Goal: Task Accomplishment & Management: Use online tool/utility

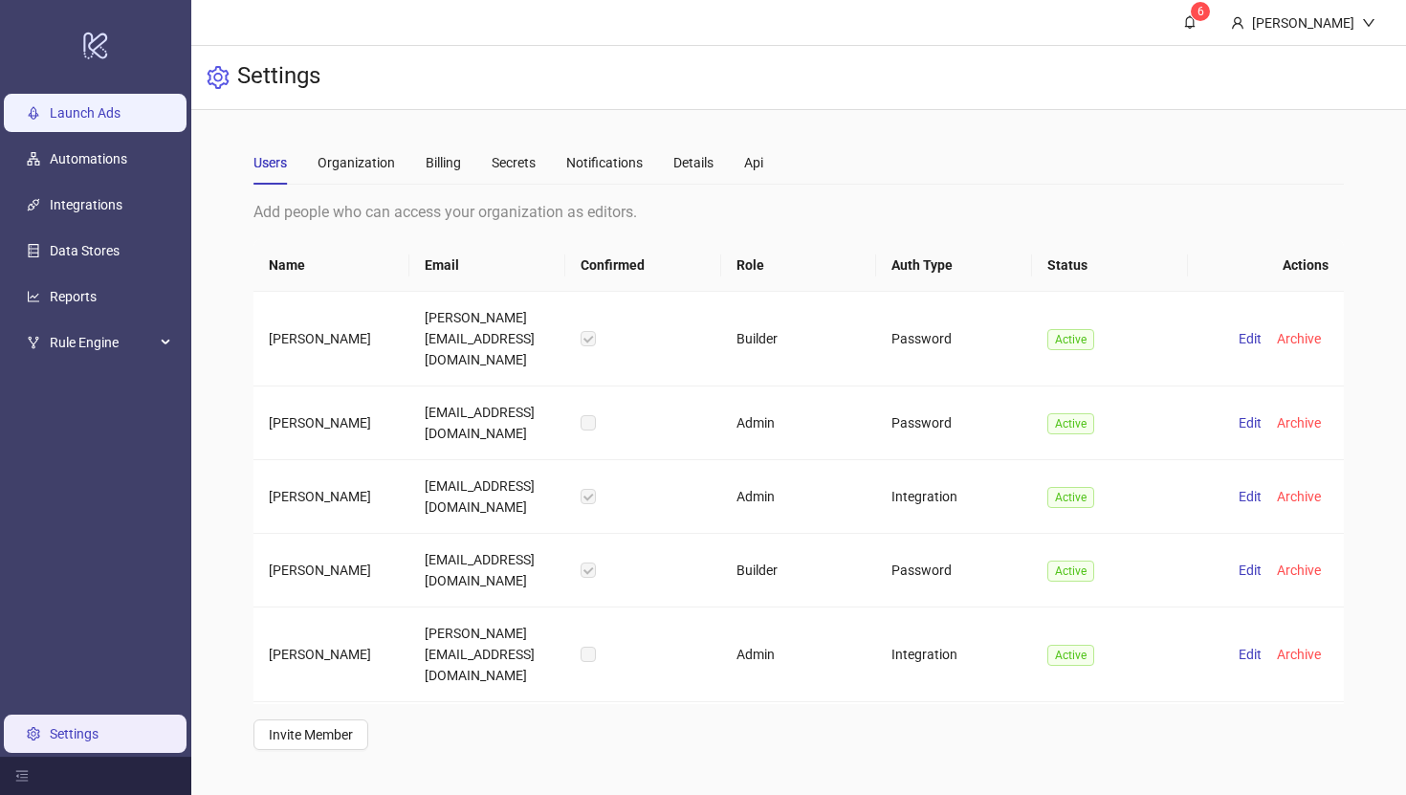
click at [98, 117] on link "Launch Ads" at bounding box center [85, 112] width 71 height 15
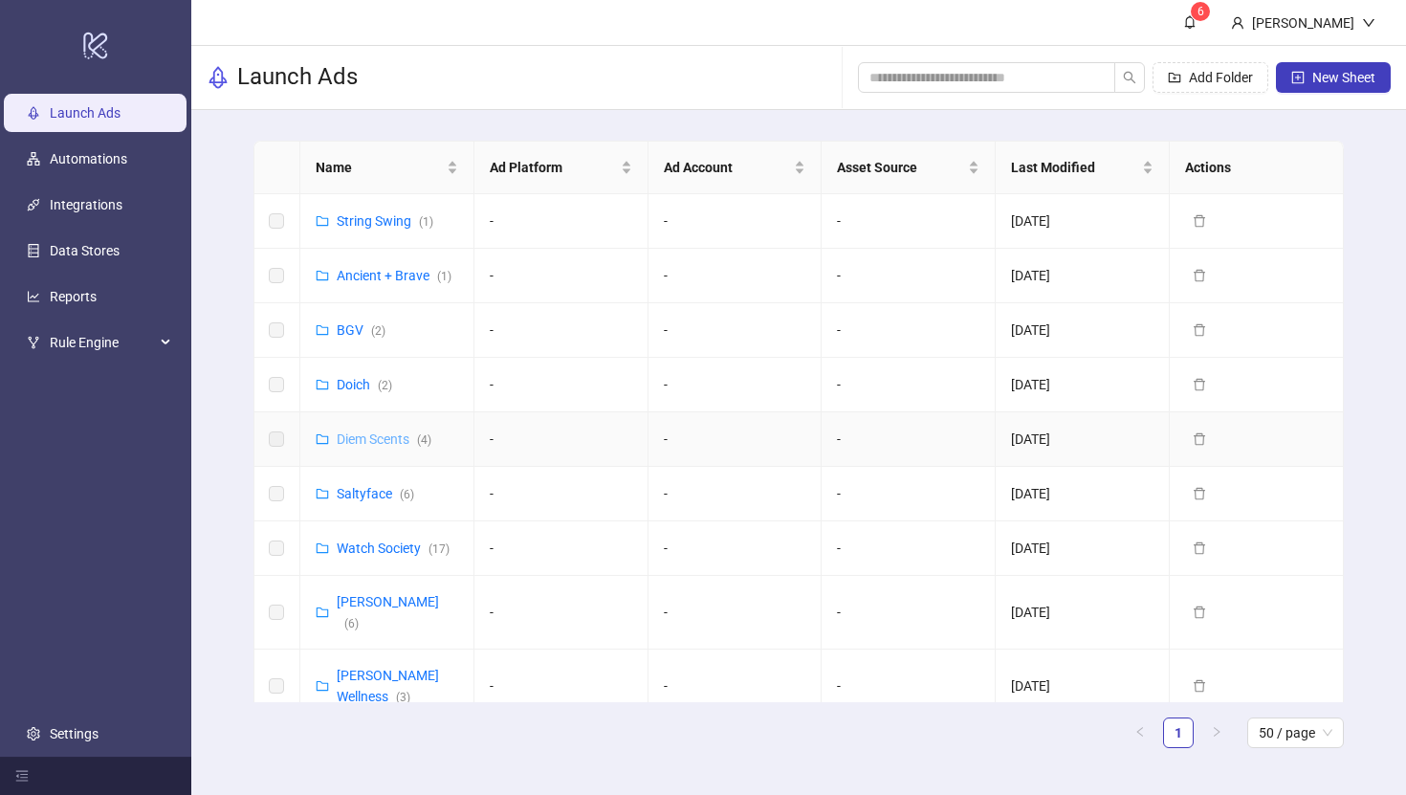
click at [378, 444] on link "Diem Scents ( 4 )" at bounding box center [384, 438] width 95 height 15
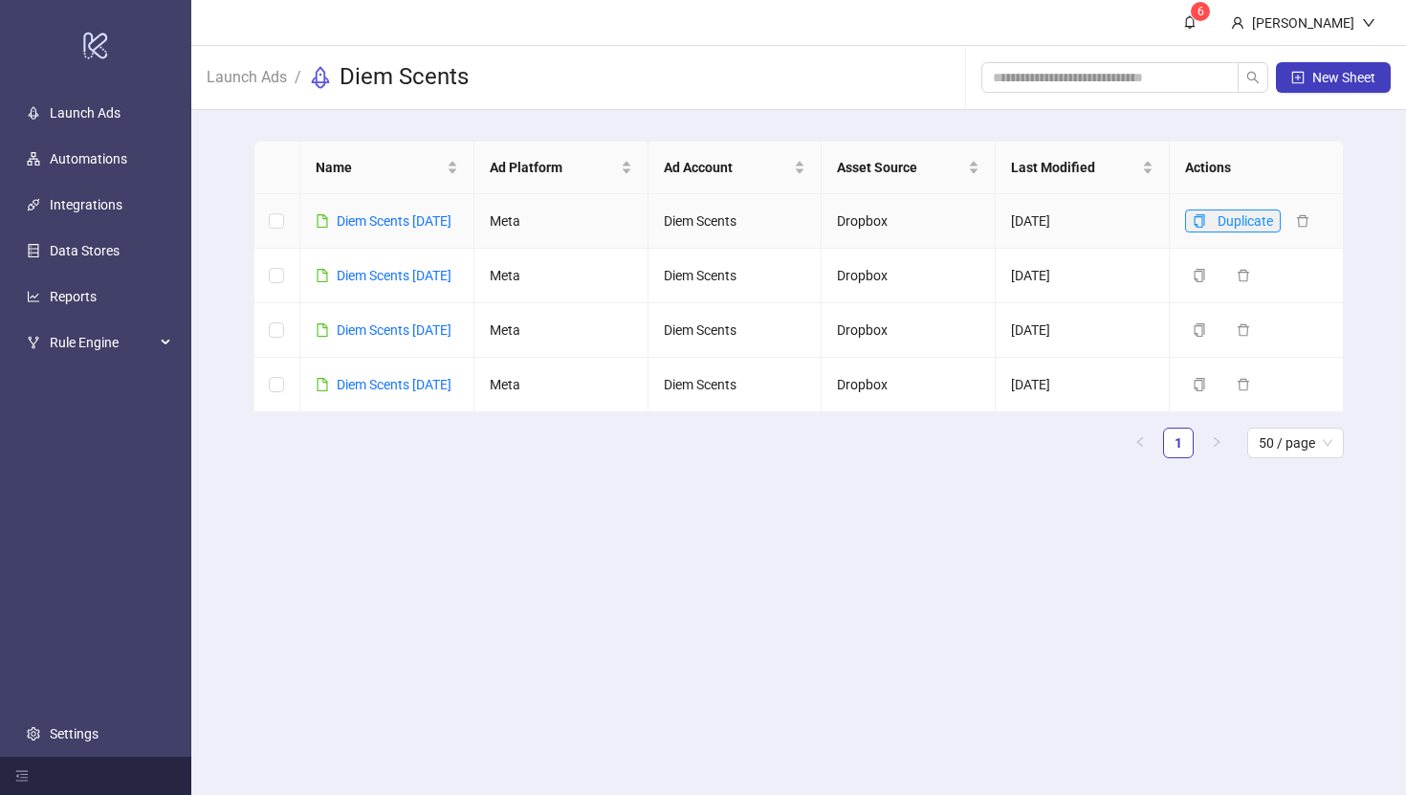
click at [1203, 214] on icon "copy" at bounding box center [1199, 220] width 11 height 13
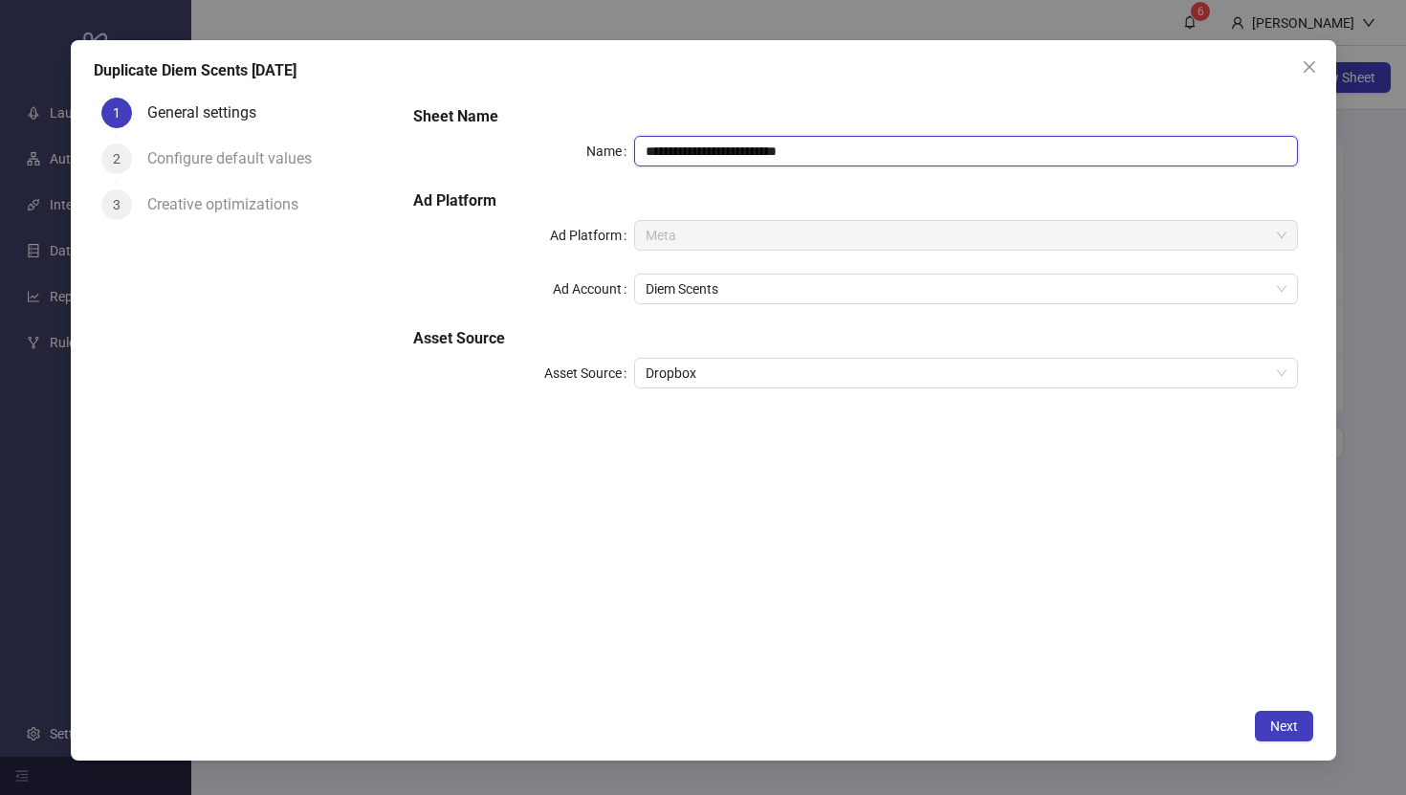
drag, startPoint x: 822, startPoint y: 151, endPoint x: 736, endPoint y: 150, distance: 86.1
click at [736, 150] on input "**********" at bounding box center [965, 151] width 663 height 31
type input "**********"
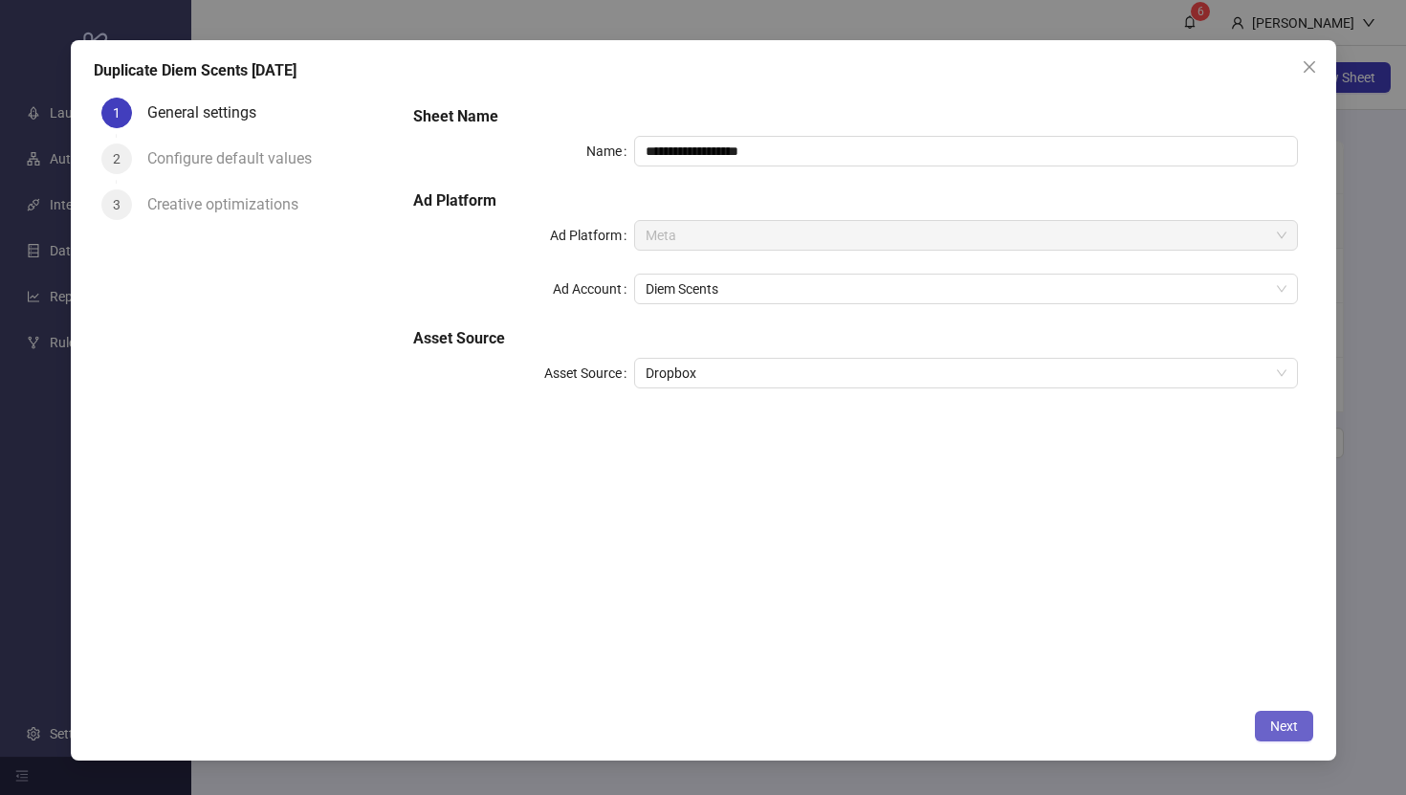
click at [1289, 720] on span "Next" at bounding box center [1284, 725] width 28 height 15
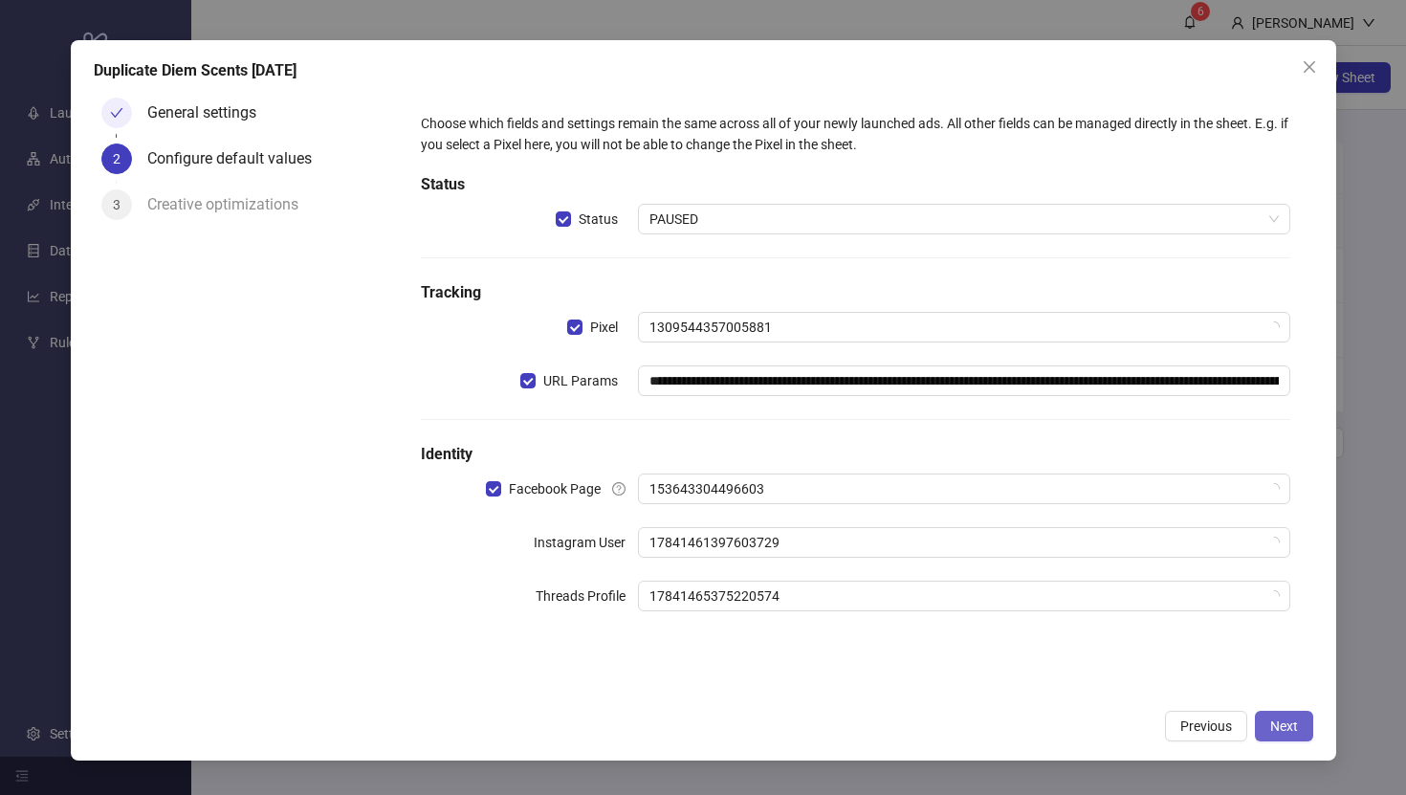
click at [1289, 720] on span "Next" at bounding box center [1284, 725] width 28 height 15
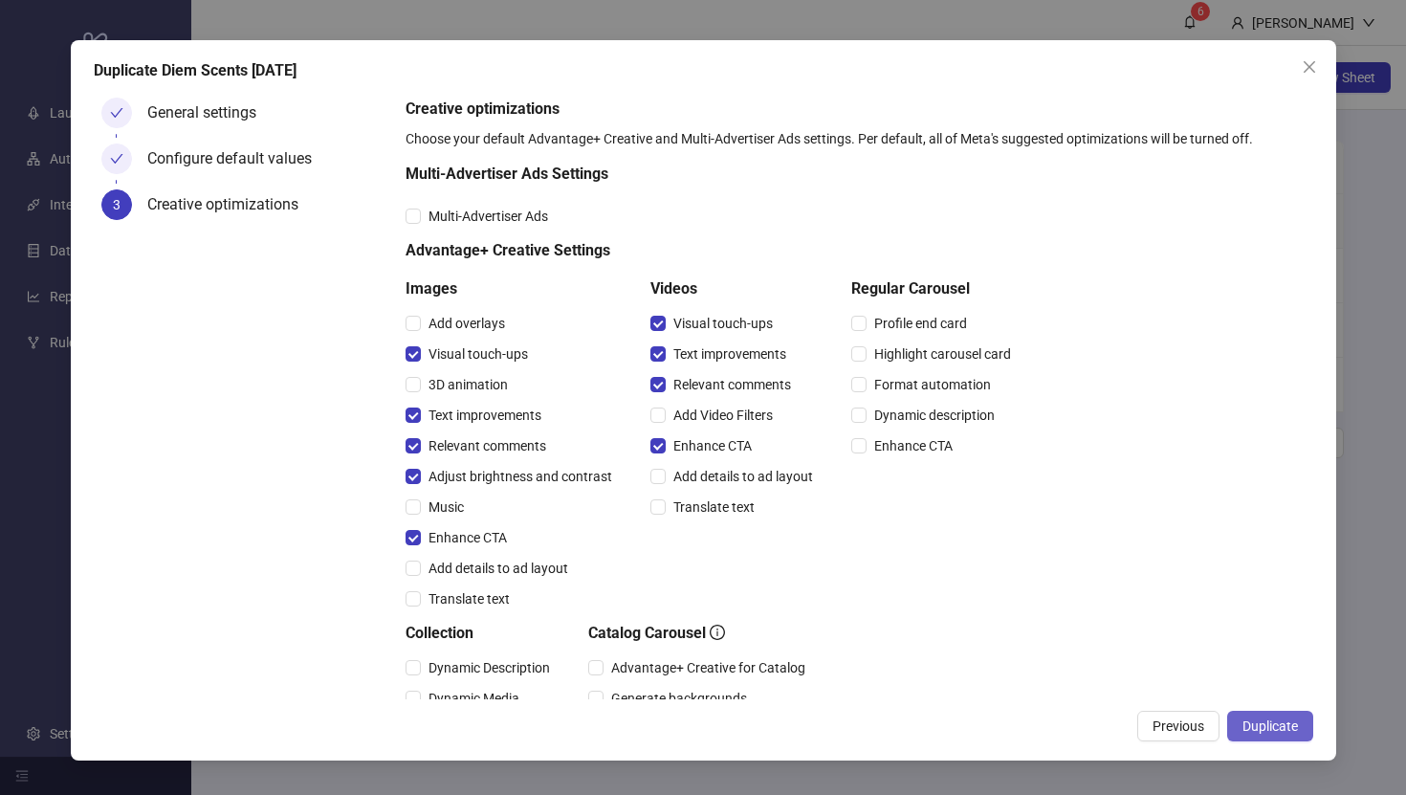
click at [1257, 723] on span "Duplicate" at bounding box center [1269, 725] width 55 height 15
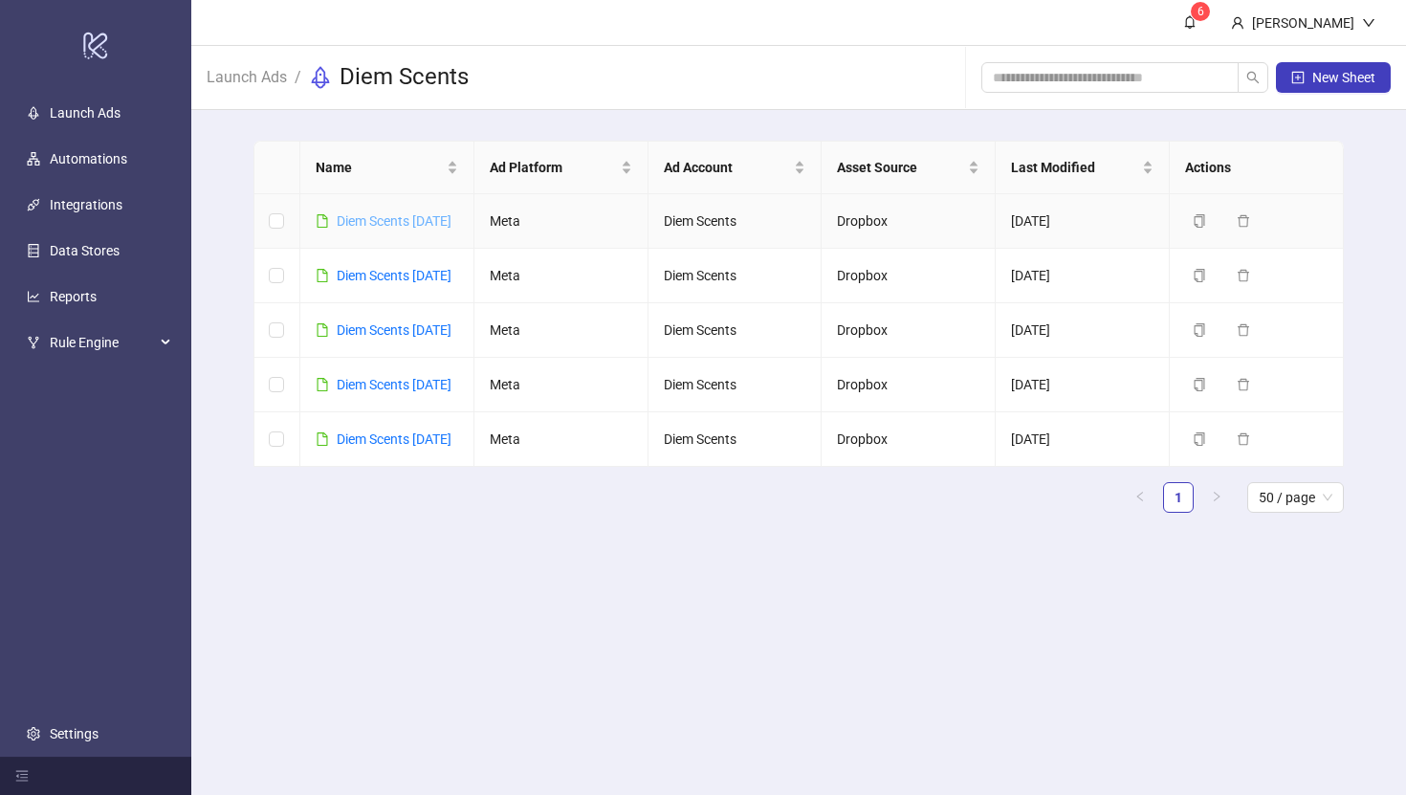
click at [413, 219] on link "Diem Scents [DATE]" at bounding box center [394, 220] width 115 height 15
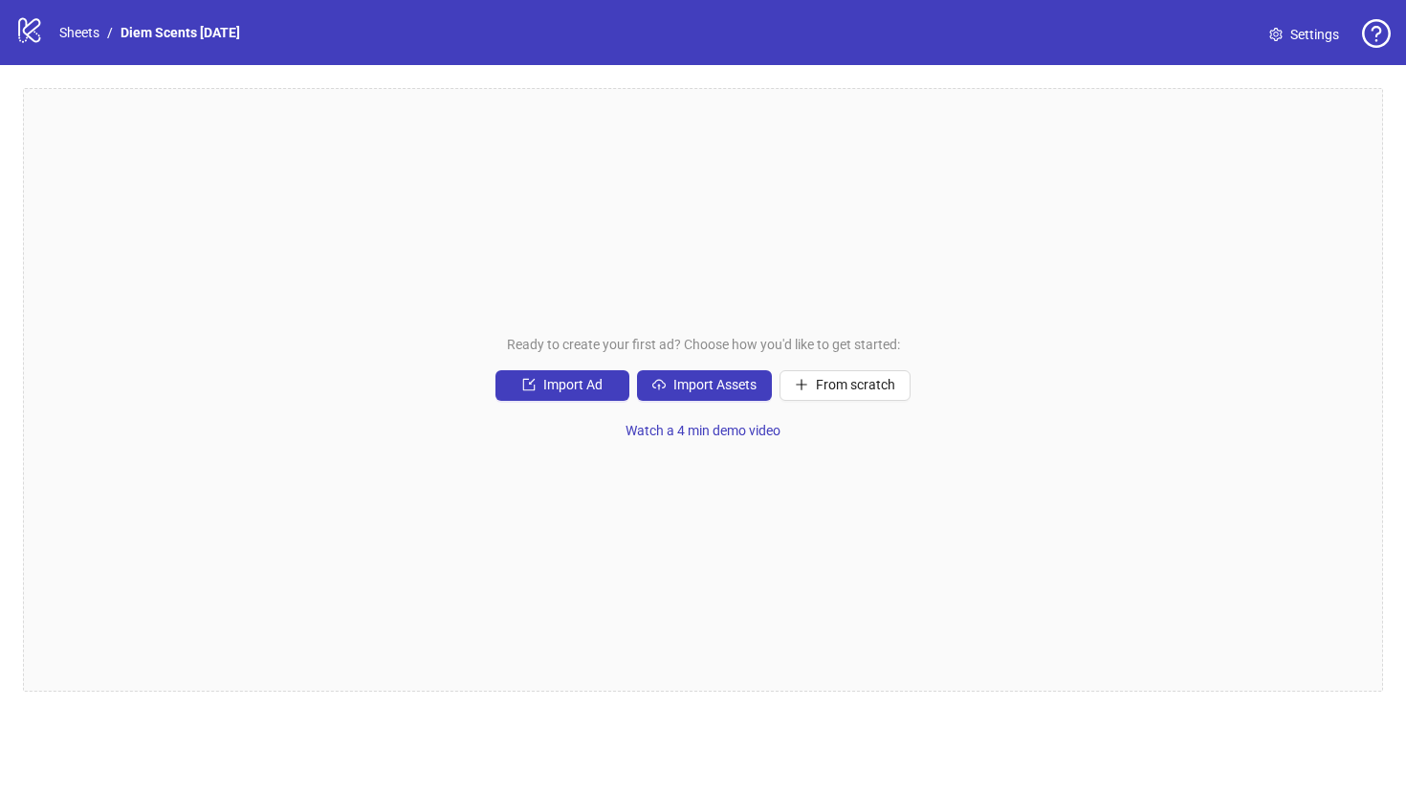
click at [730, 369] on div "Ready to create your first ad? Choose how you'd like to get started: Import Ad …" at bounding box center [703, 389] width 1360 height 603
click at [733, 387] on span "Import Assets" at bounding box center [714, 384] width 83 height 15
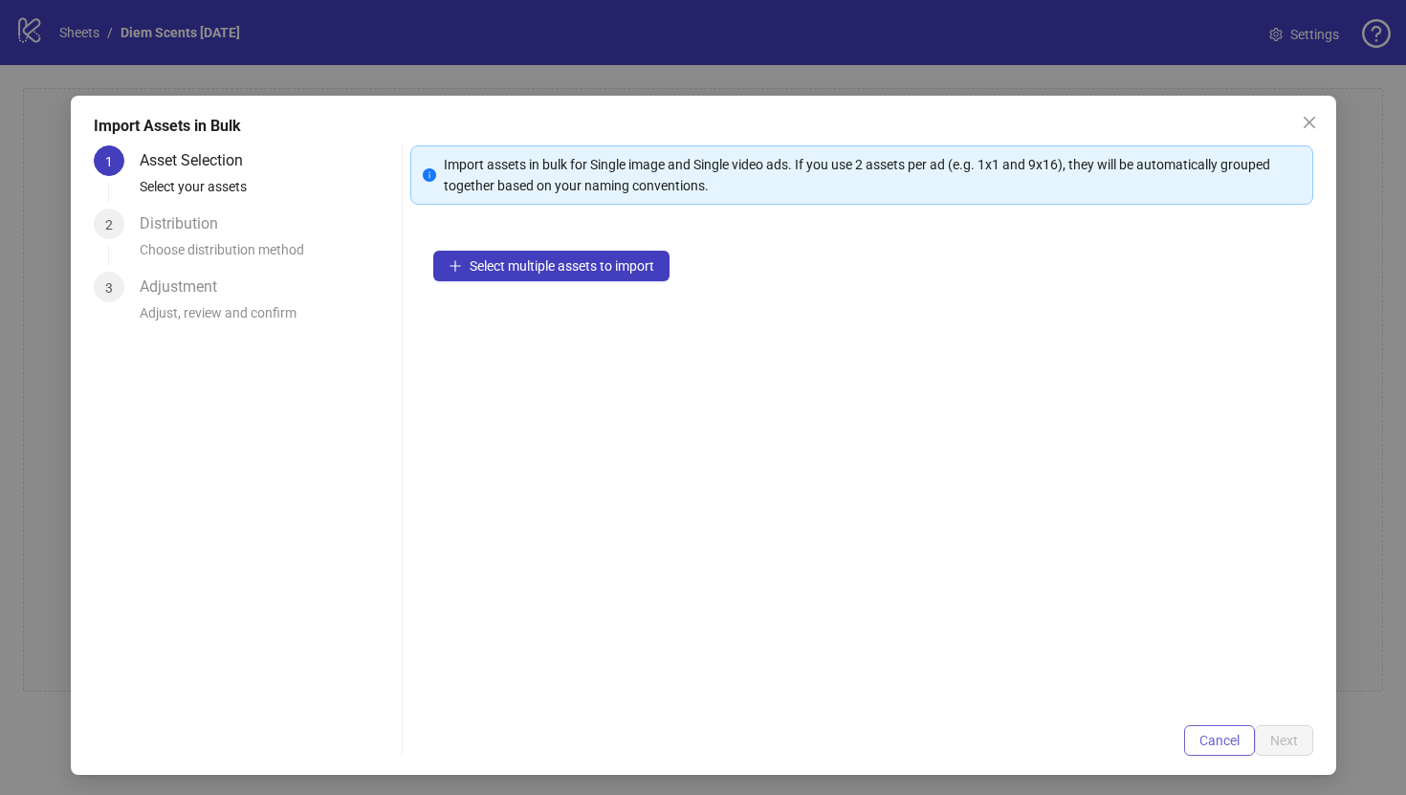
click at [1214, 744] on span "Cancel" at bounding box center [1219, 740] width 40 height 15
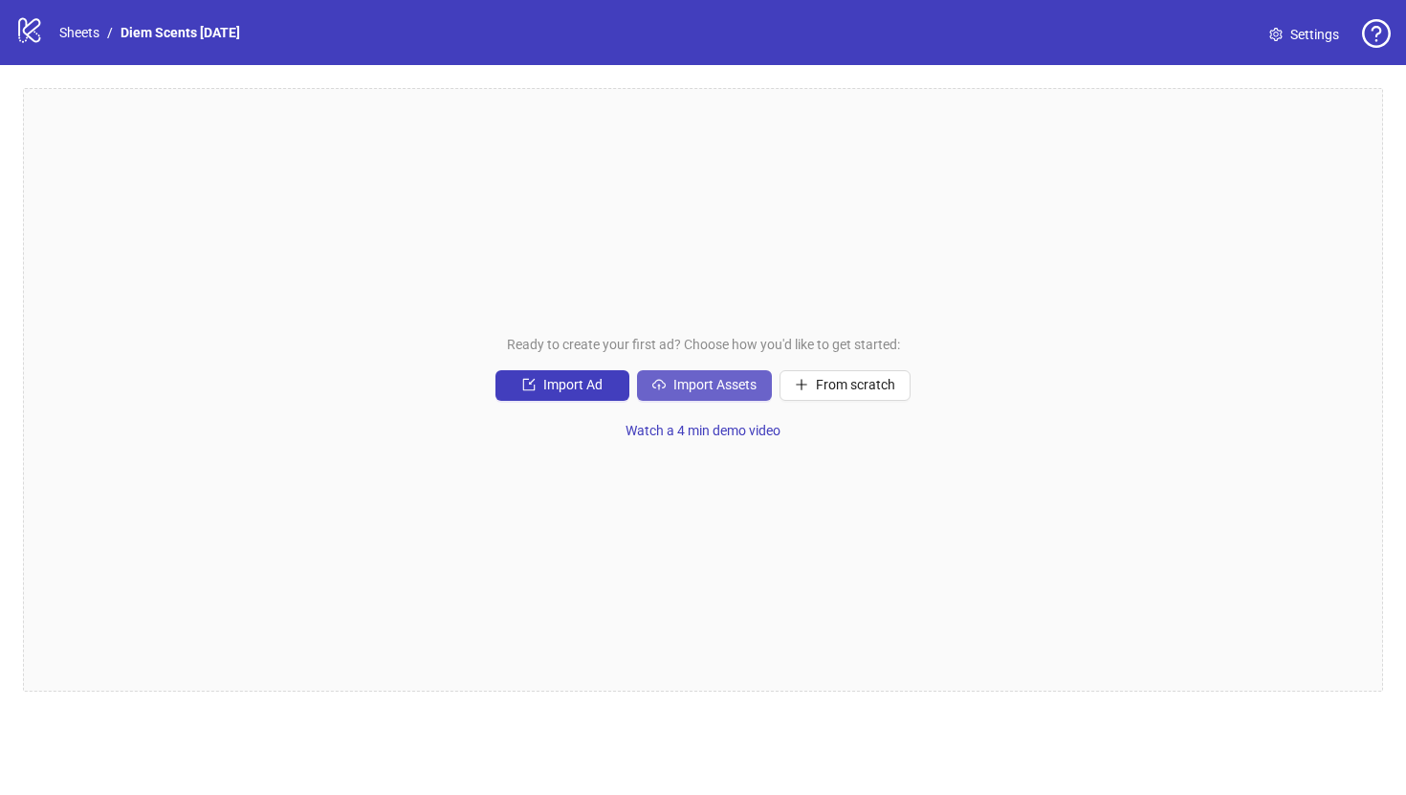
click at [719, 374] on button "Import Assets" at bounding box center [704, 385] width 135 height 31
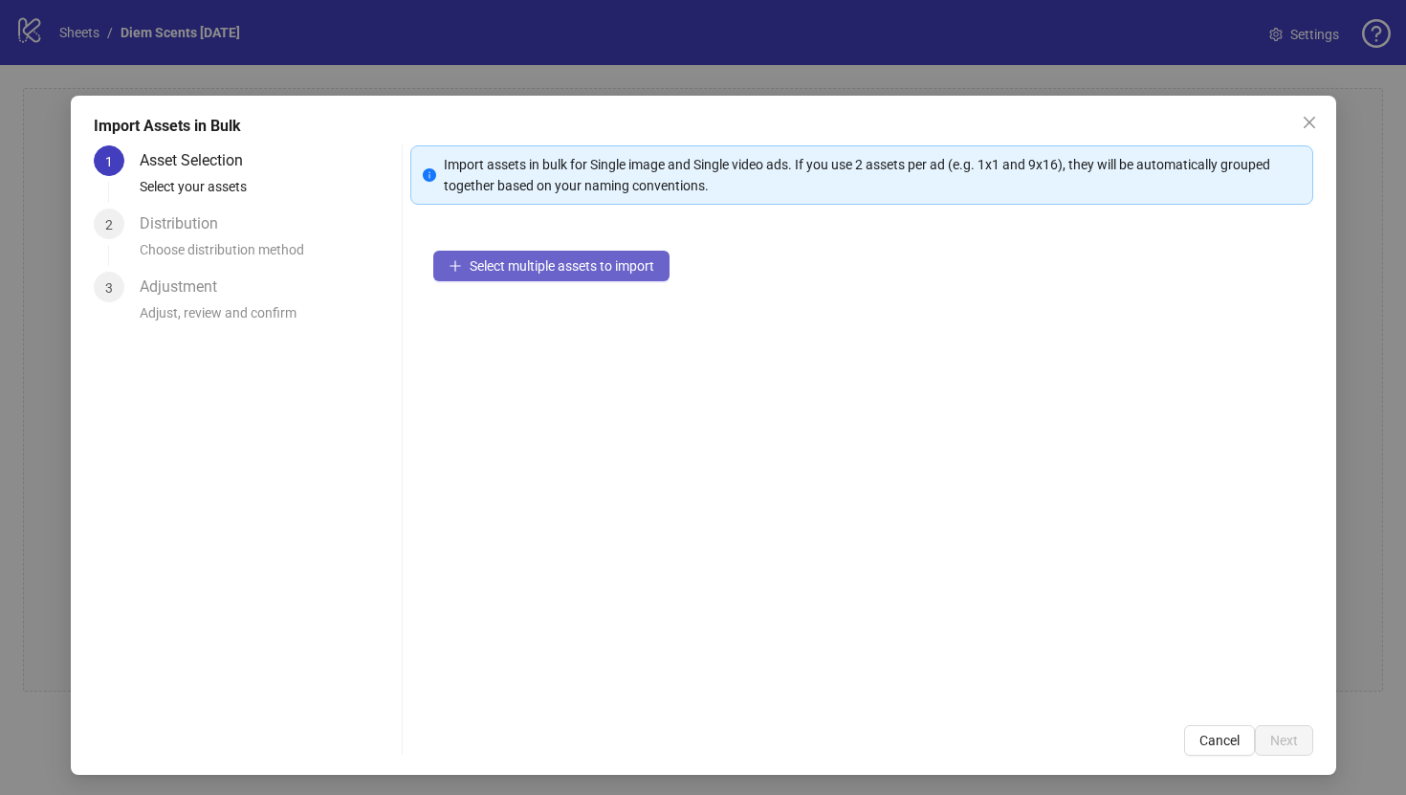
click at [588, 252] on button "Select multiple assets to import" at bounding box center [551, 266] width 236 height 31
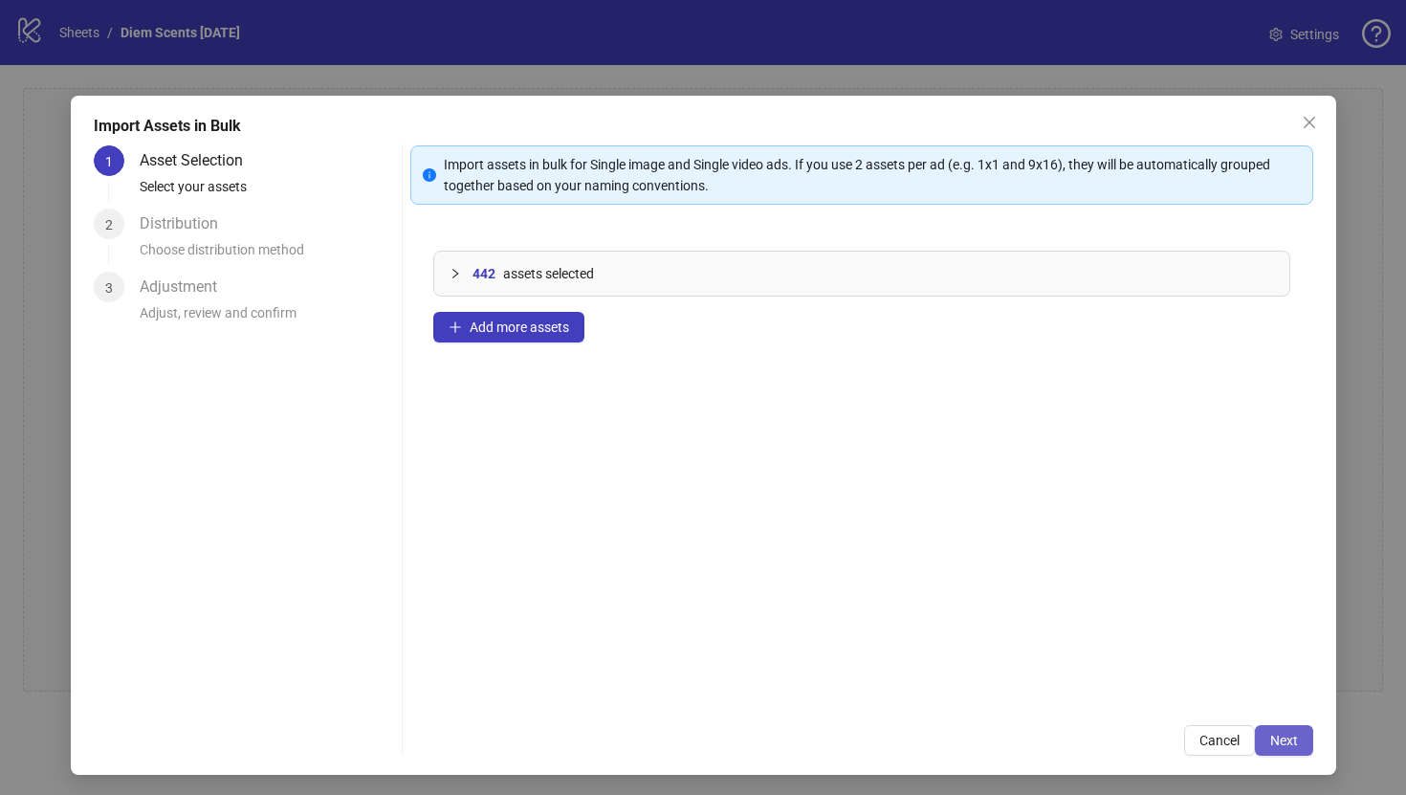
click at [1298, 733] on button "Next" at bounding box center [1284, 740] width 58 height 31
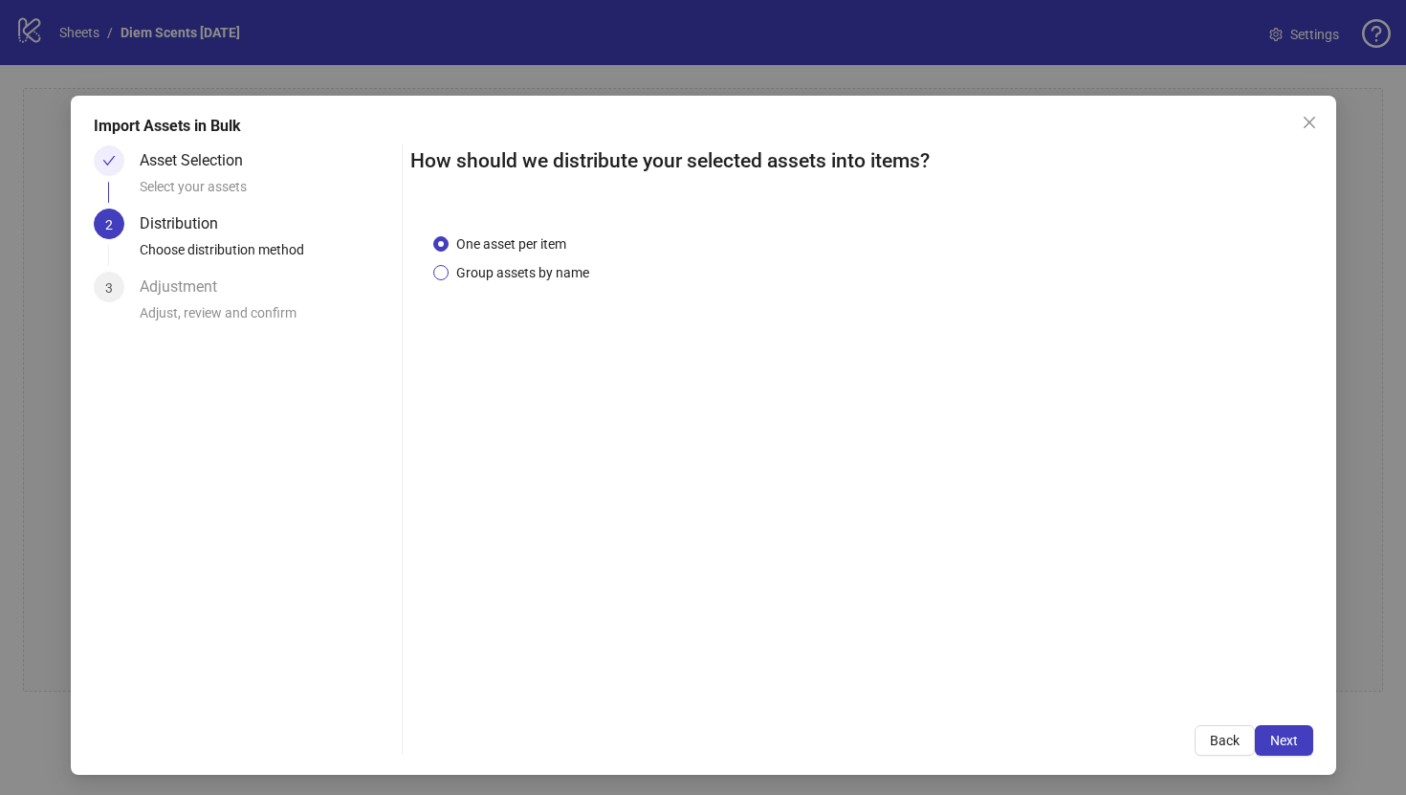
click at [498, 276] on span "Group assets by name" at bounding box center [523, 272] width 148 height 21
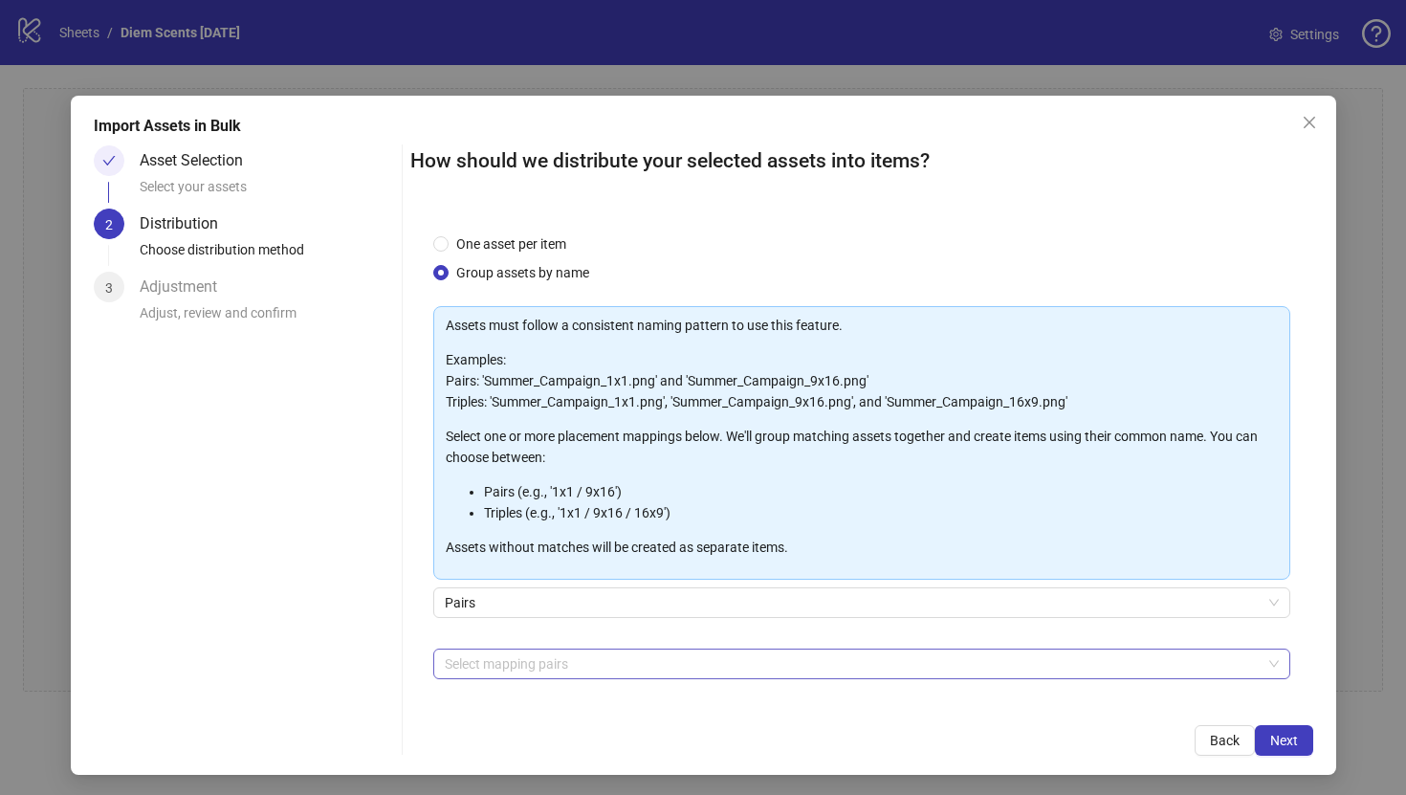
click at [542, 656] on div at bounding box center [851, 663] width 829 height 27
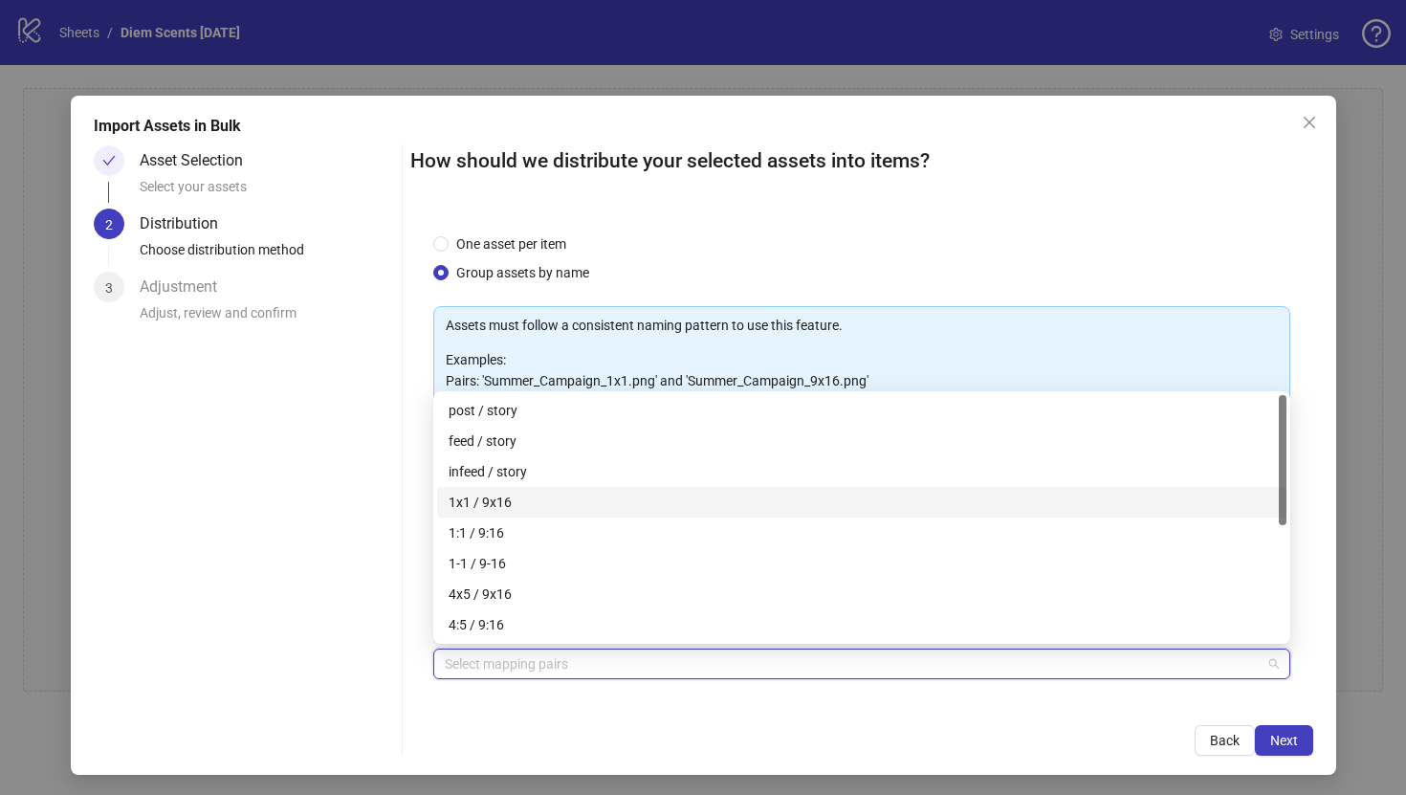
click at [535, 492] on div "1x1 / 9x16" at bounding box center [862, 502] width 826 height 21
click at [1042, 592] on div "4x5 / 9x16" at bounding box center [862, 593] width 826 height 21
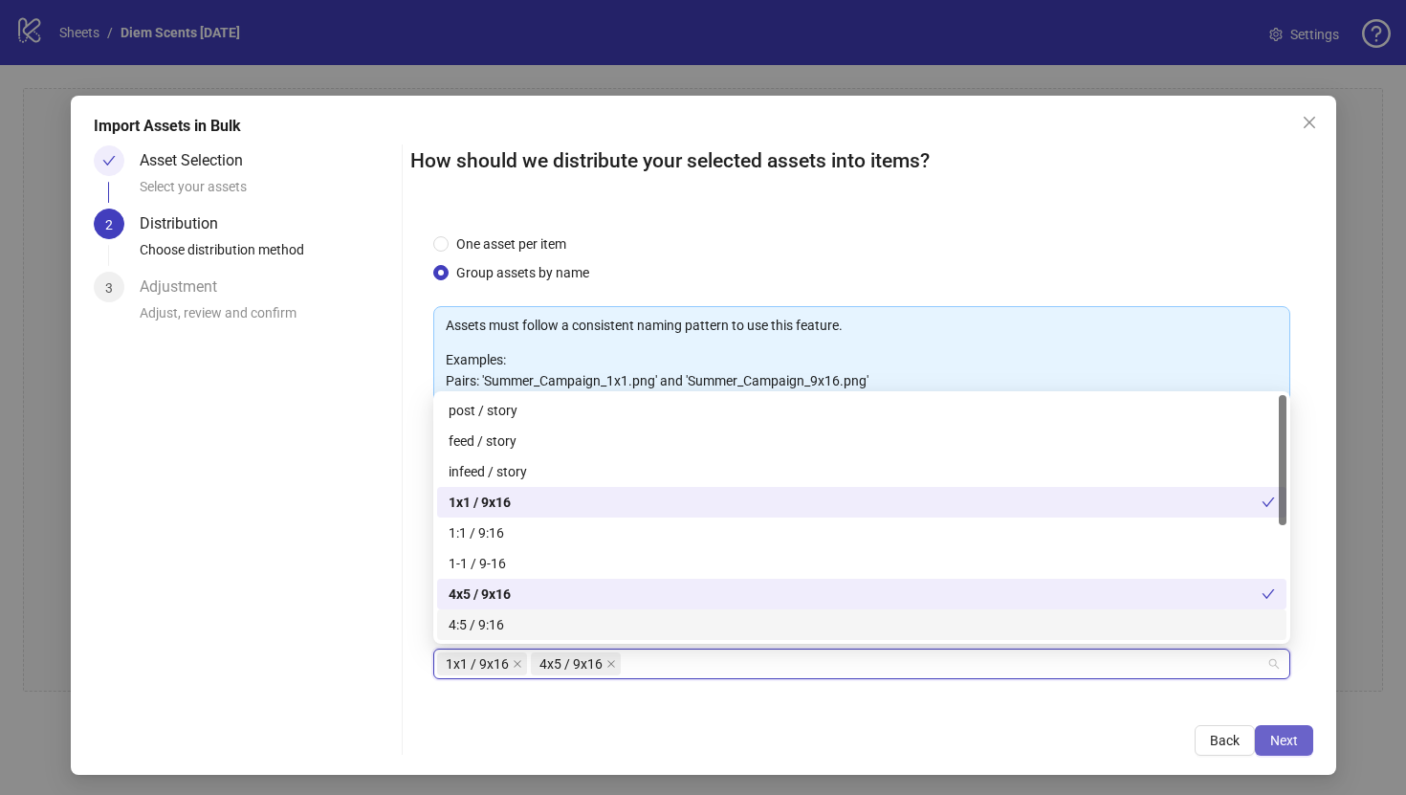
click at [1297, 735] on button "Next" at bounding box center [1284, 740] width 58 height 31
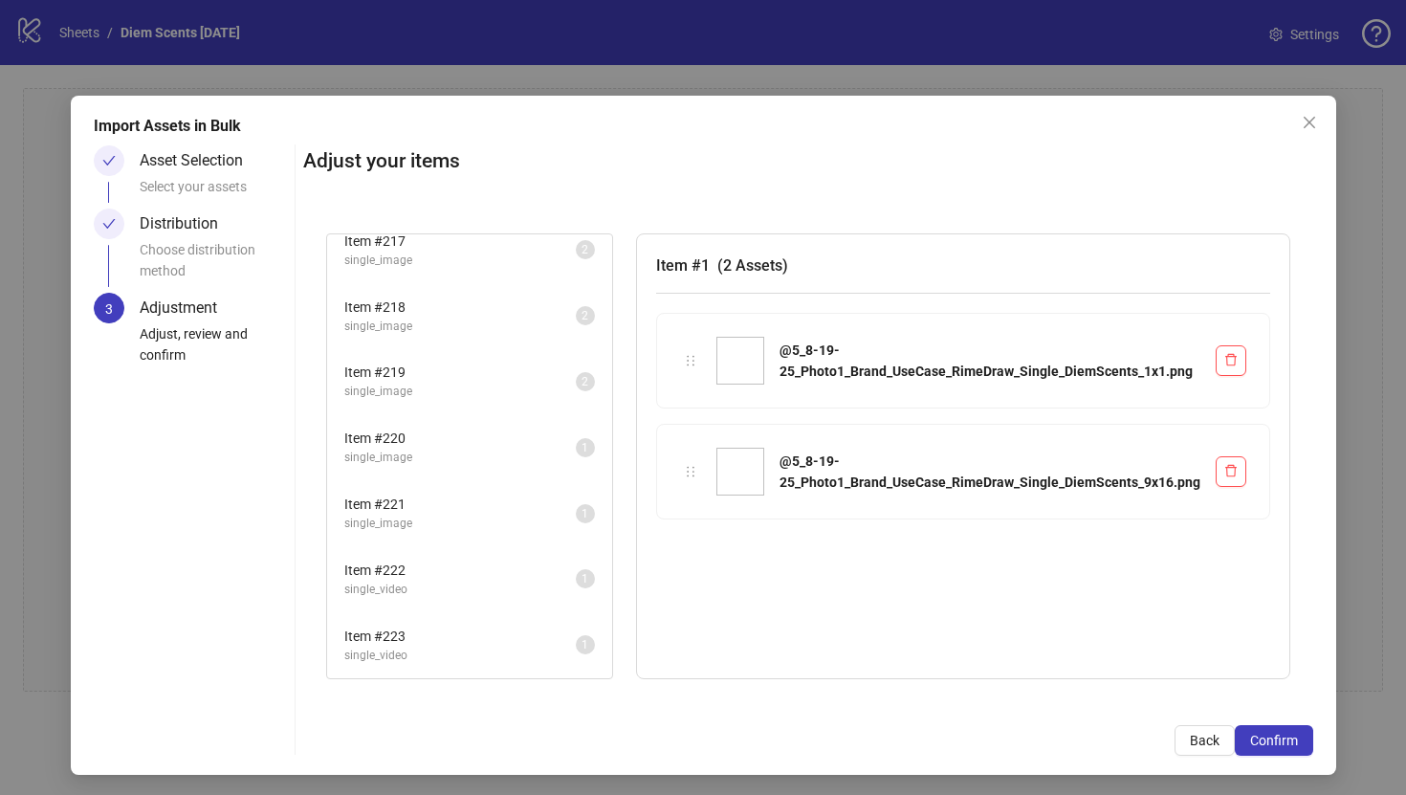
scroll to position [3, 0]
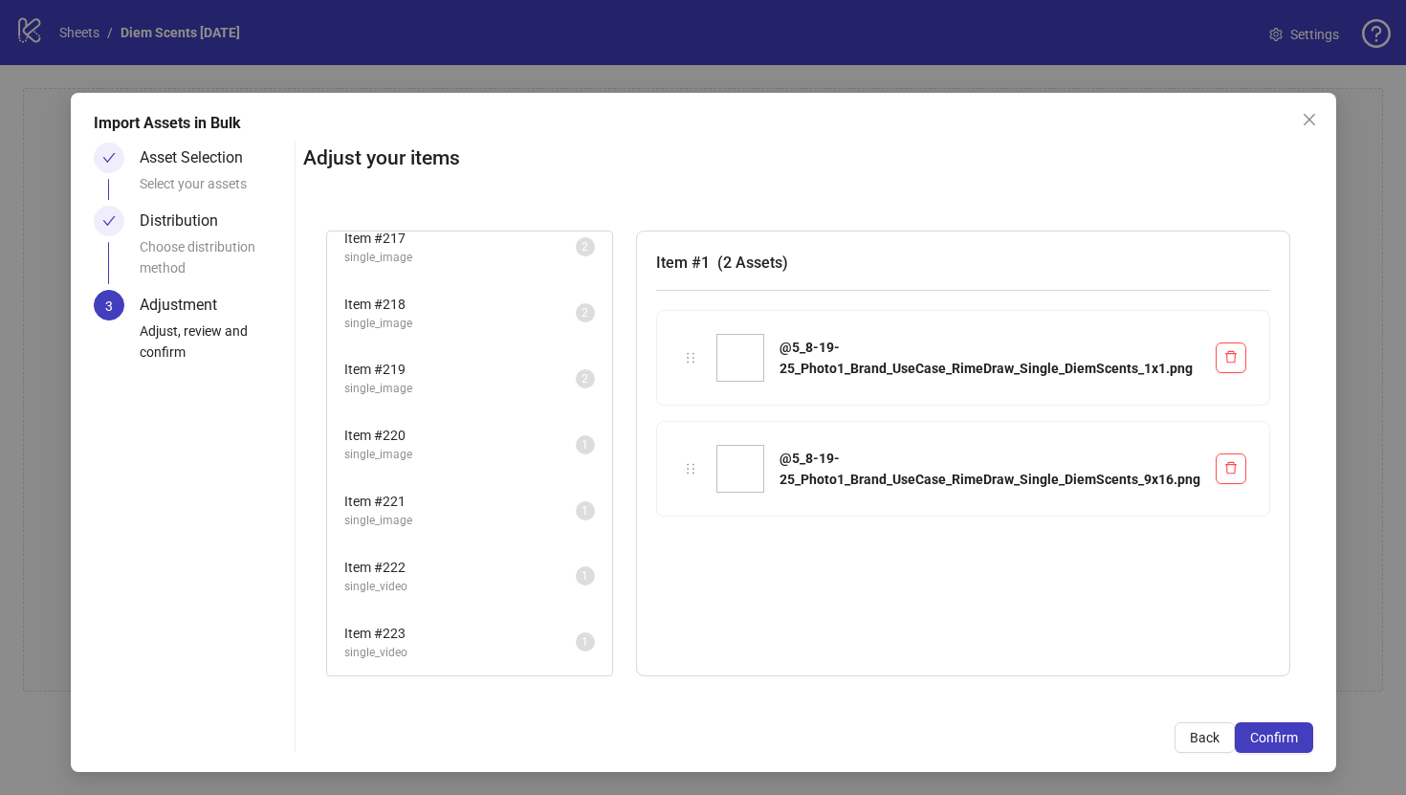
click at [510, 510] on span "Item # 221" at bounding box center [459, 501] width 231 height 21
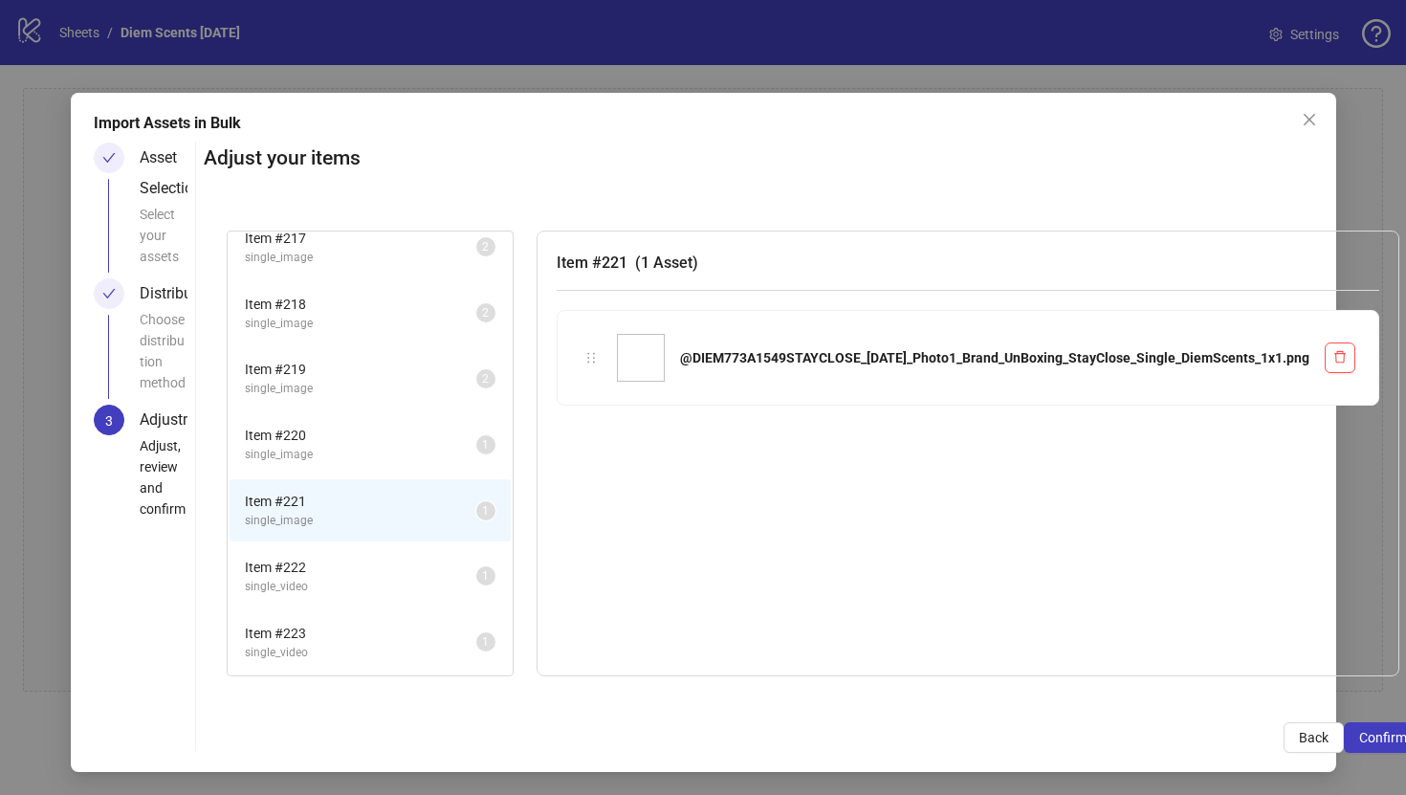
click at [466, 561] on span "Item # 222" at bounding box center [360, 567] width 231 height 21
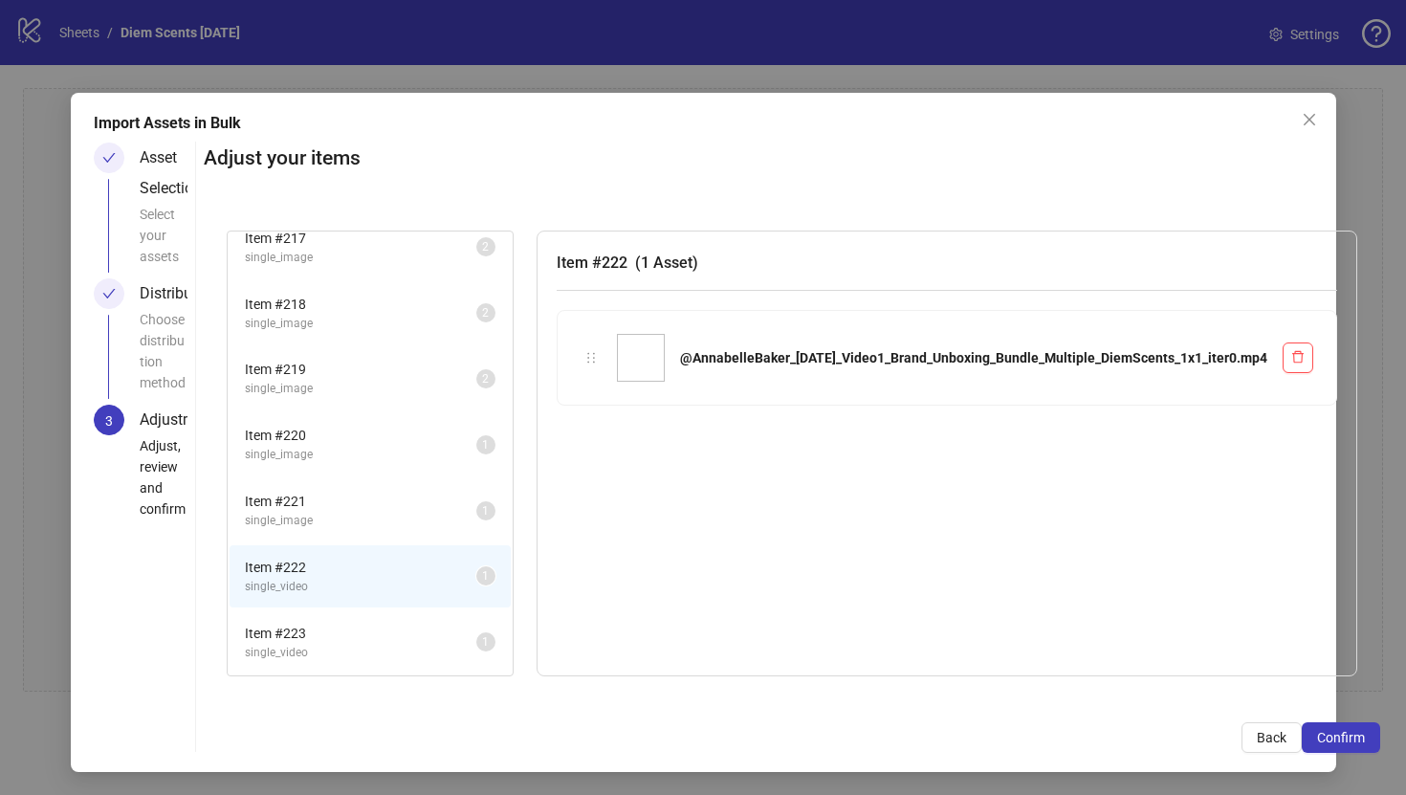
click at [456, 622] on li "Item # 223 single_video 1" at bounding box center [370, 642] width 281 height 62
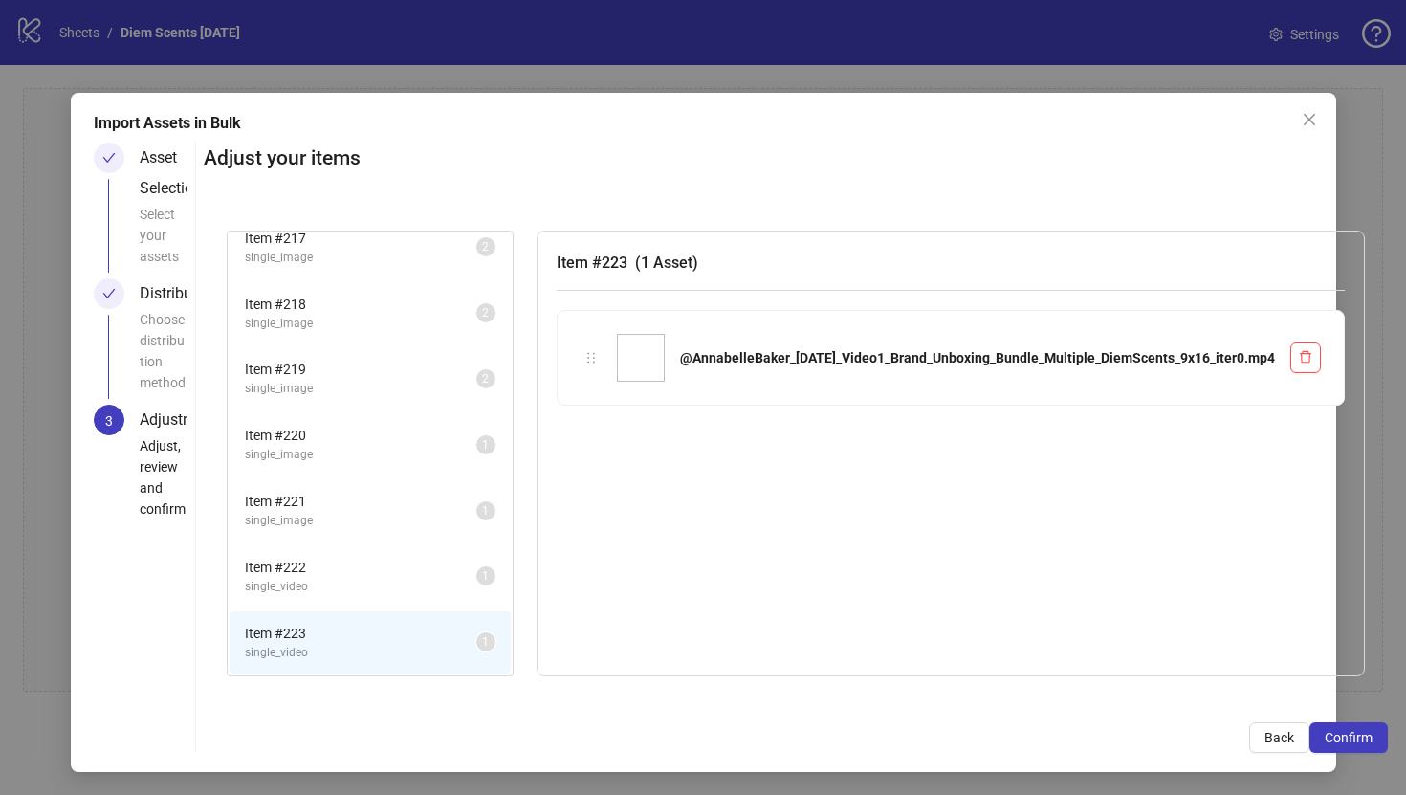
click at [449, 452] on span "single_image" at bounding box center [360, 455] width 231 height 18
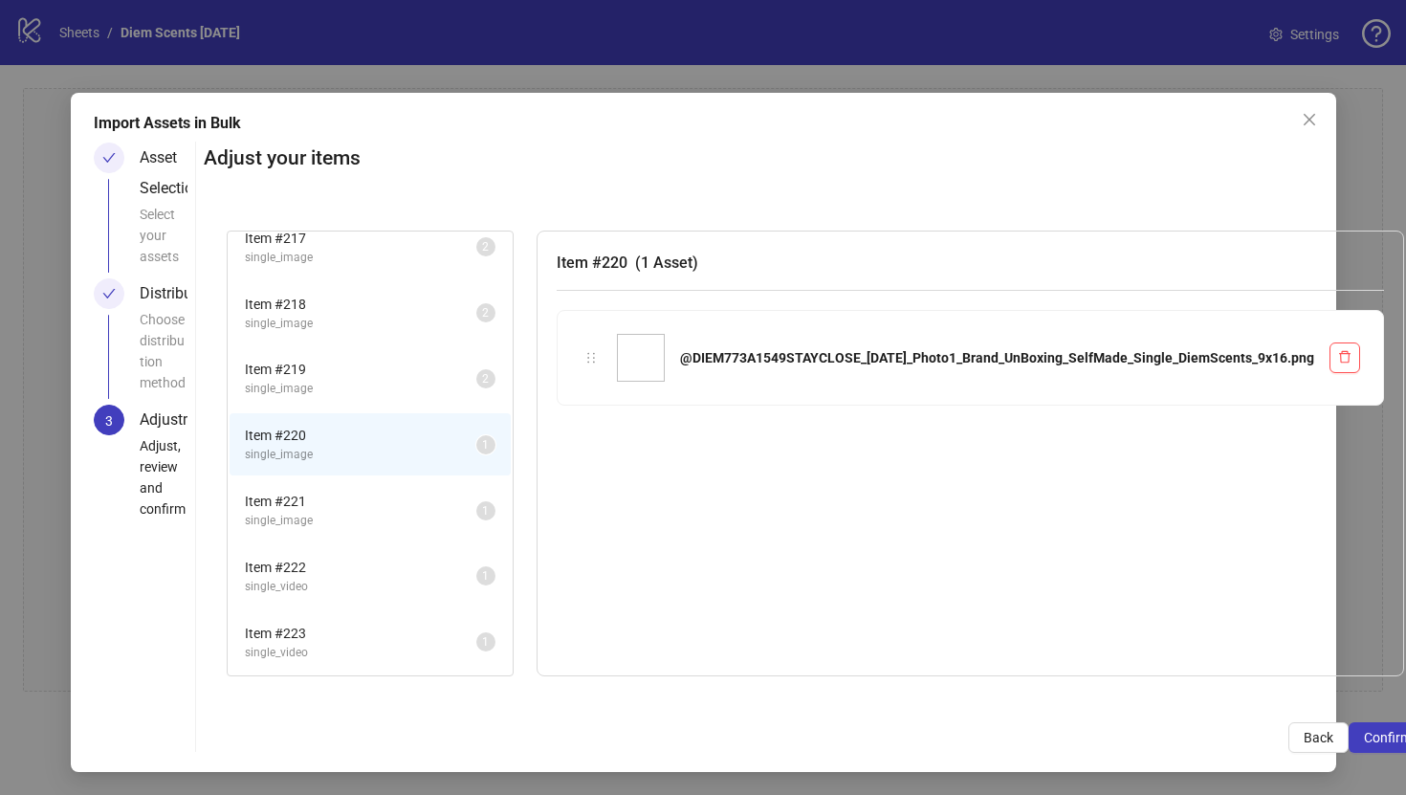
click at [428, 383] on span "single_image" at bounding box center [360, 389] width 231 height 18
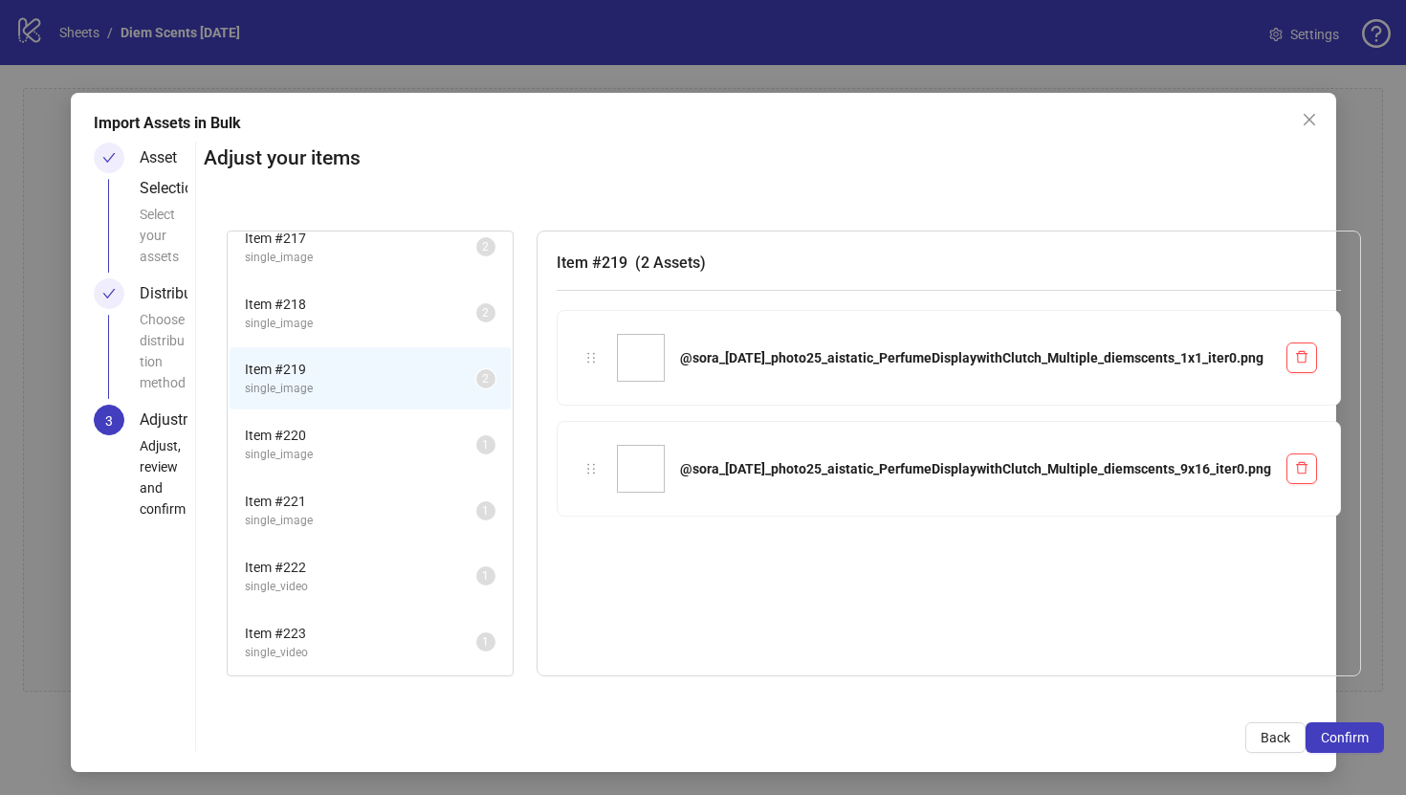
click at [387, 444] on span "Item # 220" at bounding box center [360, 435] width 231 height 21
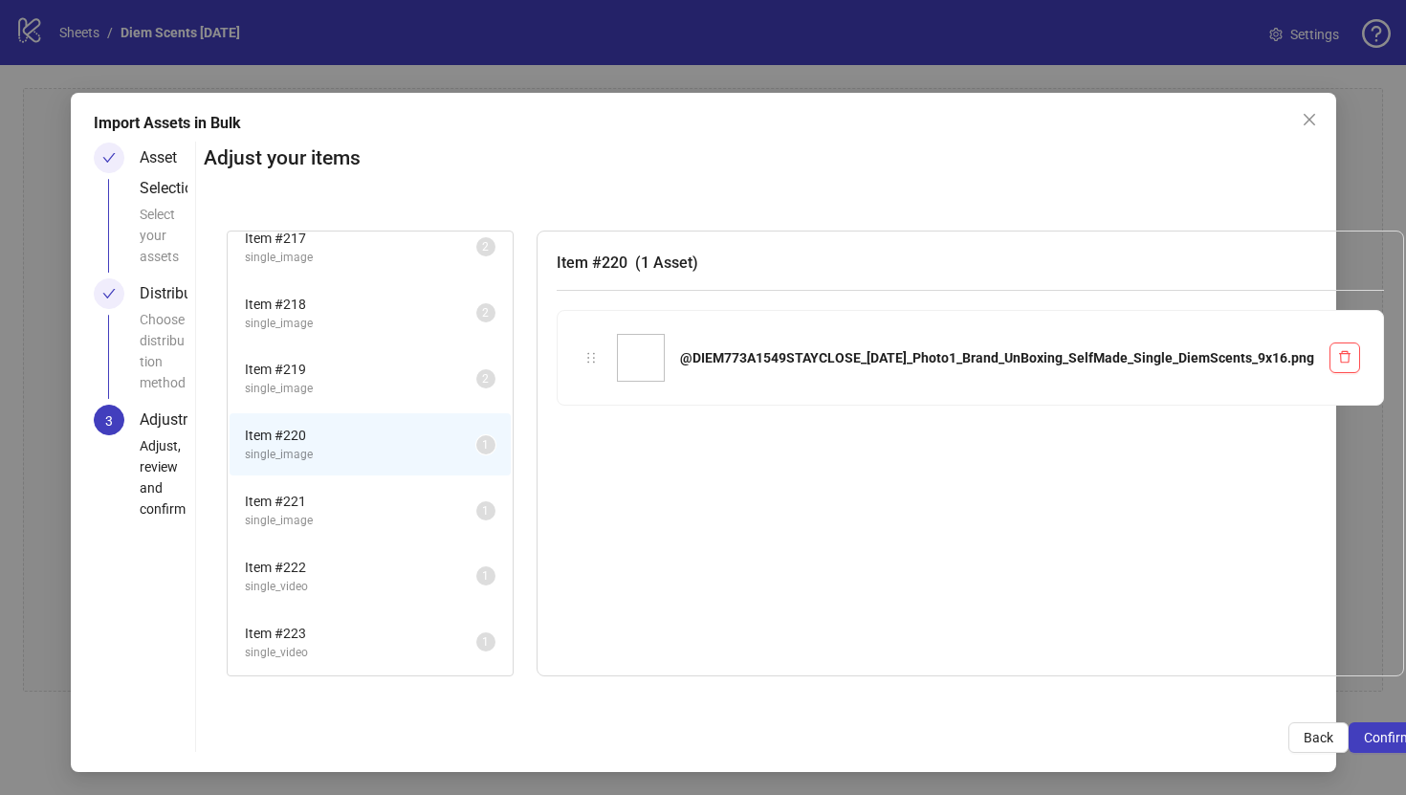
click at [386, 507] on span "Item # 221" at bounding box center [360, 501] width 231 height 21
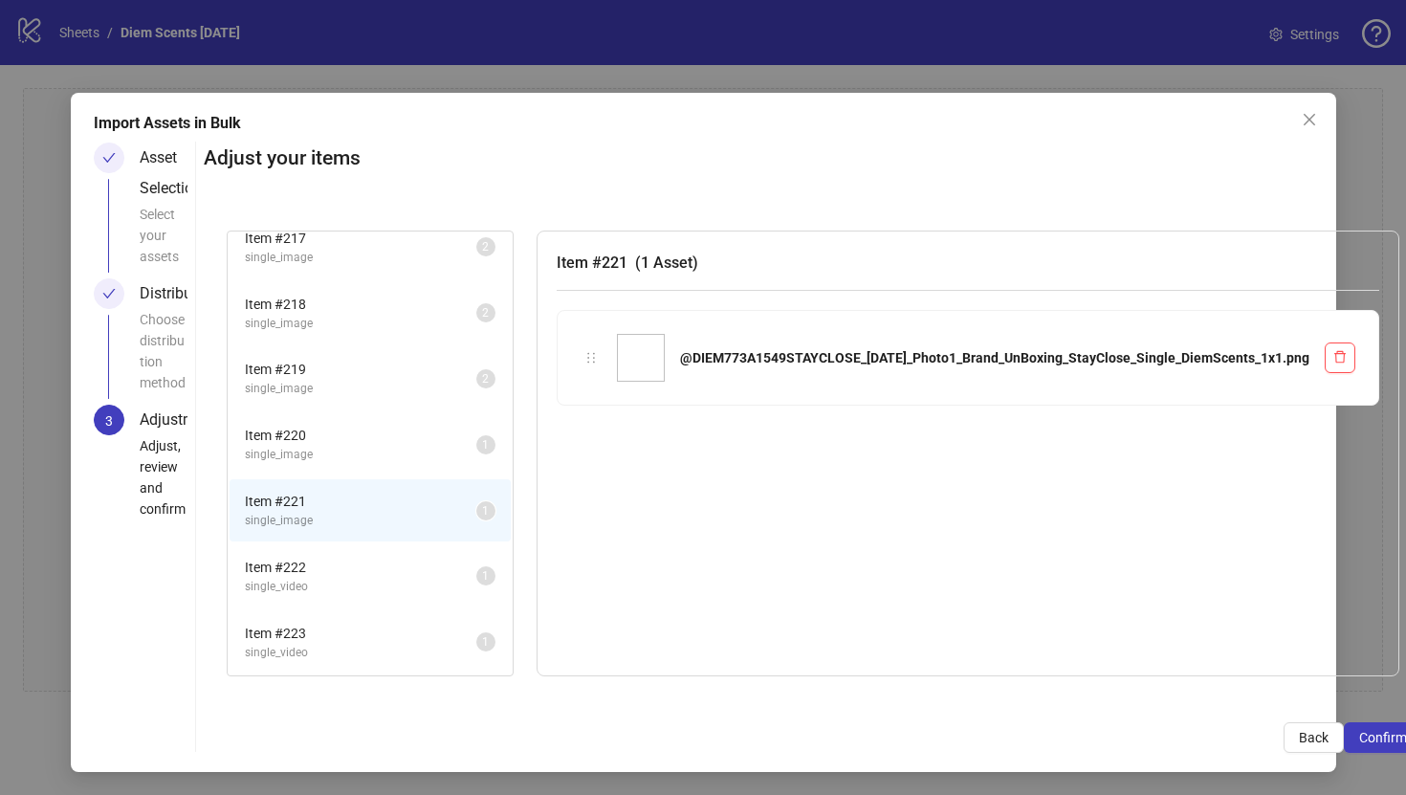
click at [396, 552] on li "Item # 222 single_video 1" at bounding box center [370, 576] width 281 height 62
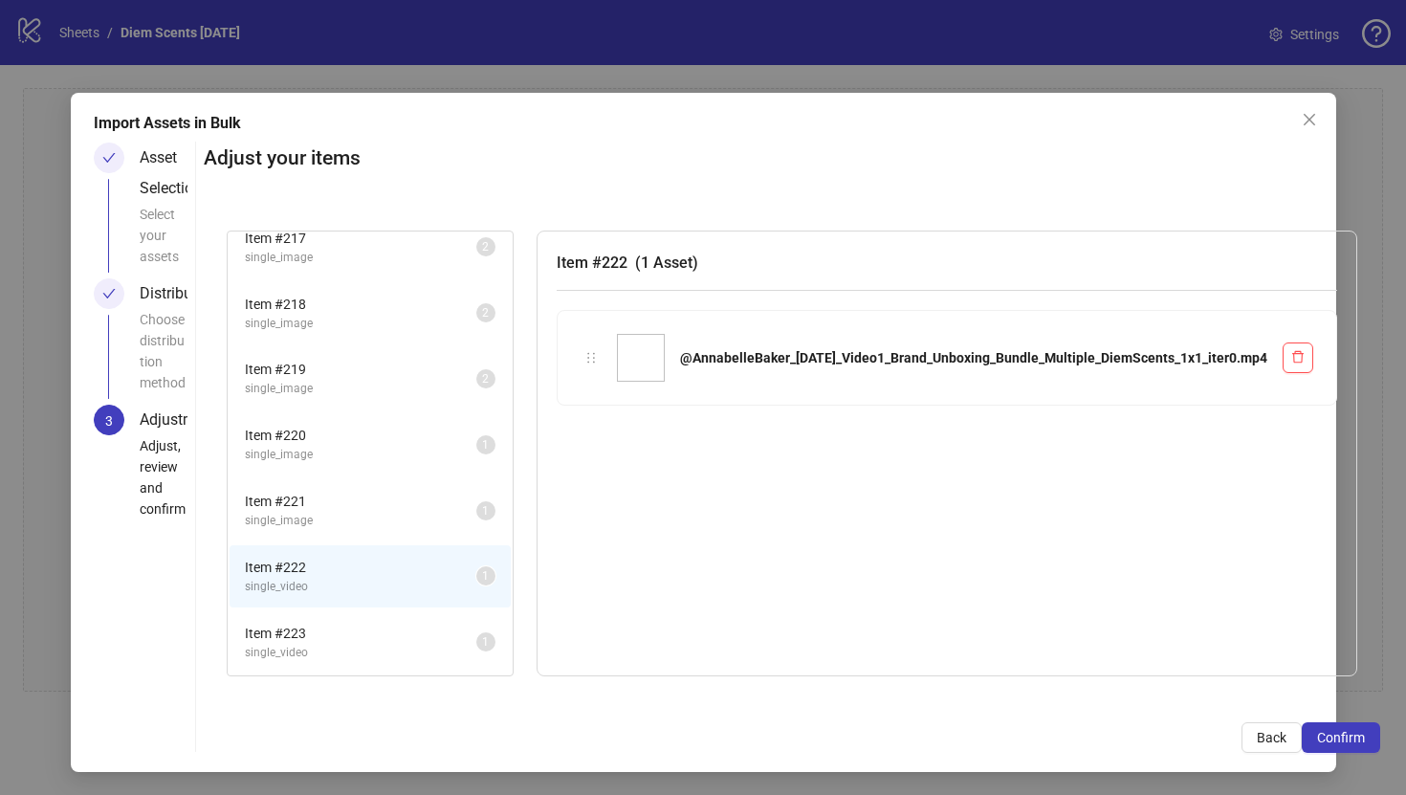
click at [402, 603] on li "Item # 222 single_video 1" at bounding box center [370, 576] width 281 height 62
click at [411, 629] on span "Item # 223" at bounding box center [360, 633] width 231 height 21
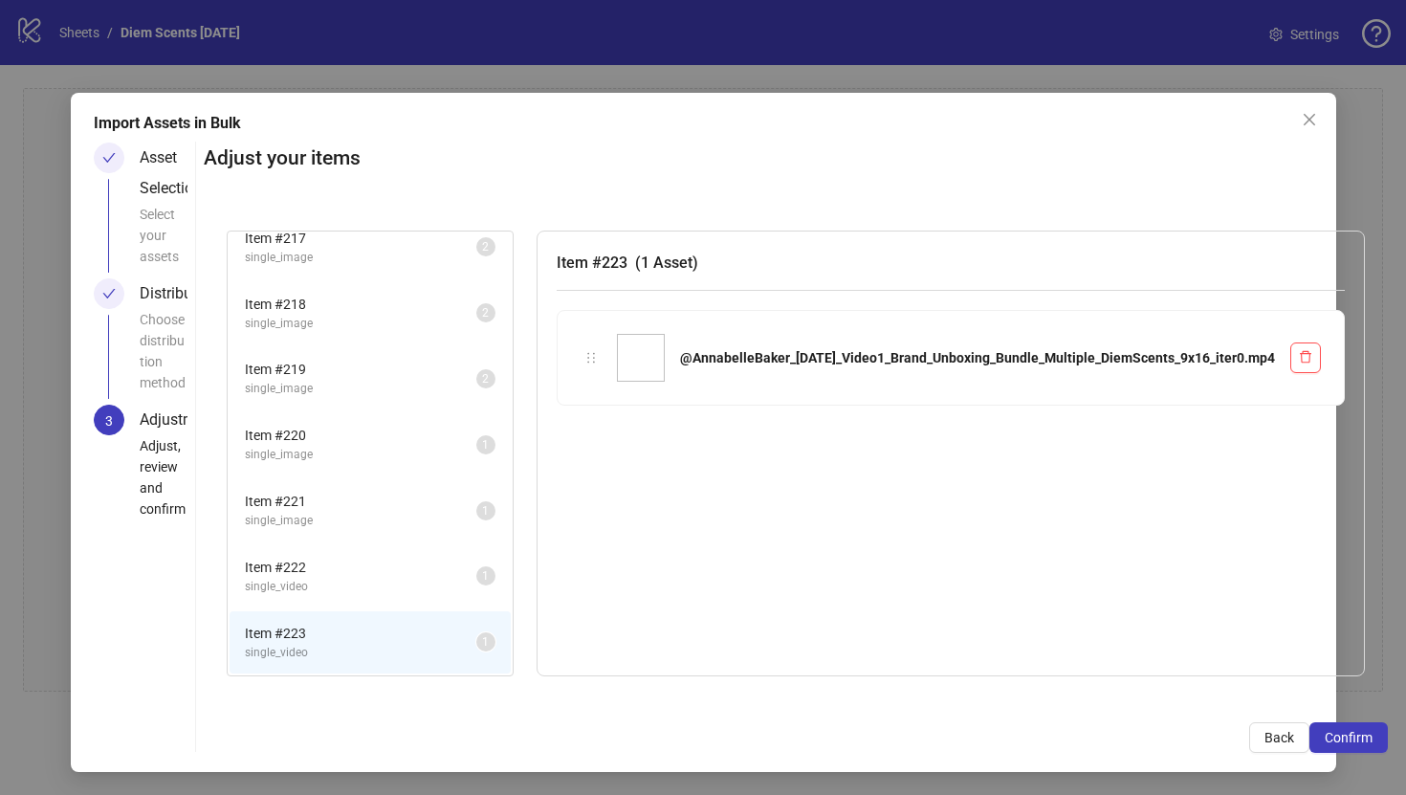
click at [446, 450] on span "single_image" at bounding box center [360, 455] width 231 height 18
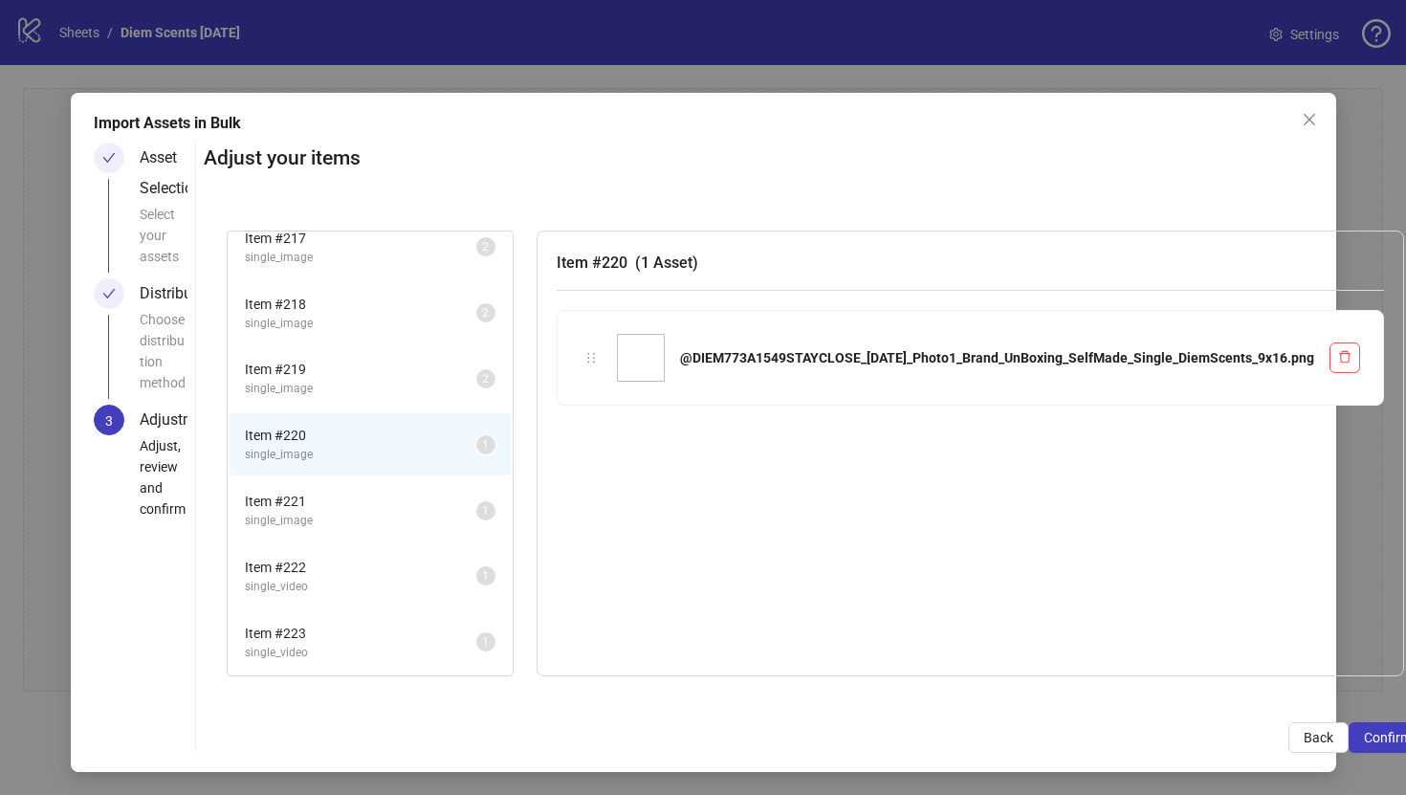
click at [448, 377] on span "Item # 219" at bounding box center [360, 369] width 231 height 21
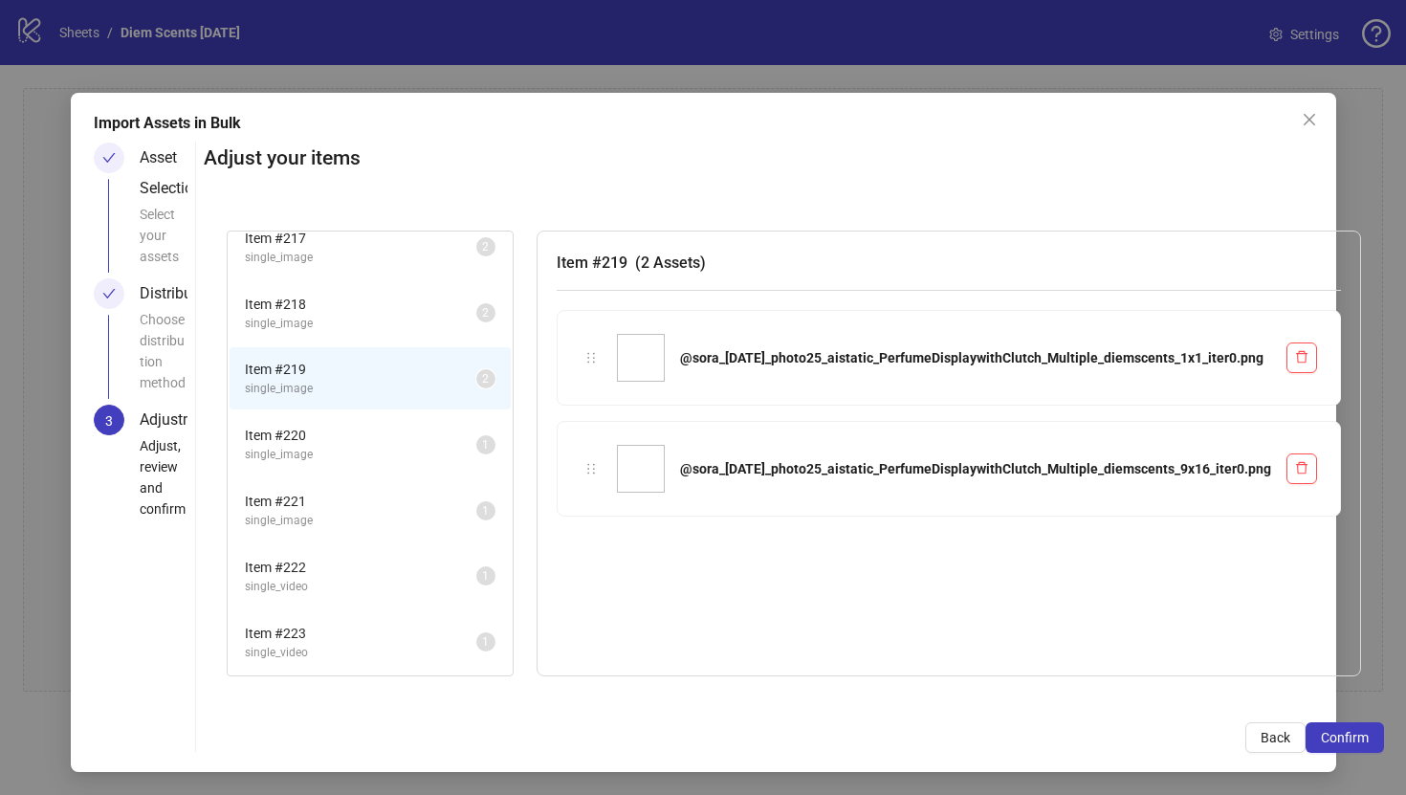
click at [299, 443] on span "Item # 220" at bounding box center [360, 435] width 231 height 21
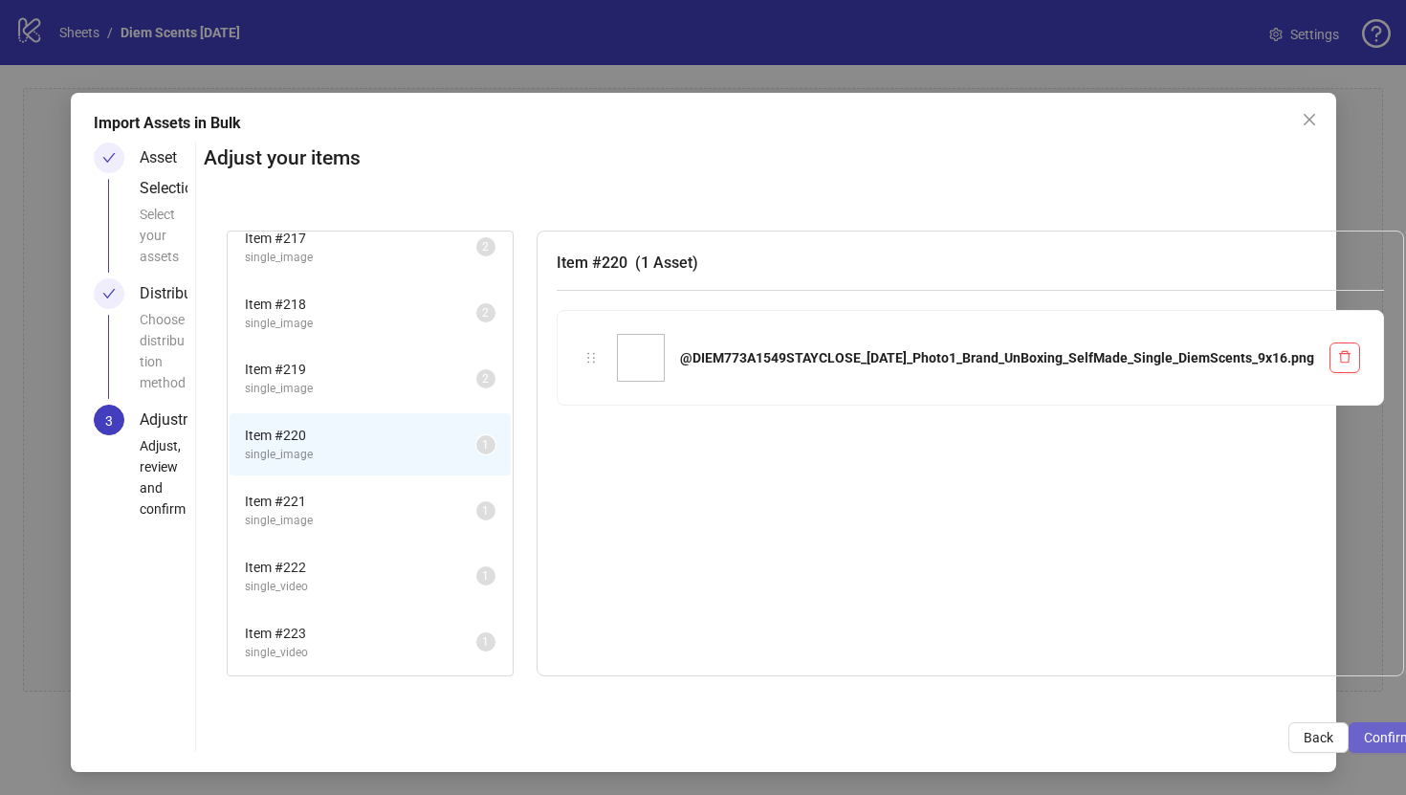
click at [1348, 727] on button "Confirm" at bounding box center [1387, 737] width 78 height 31
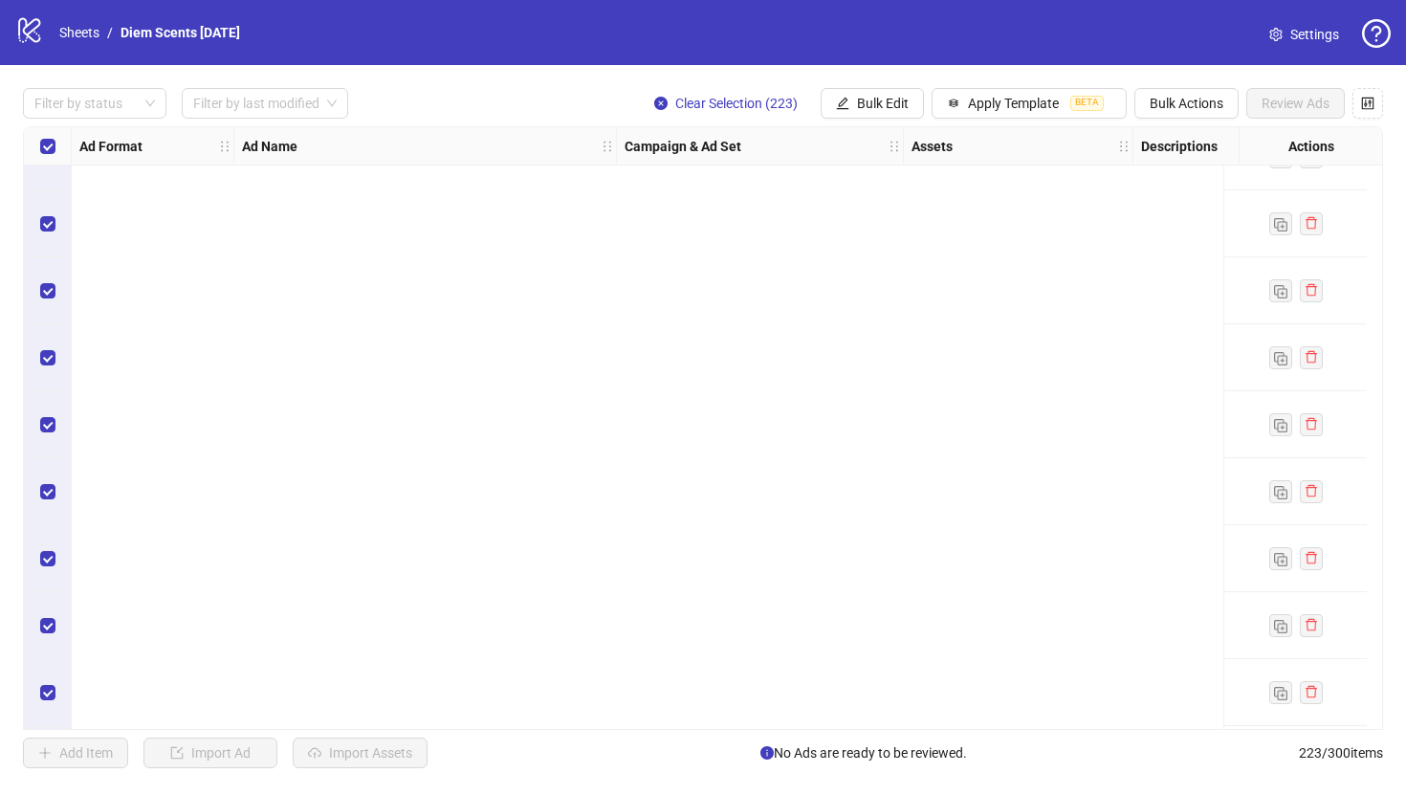
scroll to position [14372, 0]
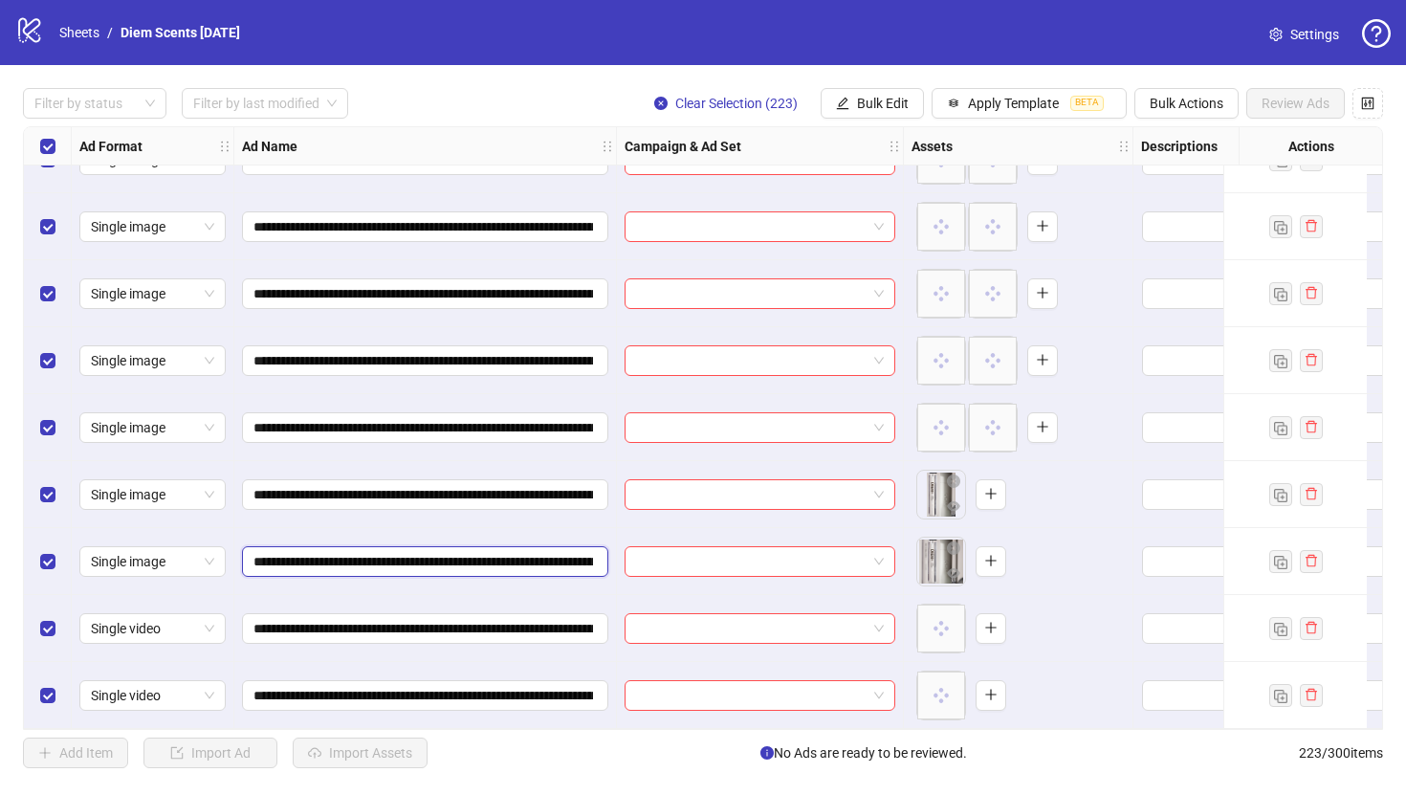
click at [485, 554] on input "**********" at bounding box center [422, 561] width 339 height 21
click at [986, 487] on icon "plus" at bounding box center [990, 493] width 13 height 13
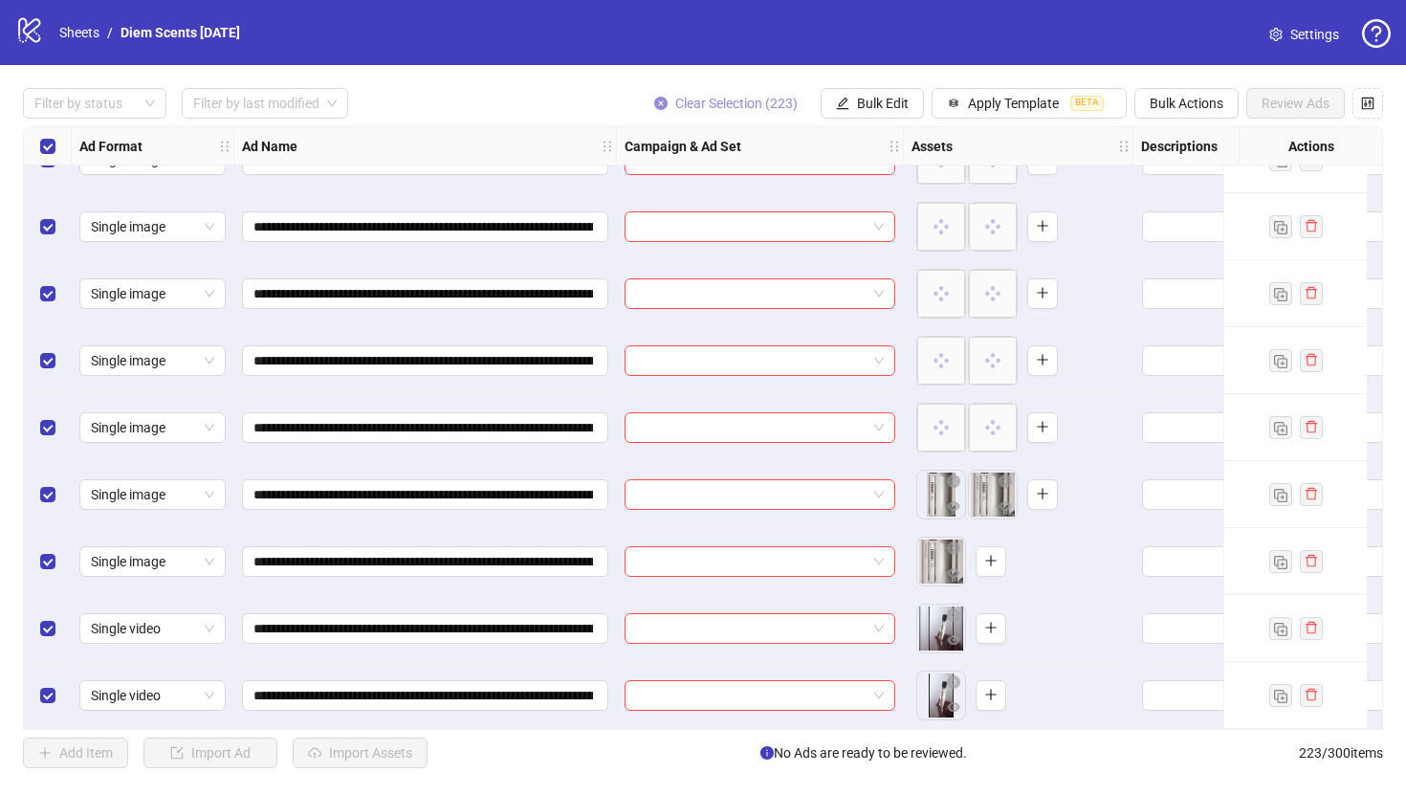
click at [659, 97] on icon "close-circle" at bounding box center [660, 103] width 13 height 13
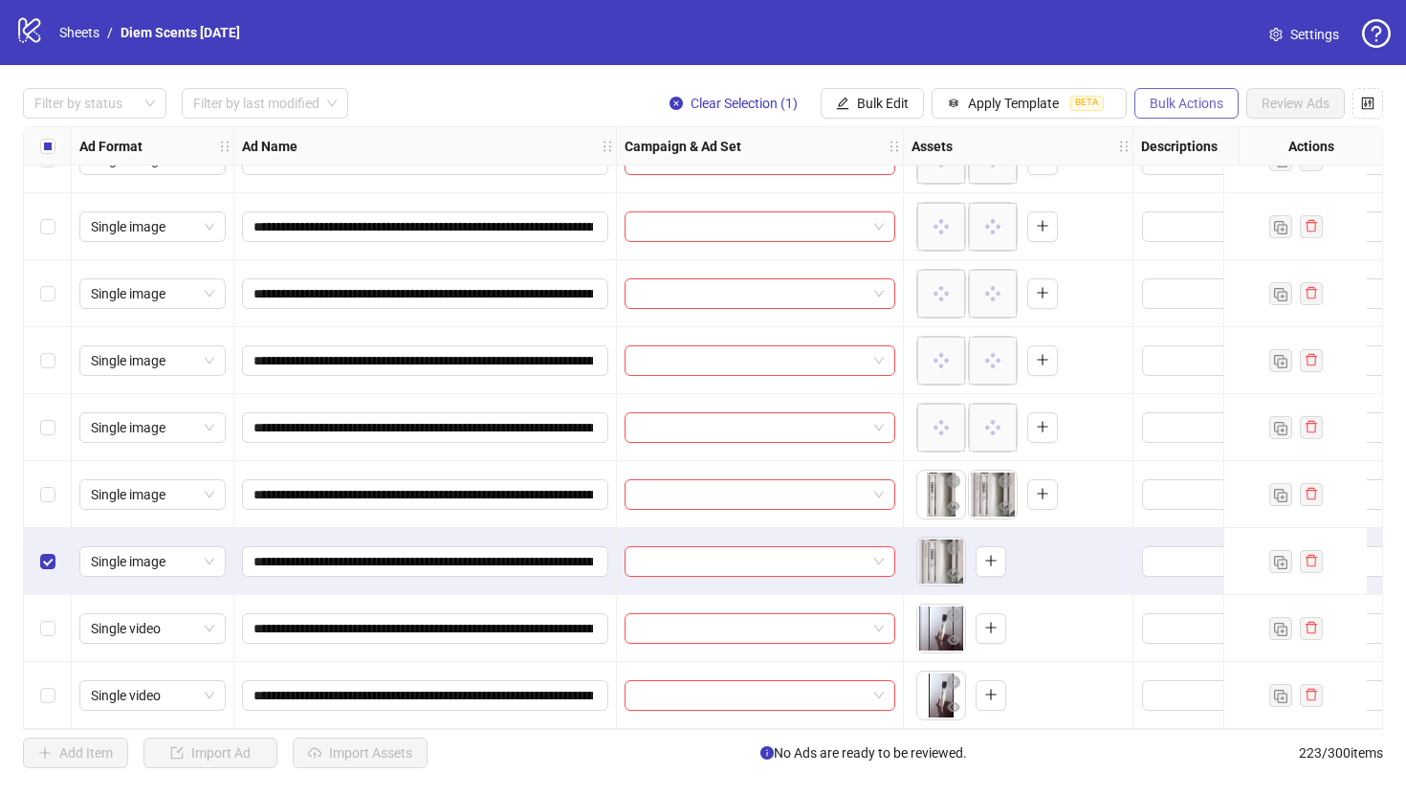
click at [1146, 101] on button "Bulk Actions" at bounding box center [1186, 103] width 104 height 31
click at [1182, 142] on span "Delete" at bounding box center [1213, 142] width 131 height 21
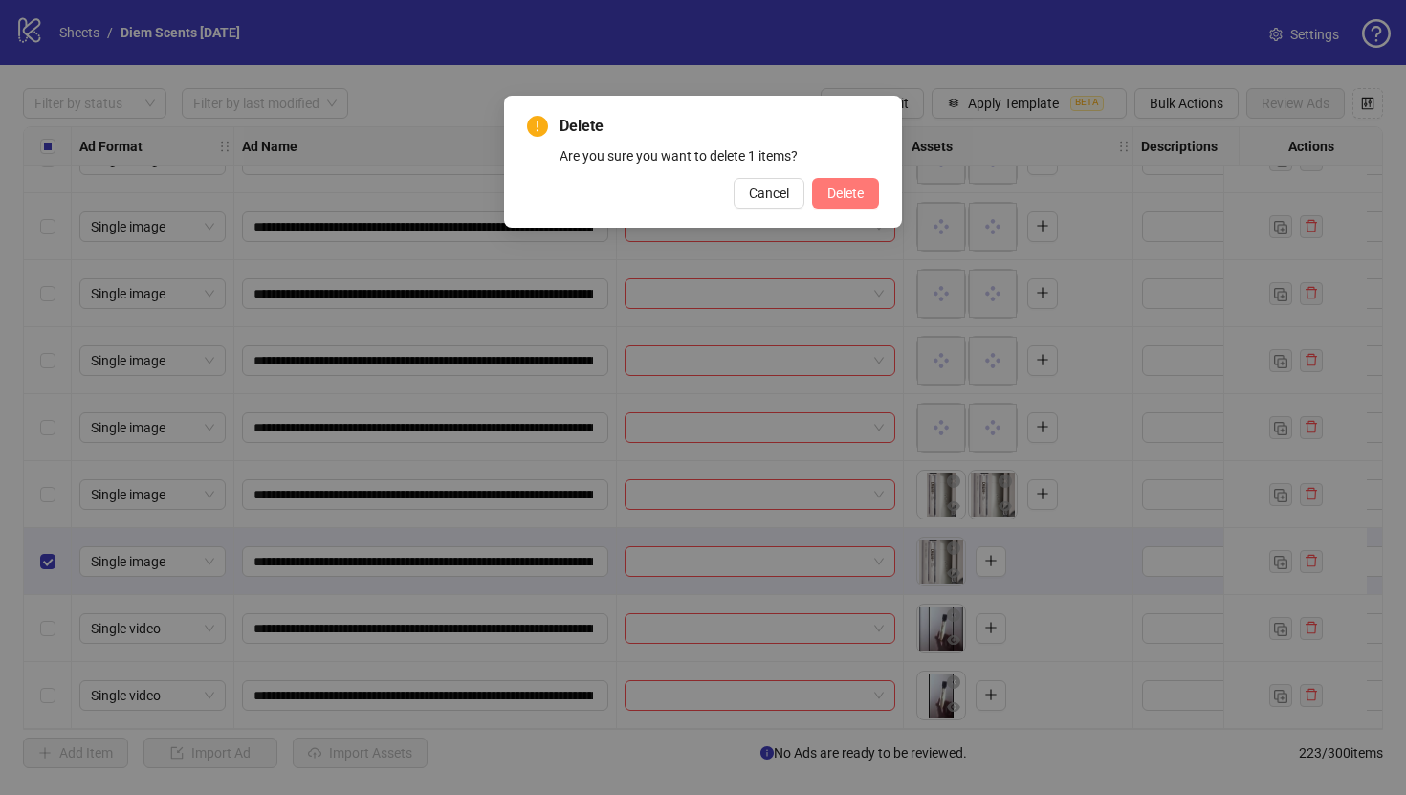
click at [854, 196] on span "Delete" at bounding box center [845, 193] width 36 height 15
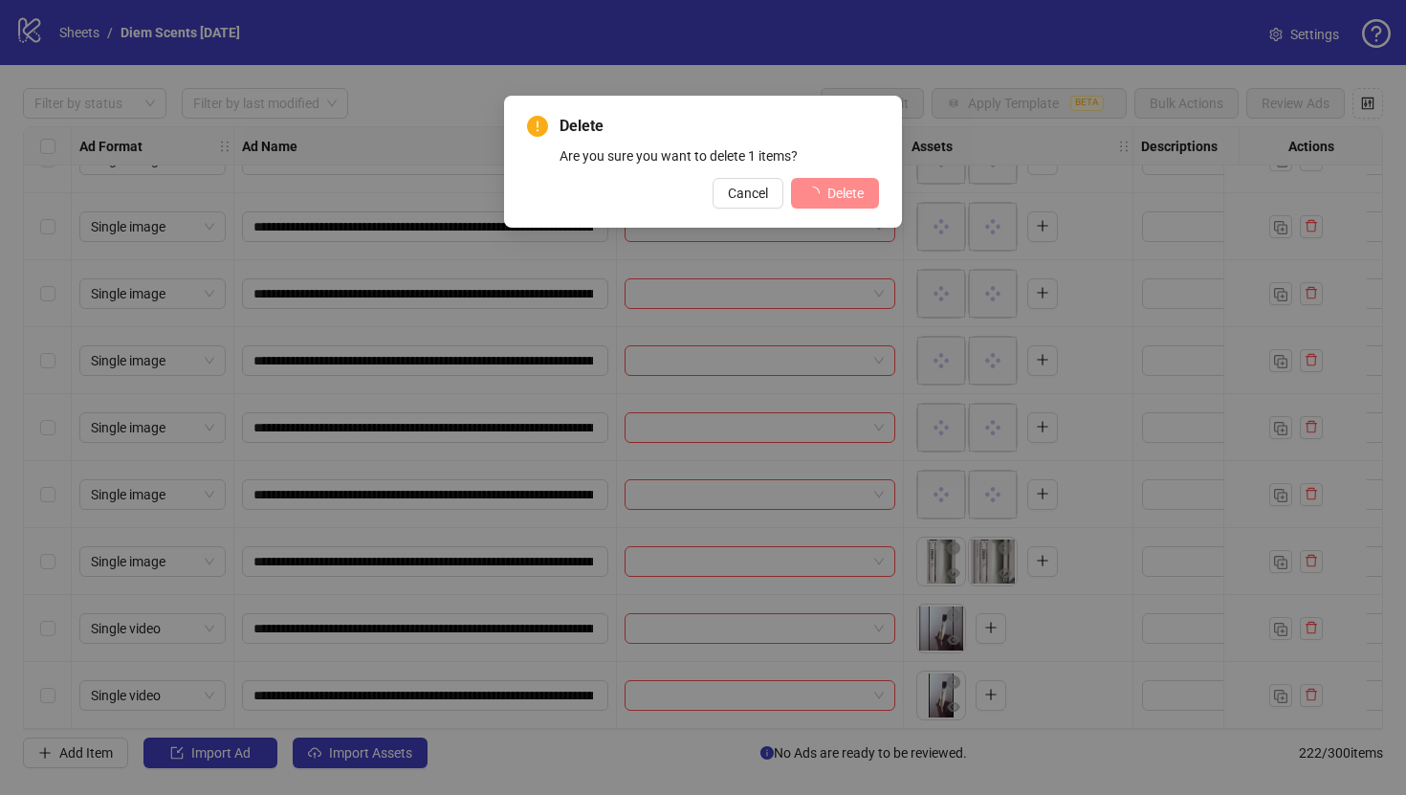
scroll to position [14305, 0]
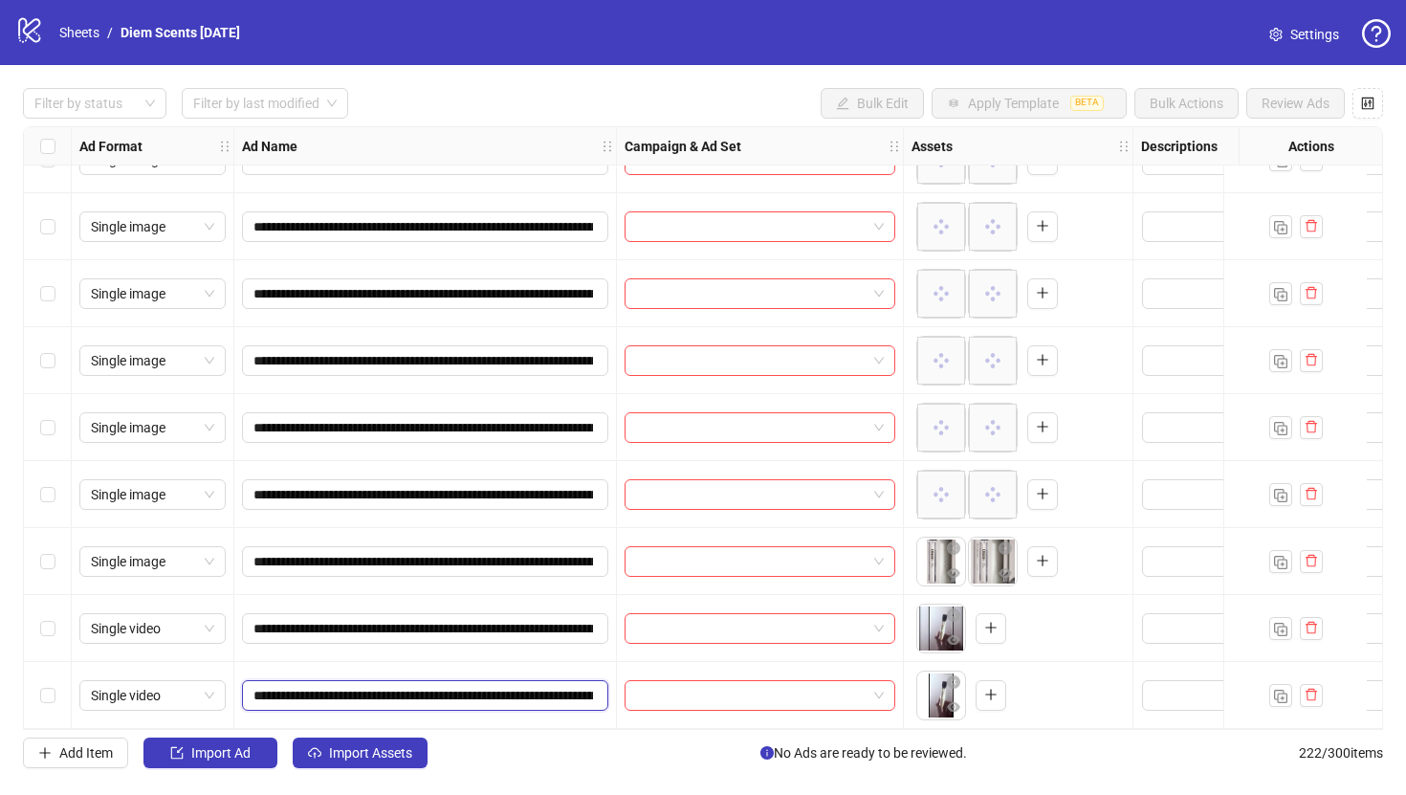
click at [385, 685] on input "**********" at bounding box center [422, 695] width 339 height 21
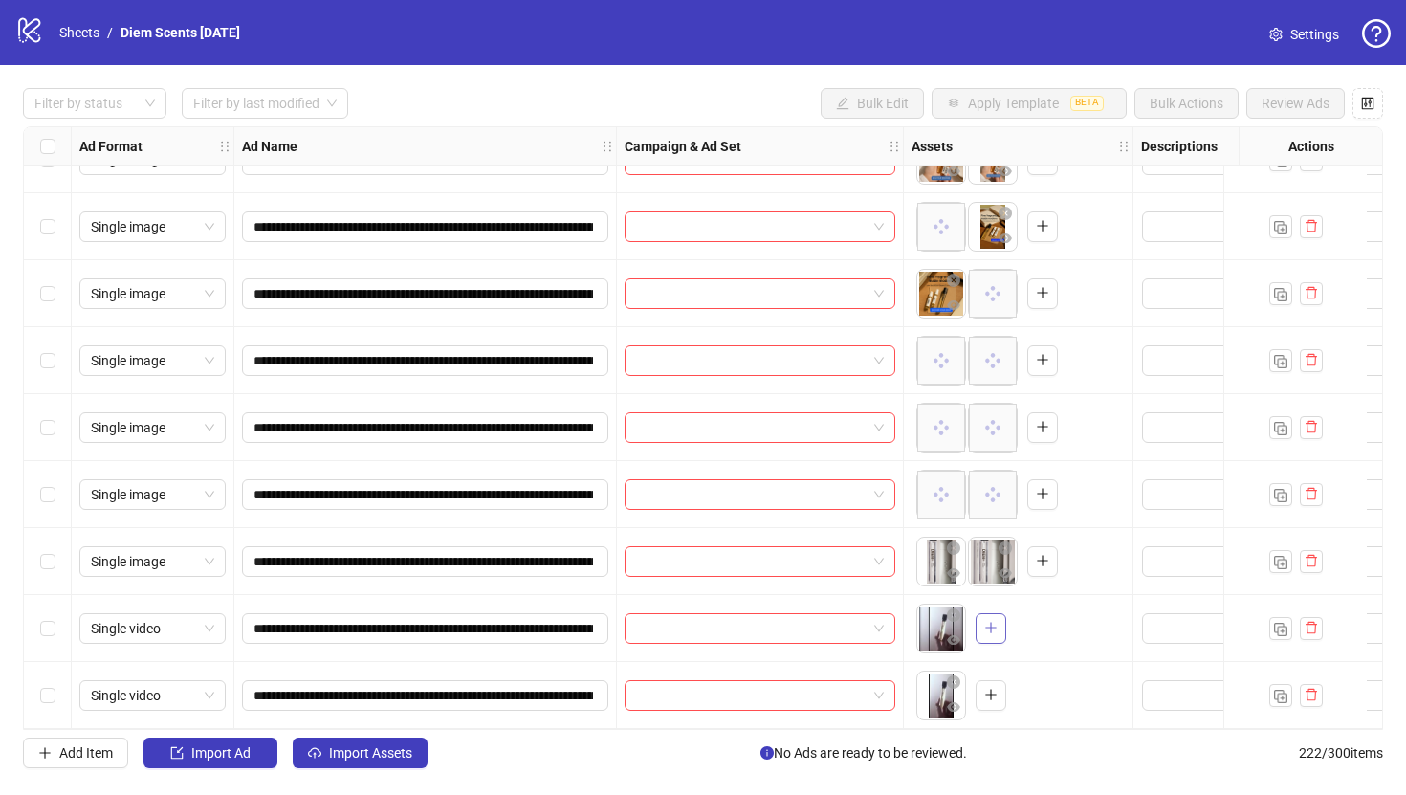
click at [992, 613] on button "button" at bounding box center [990, 628] width 31 height 31
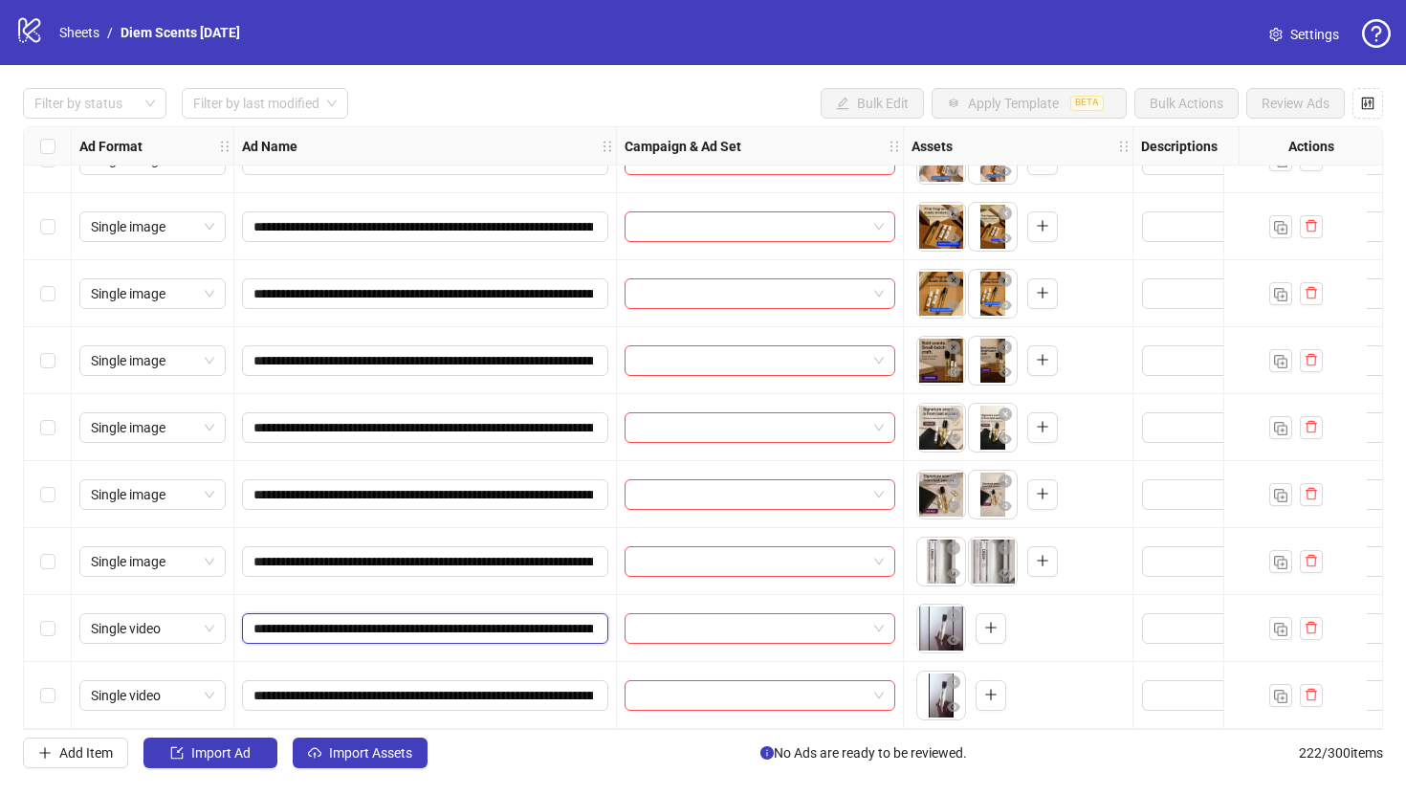
click at [548, 618] on input "**********" at bounding box center [422, 628] width 339 height 21
click at [547, 625] on input "**********" at bounding box center [422, 628] width 339 height 21
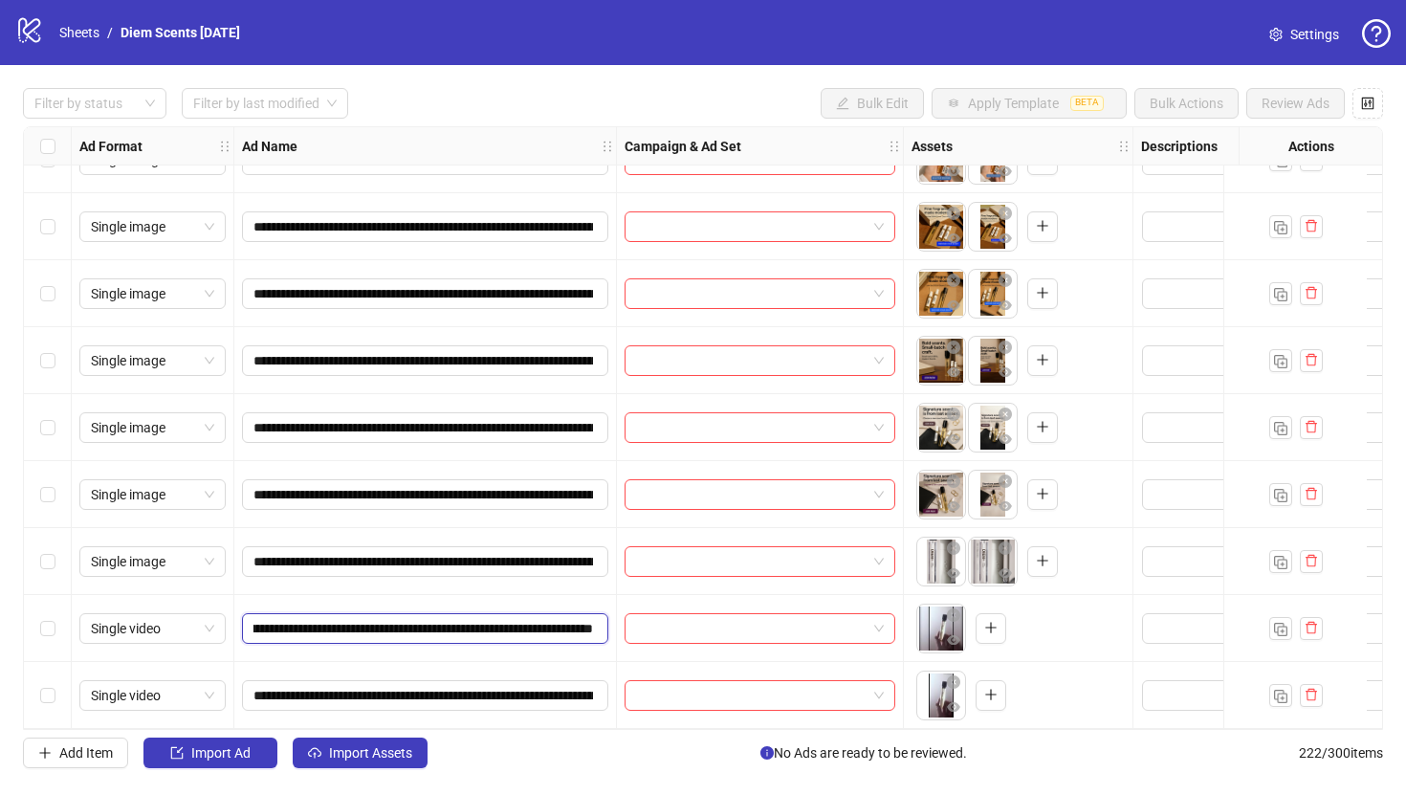
click at [547, 625] on input "**********" at bounding box center [422, 628] width 339 height 21
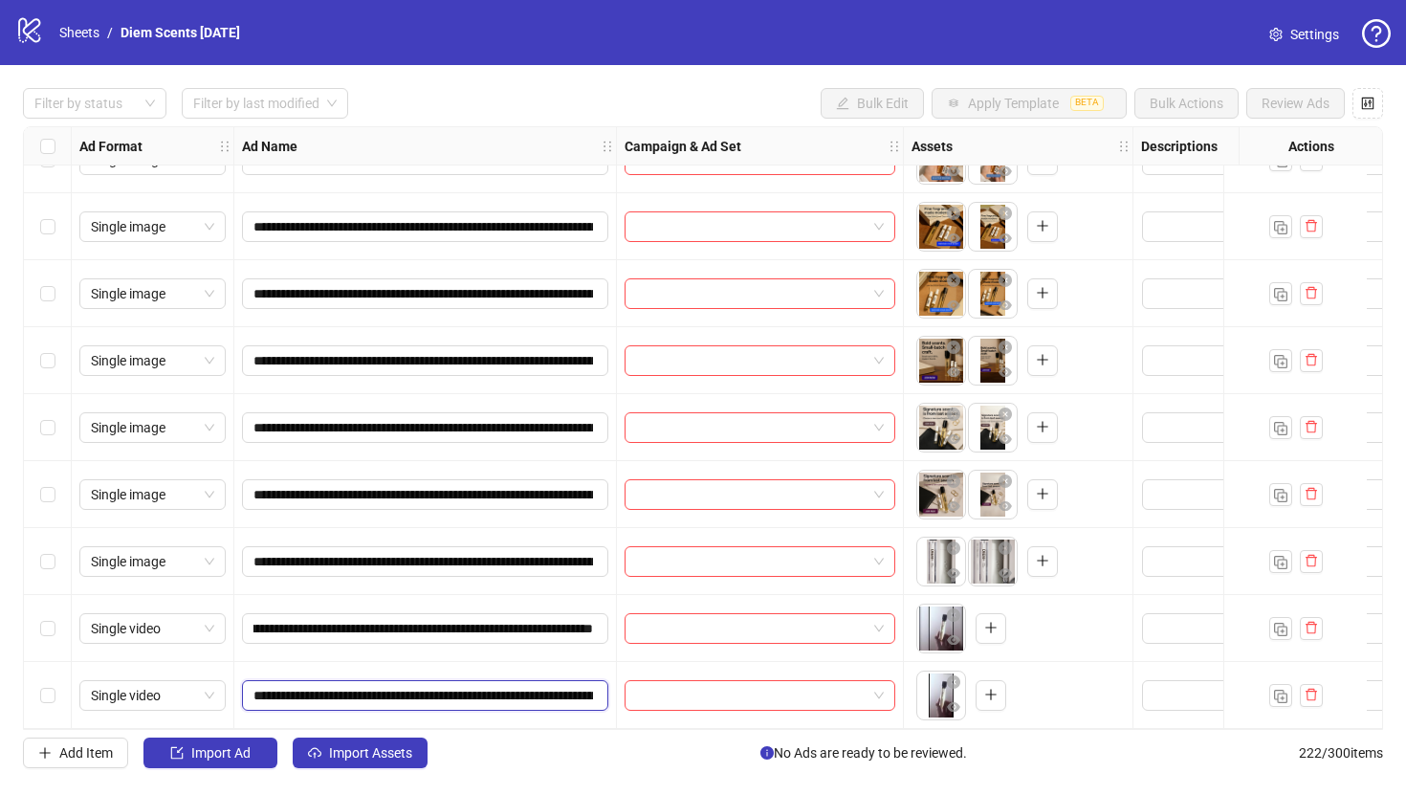
click at [548, 687] on input "**********" at bounding box center [422, 695] width 339 height 21
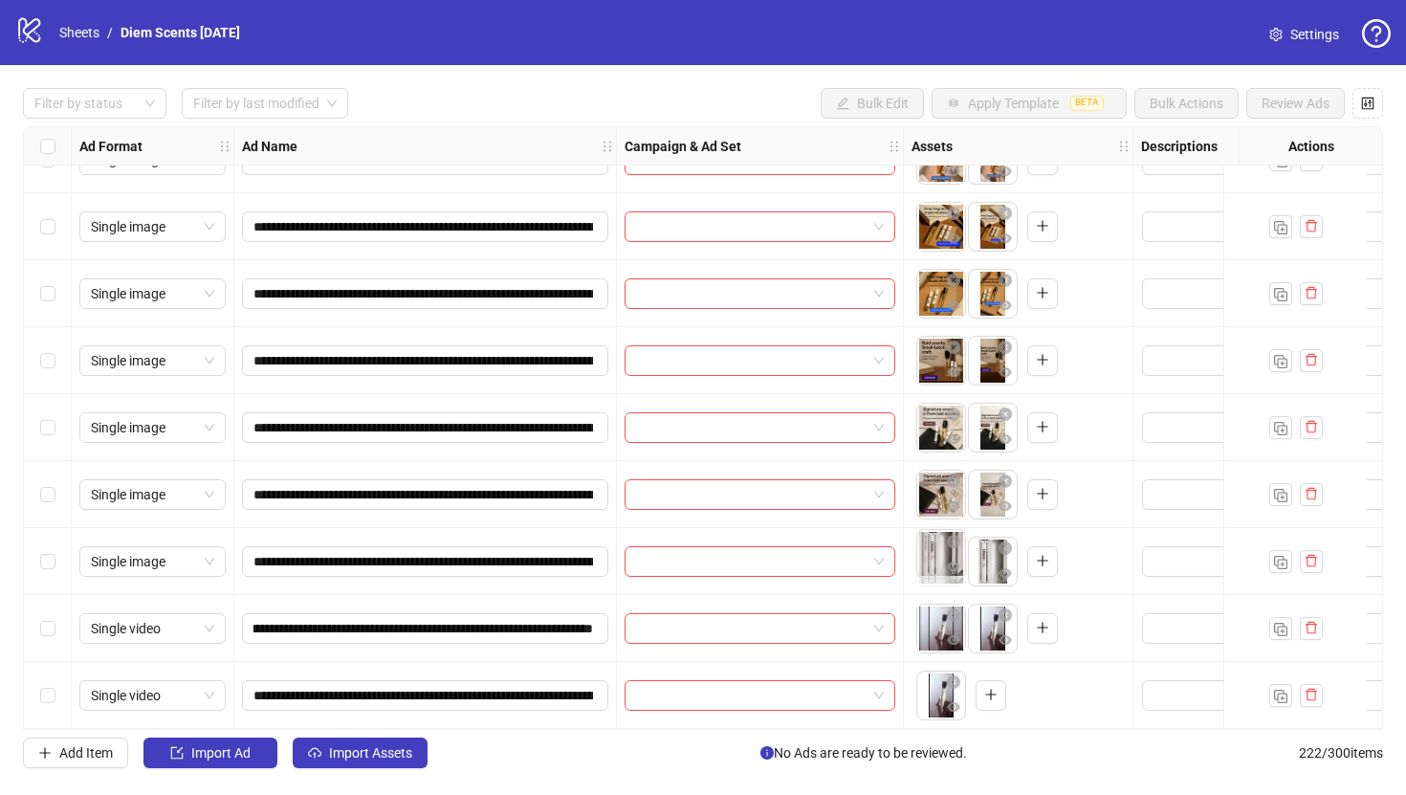
drag, startPoint x: 990, startPoint y: 561, endPoint x: 937, endPoint y: 561, distance: 52.6
click at [934, 561] on body "**********" at bounding box center [703, 397] width 1406 height 795
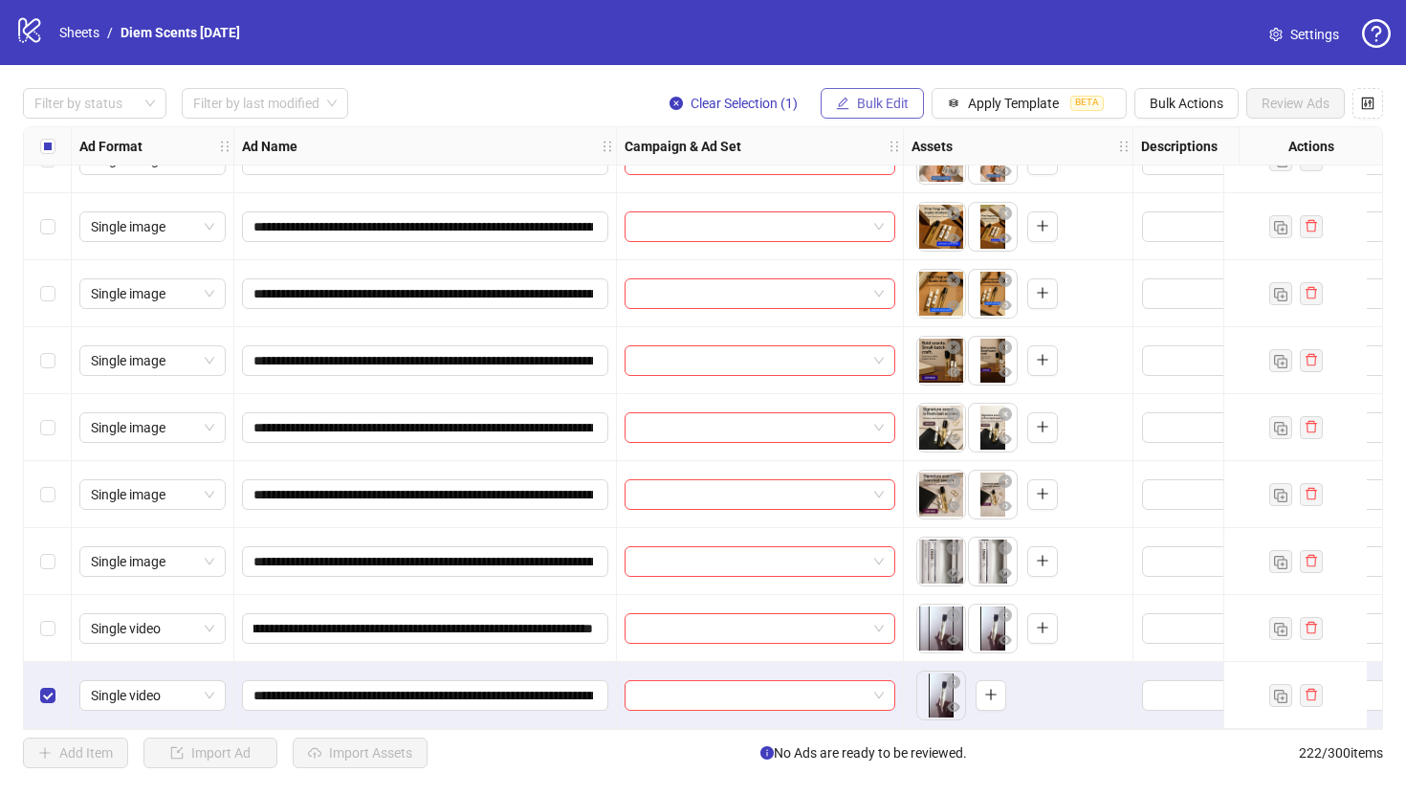
click at [875, 98] on span "Bulk Edit" at bounding box center [883, 103] width 52 height 15
click at [1177, 100] on span "Bulk Actions" at bounding box center [1186, 103] width 74 height 15
click at [1189, 140] on span "Delete" at bounding box center [1213, 142] width 131 height 21
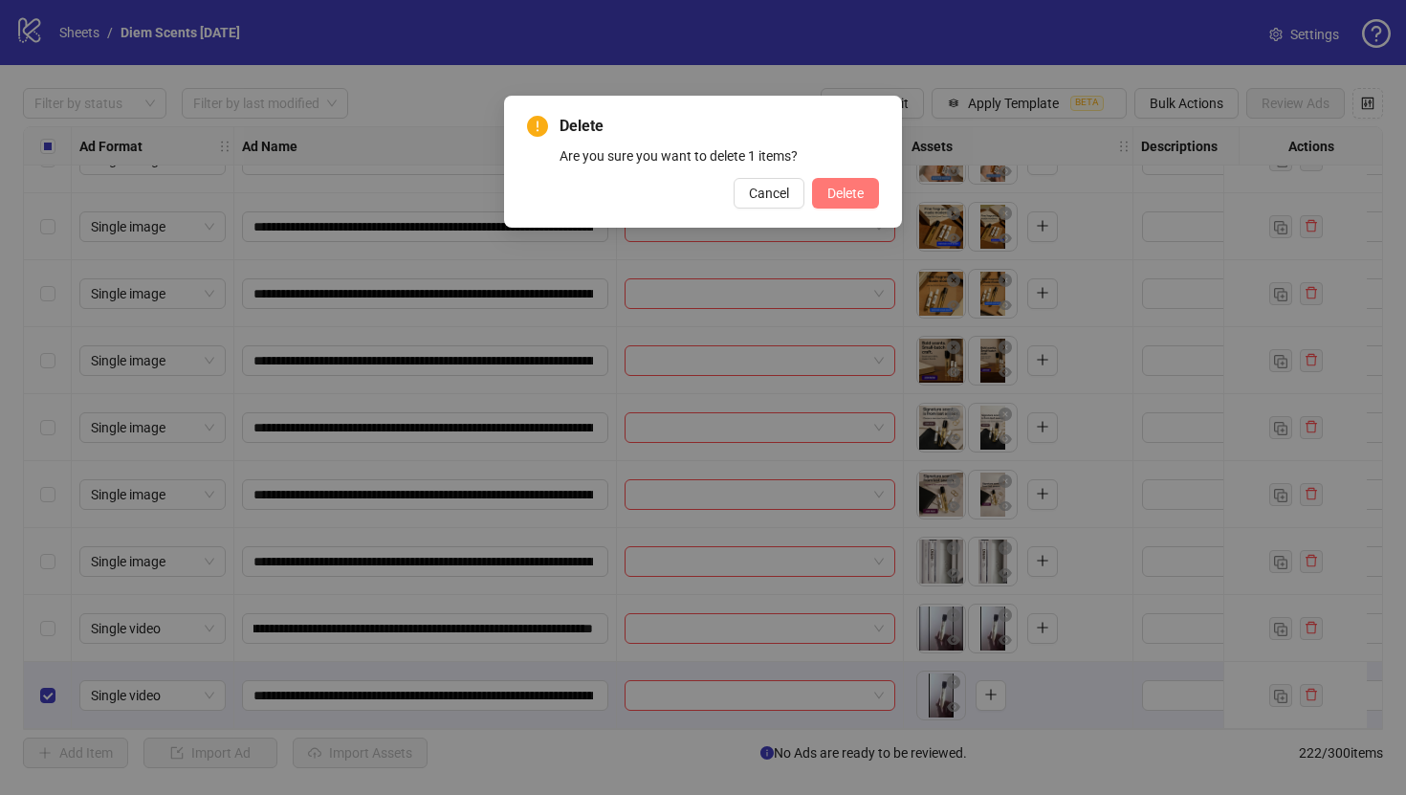
click at [851, 195] on span "Delete" at bounding box center [845, 193] width 36 height 15
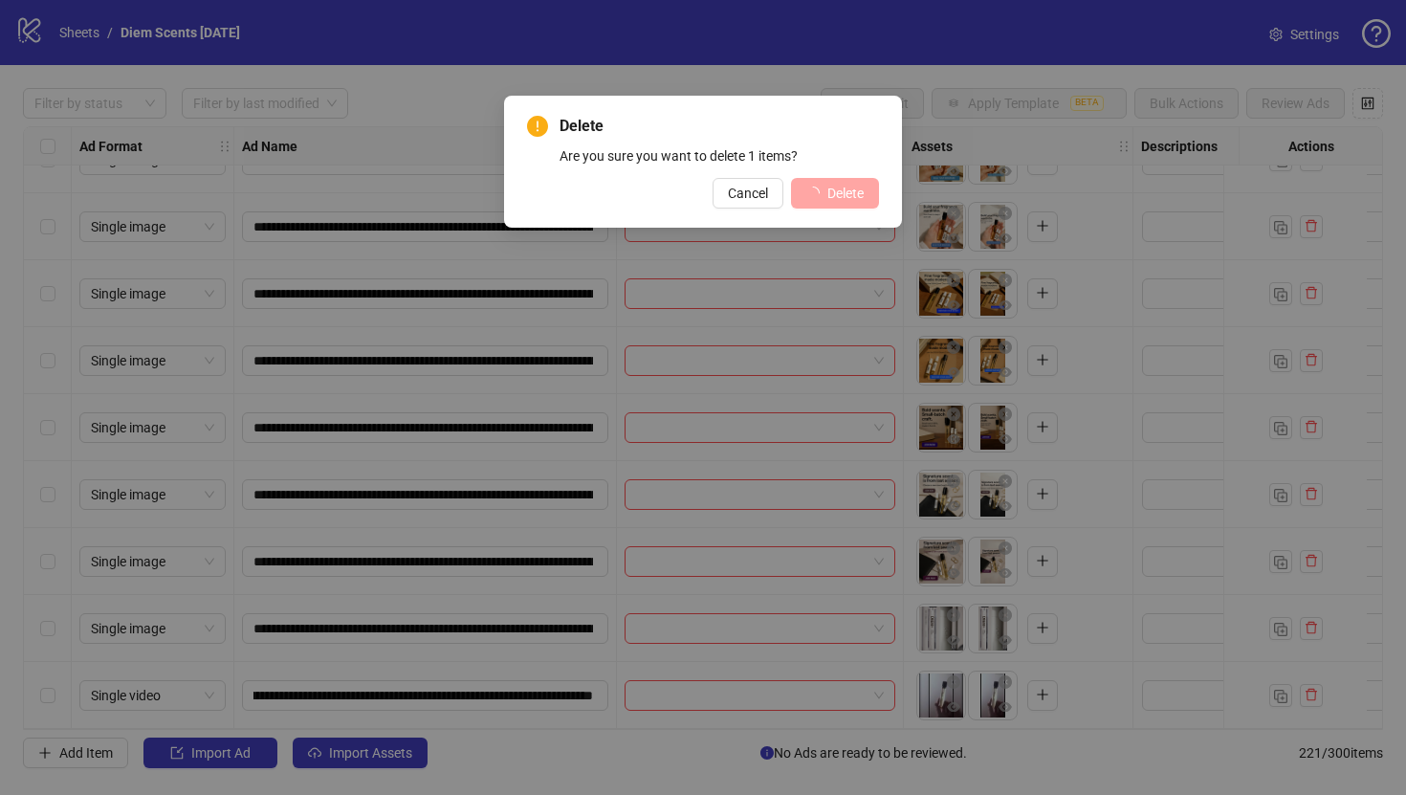
scroll to position [14238, 0]
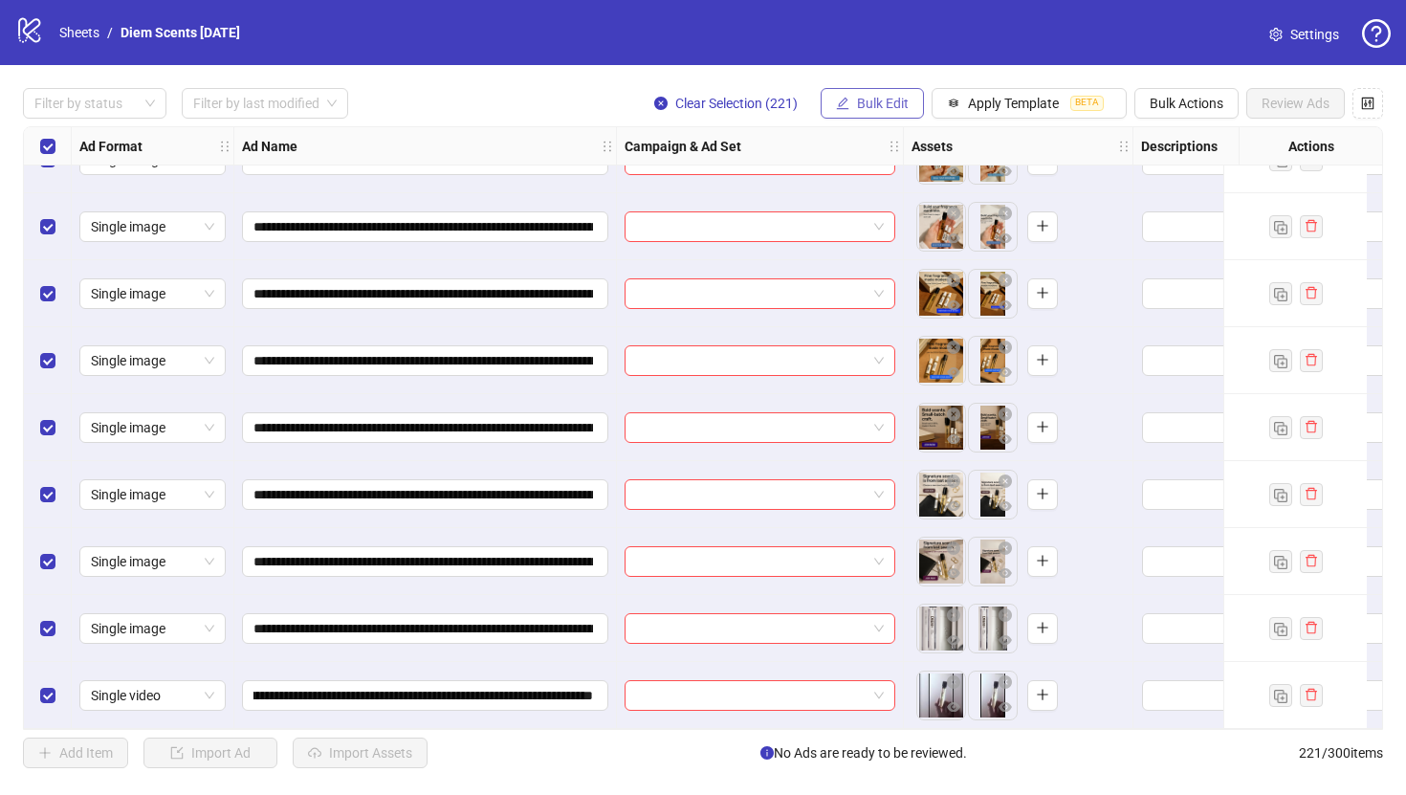
click at [907, 98] on button "Bulk Edit" at bounding box center [872, 103] width 103 height 31
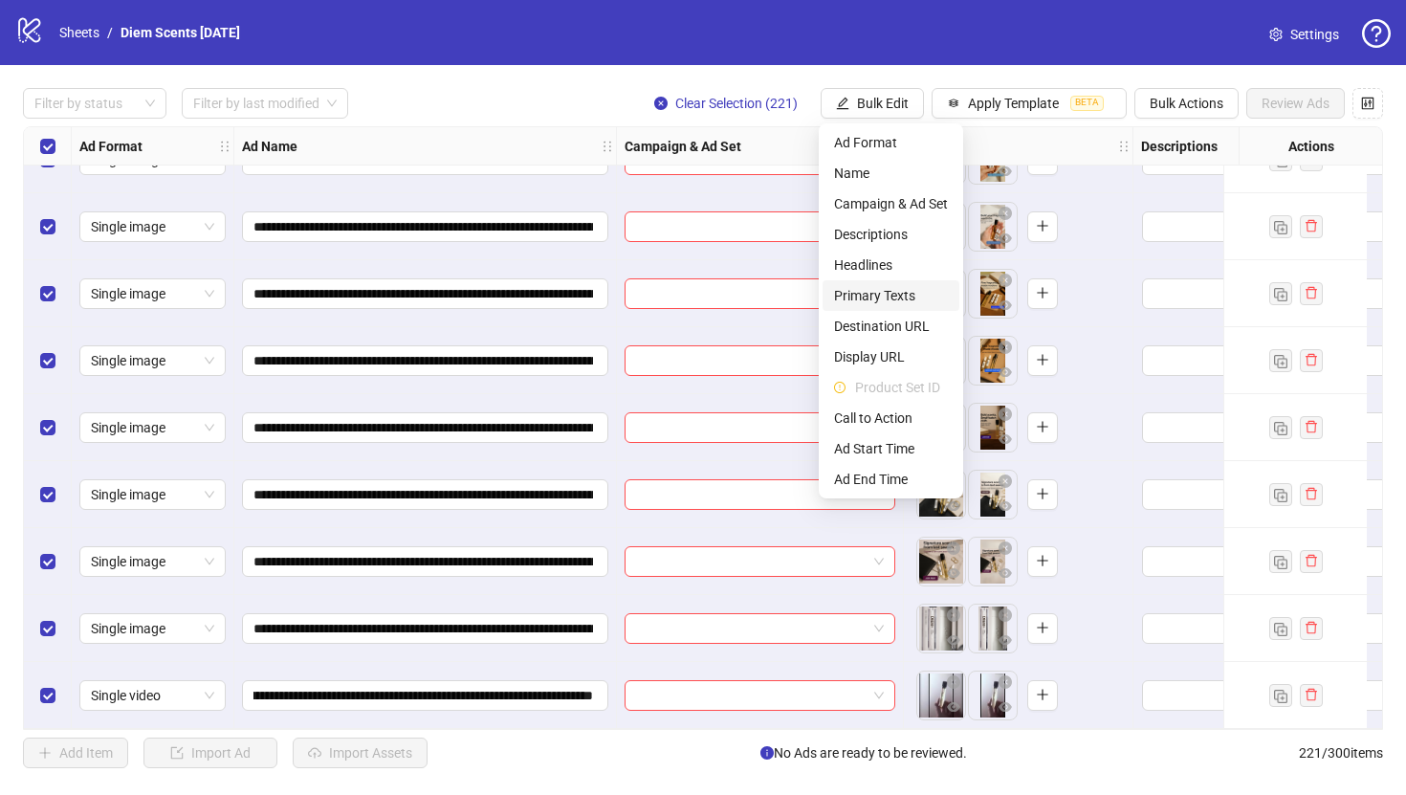
click at [890, 293] on span "Primary Texts" at bounding box center [891, 295] width 114 height 21
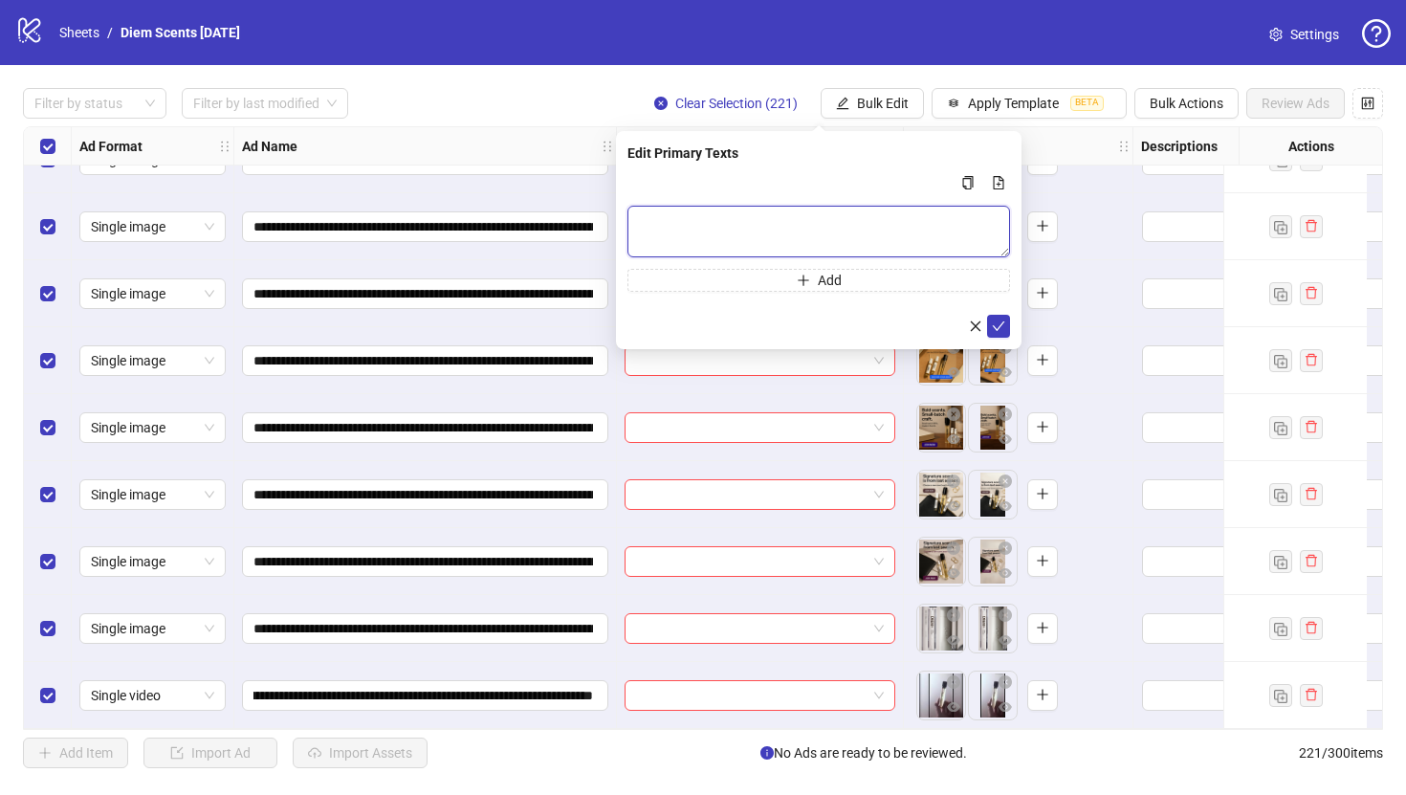
click at [824, 216] on textarea "Multi-text input container - paste or copy values" at bounding box center [818, 232] width 383 height 52
paste textarea "**********"
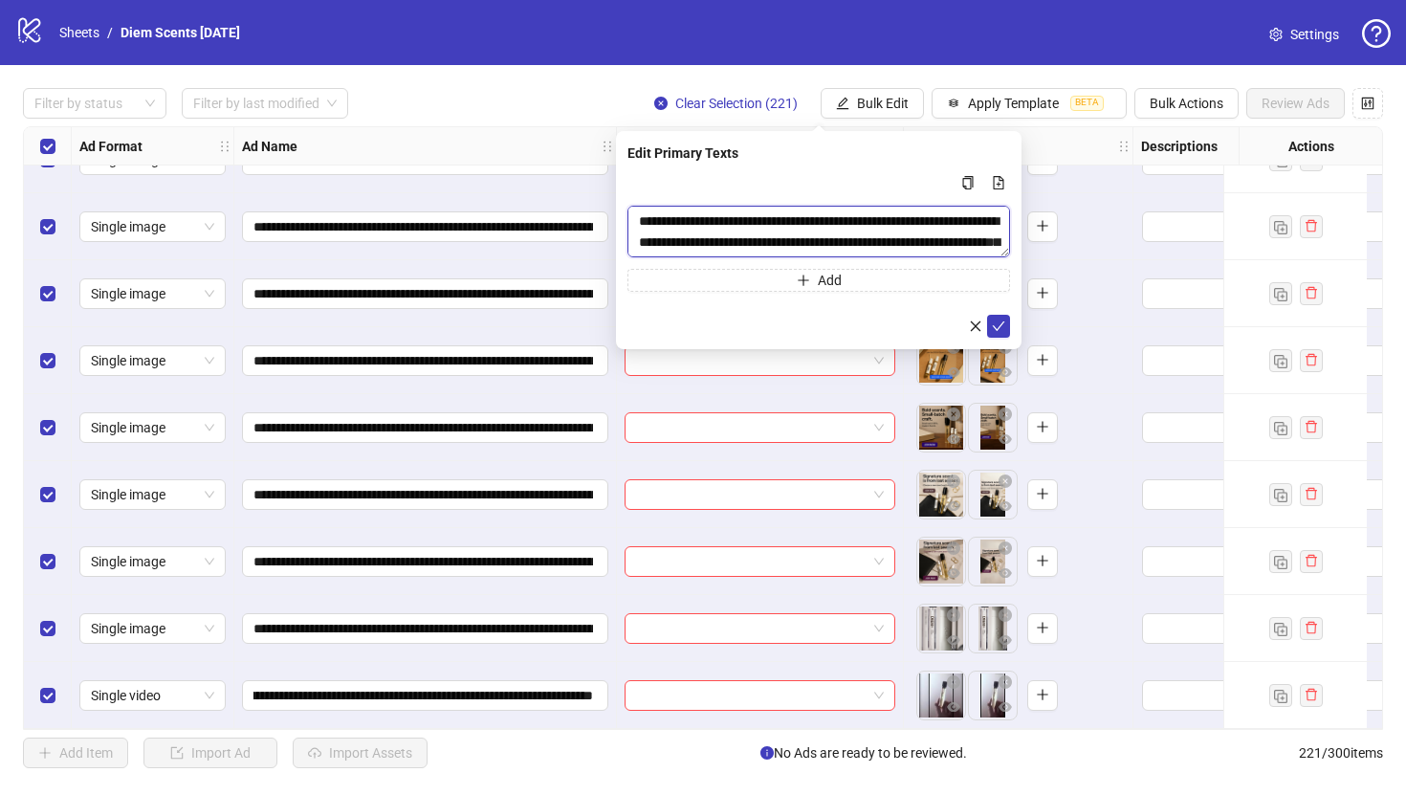
scroll to position [35, 0]
type textarea "**********"
click at [1003, 321] on icon "check" at bounding box center [999, 326] width 12 height 10
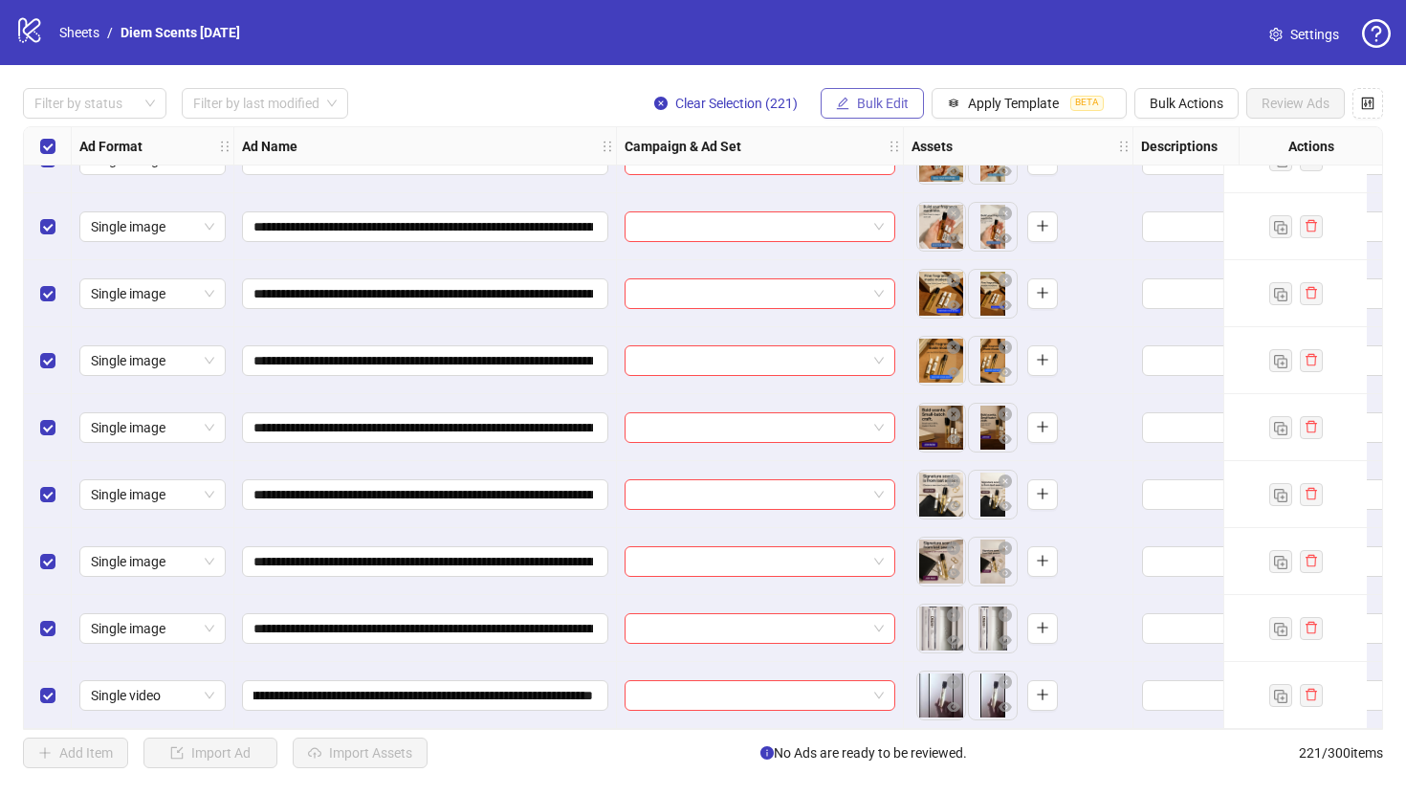
click at [842, 104] on icon "edit" at bounding box center [842, 103] width 13 height 13
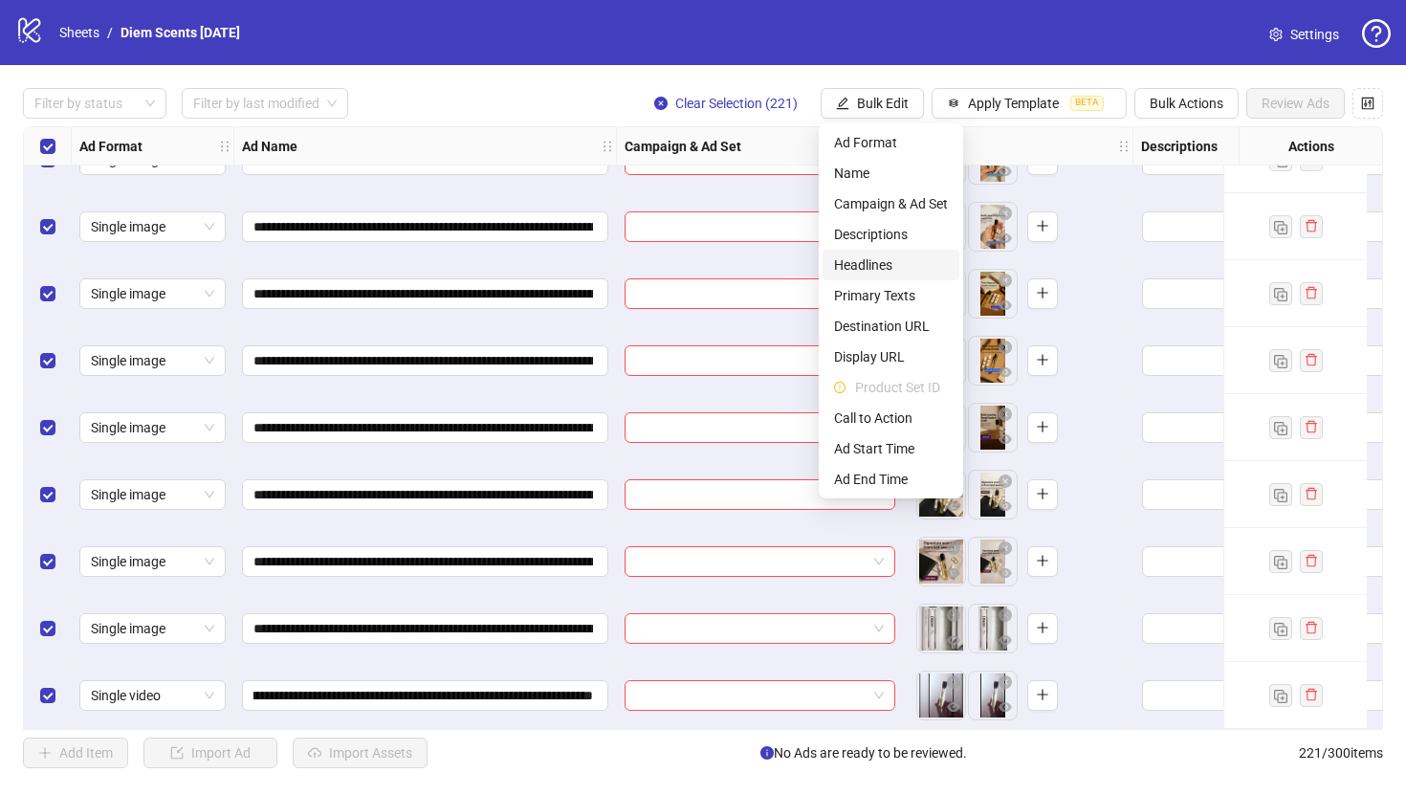
click at [888, 265] on span "Headlines" at bounding box center [891, 264] width 114 height 21
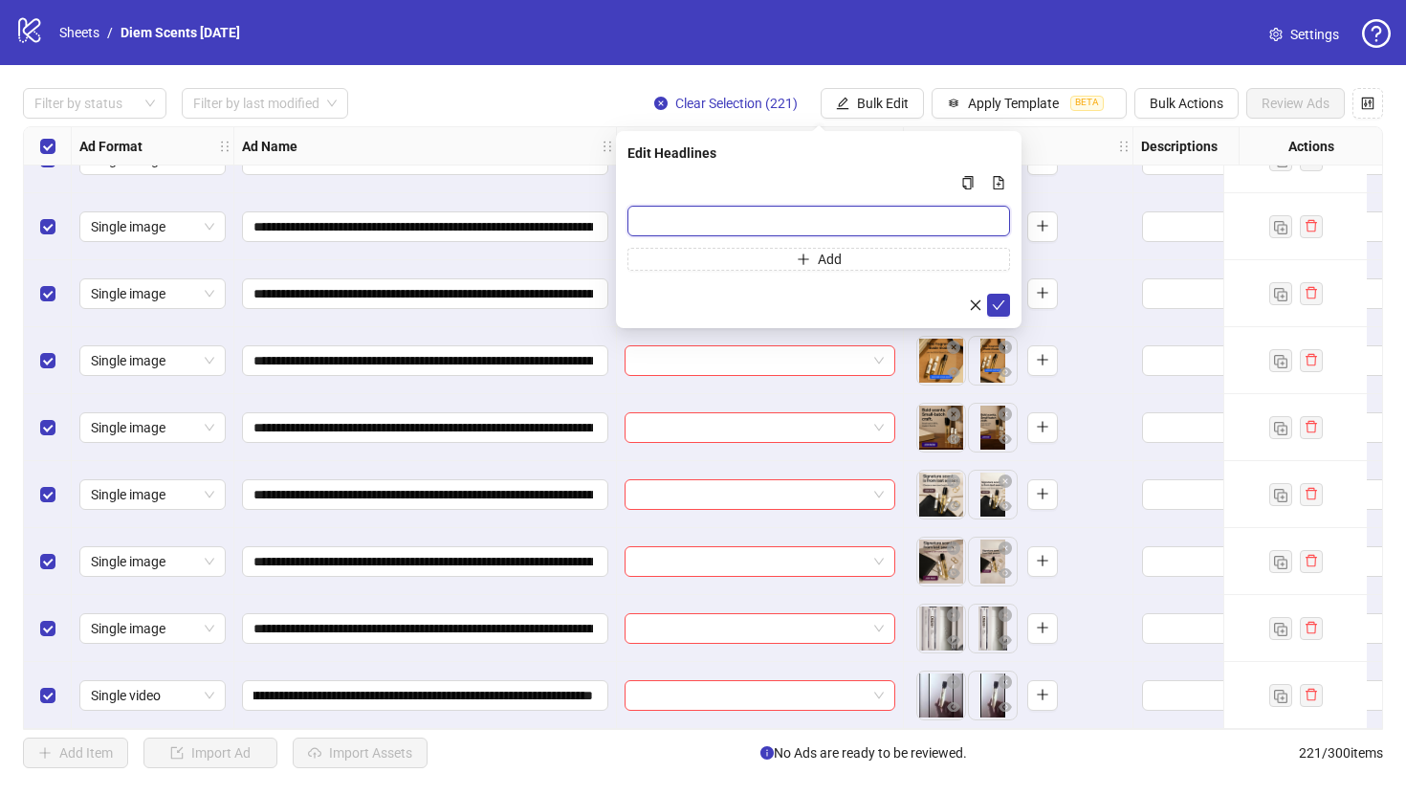
click at [988, 216] on input "Multi-input container - paste or copy values" at bounding box center [818, 221] width 383 height 31
paste input "**********"
type input "**********"
click at [998, 304] on icon "check" at bounding box center [998, 304] width 13 height 13
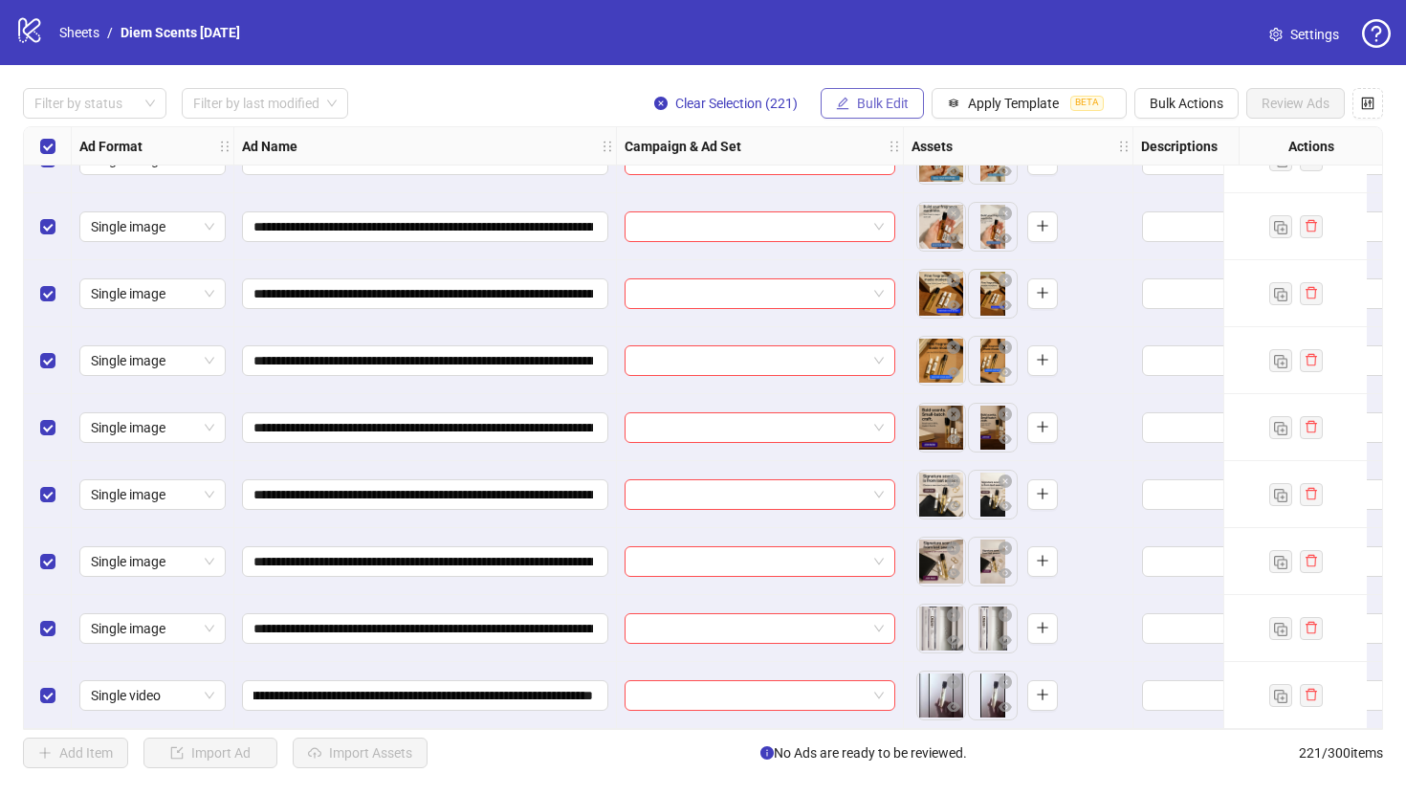
click at [880, 91] on button "Bulk Edit" at bounding box center [872, 103] width 103 height 31
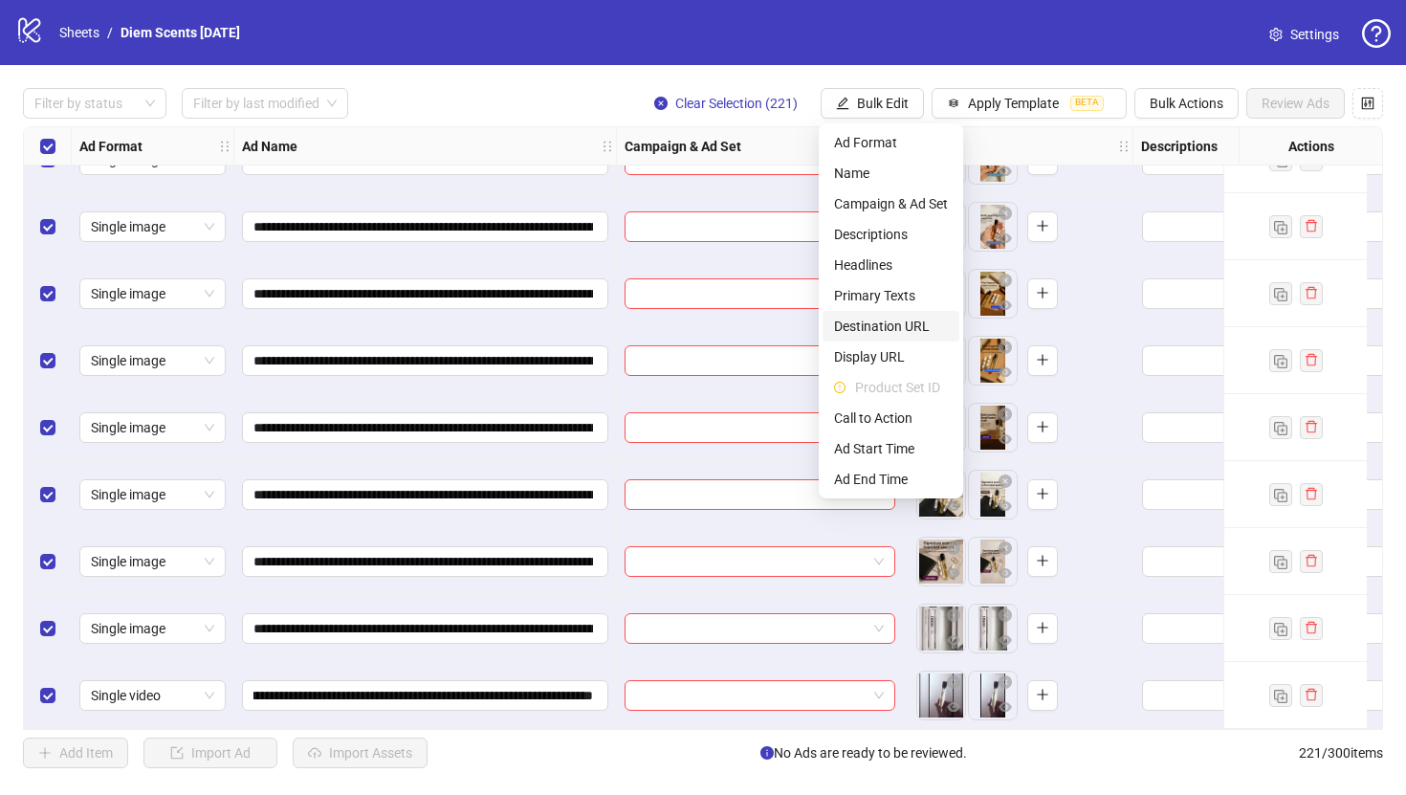
click at [890, 325] on span "Destination URL" at bounding box center [891, 326] width 114 height 21
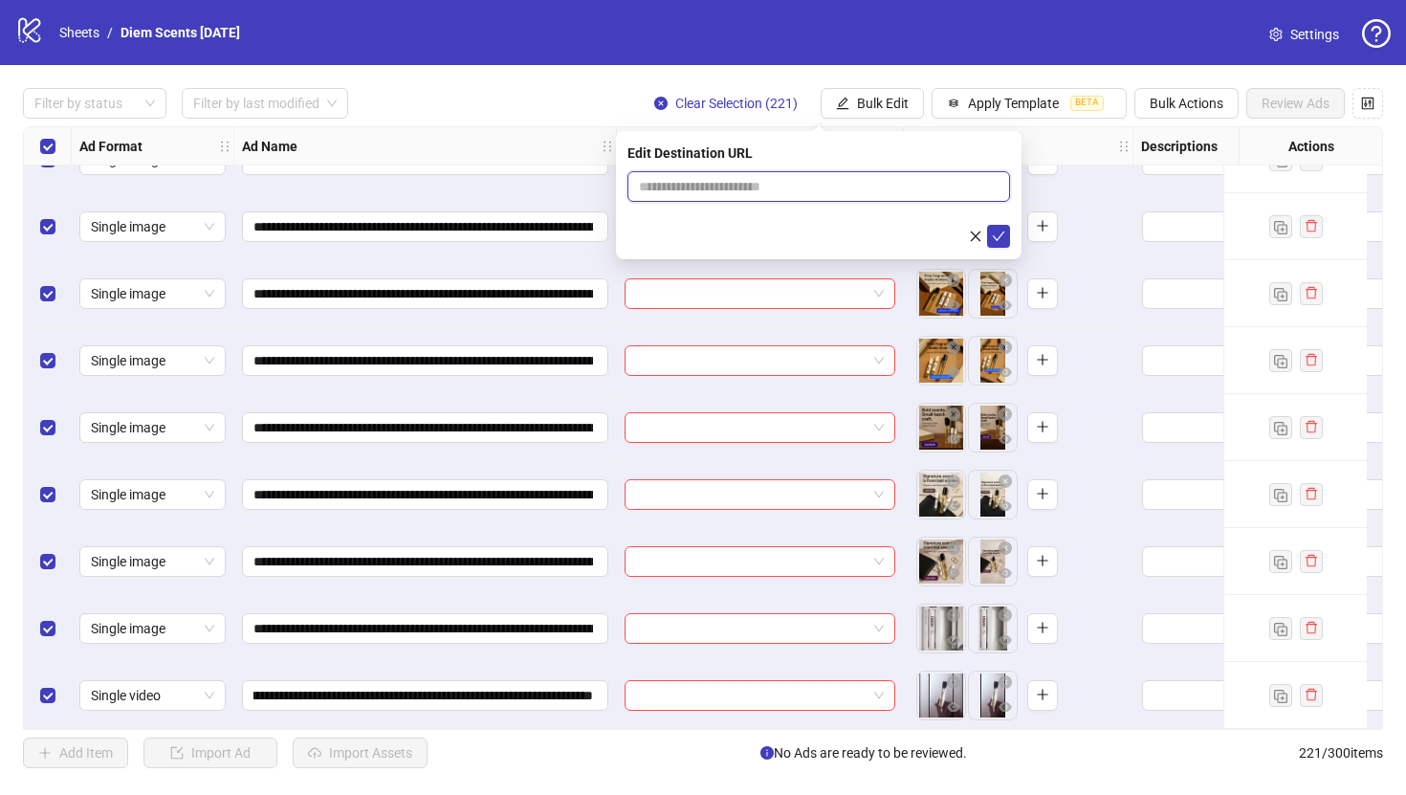
click at [811, 183] on input "text" at bounding box center [811, 186] width 344 height 21
paste input "**********"
type input "**********"
click at [995, 230] on icon "check" at bounding box center [998, 236] width 13 height 13
click at [885, 98] on span "Bulk Edit" at bounding box center [883, 103] width 52 height 15
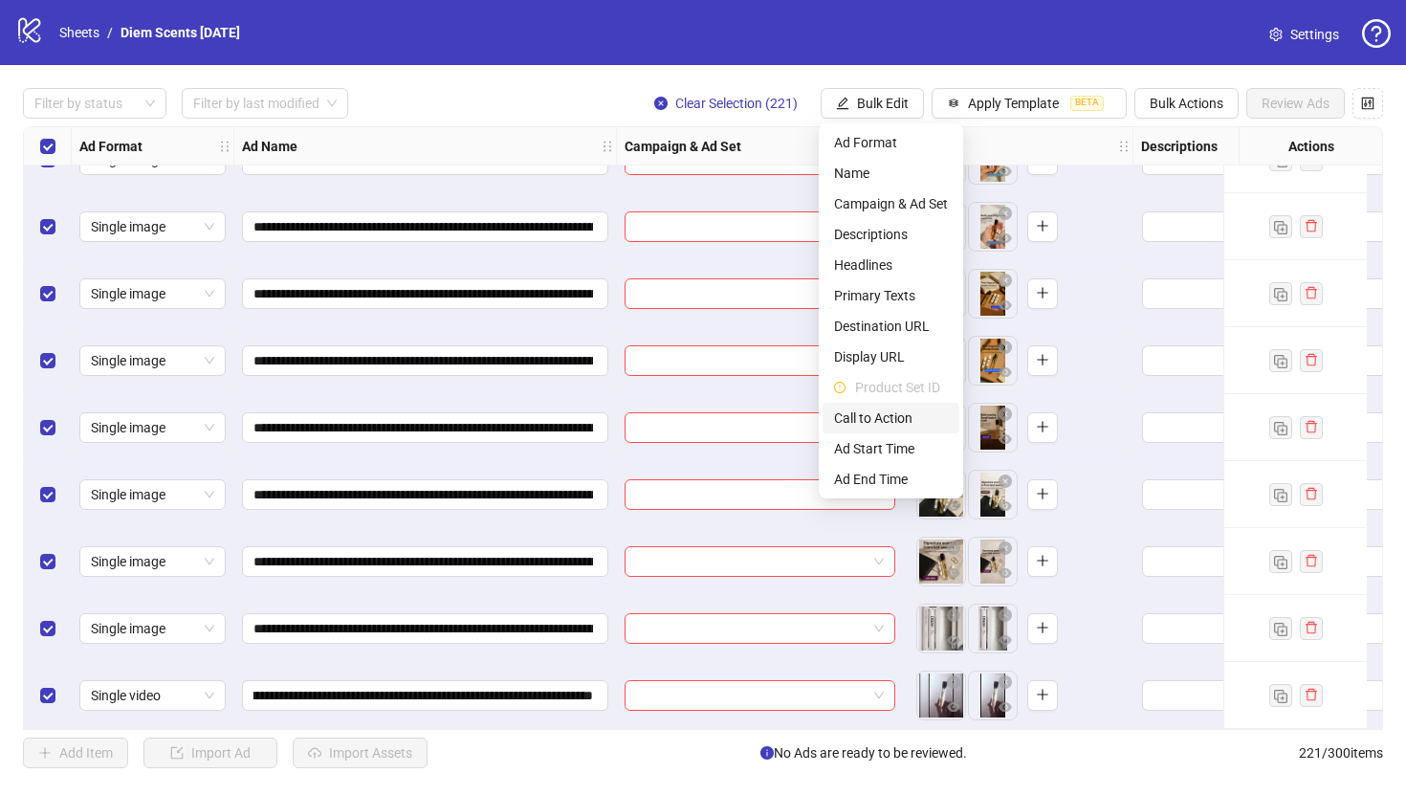
click at [889, 414] on span "Call to Action" at bounding box center [891, 417] width 114 height 21
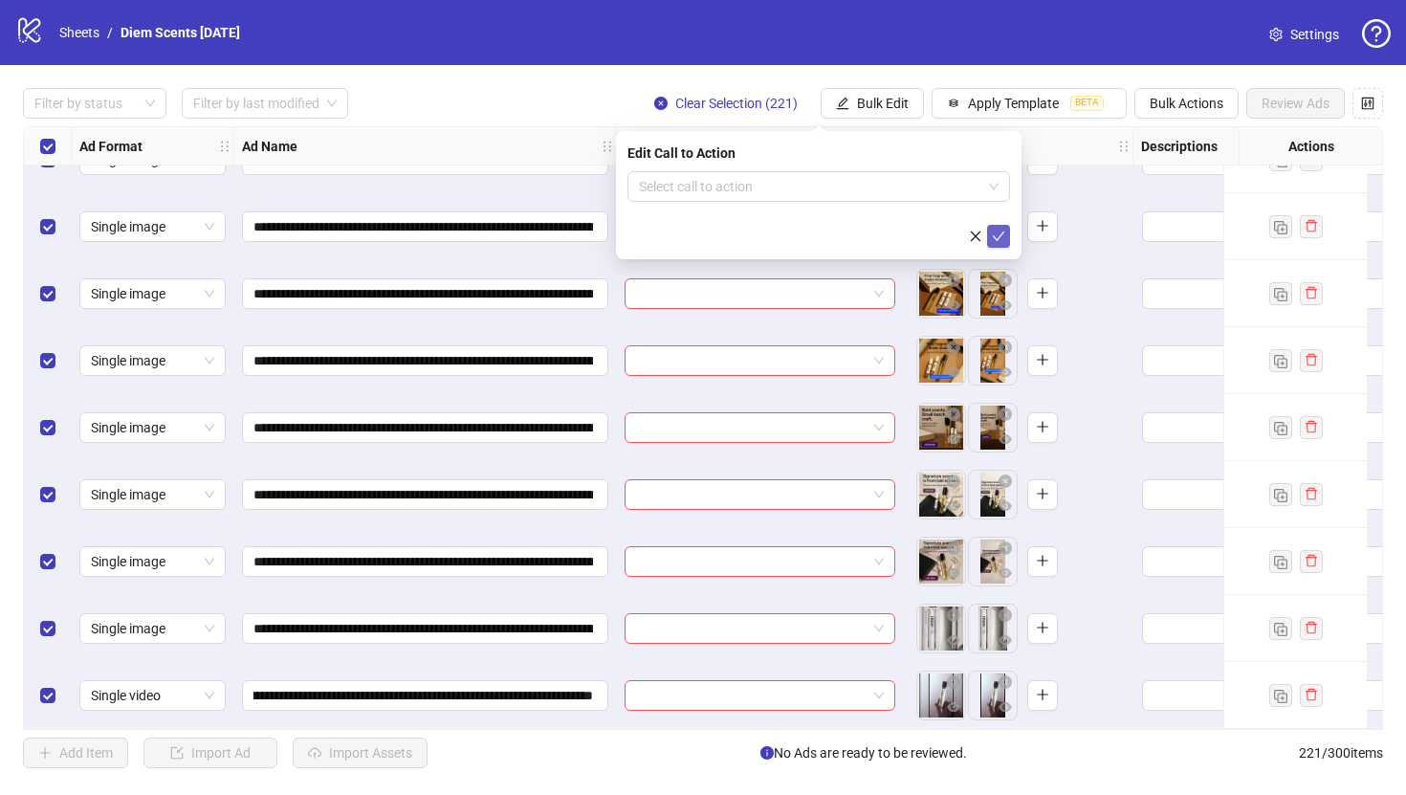
click at [999, 230] on icon "check" at bounding box center [998, 236] width 13 height 13
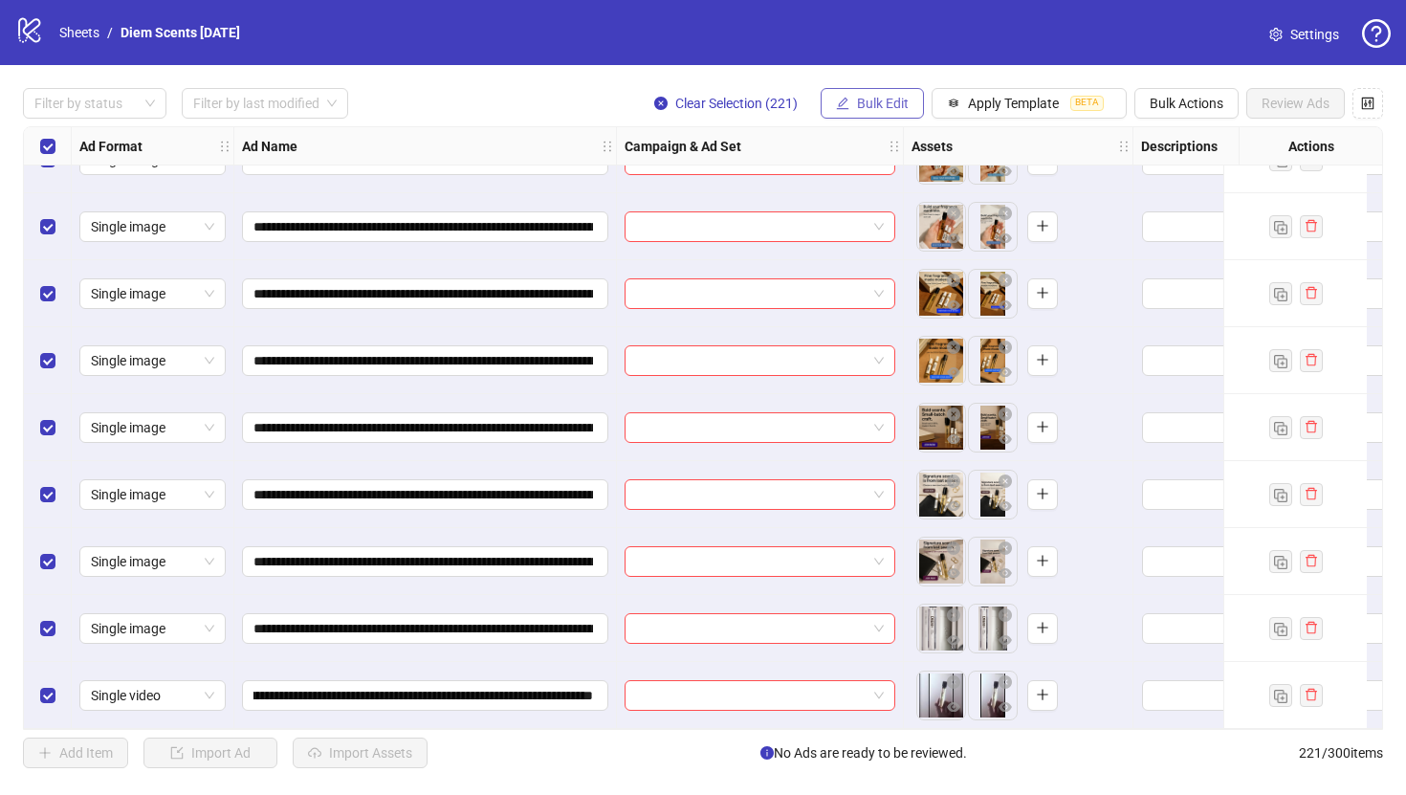
click at [904, 109] on span "Bulk Edit" at bounding box center [883, 103] width 52 height 15
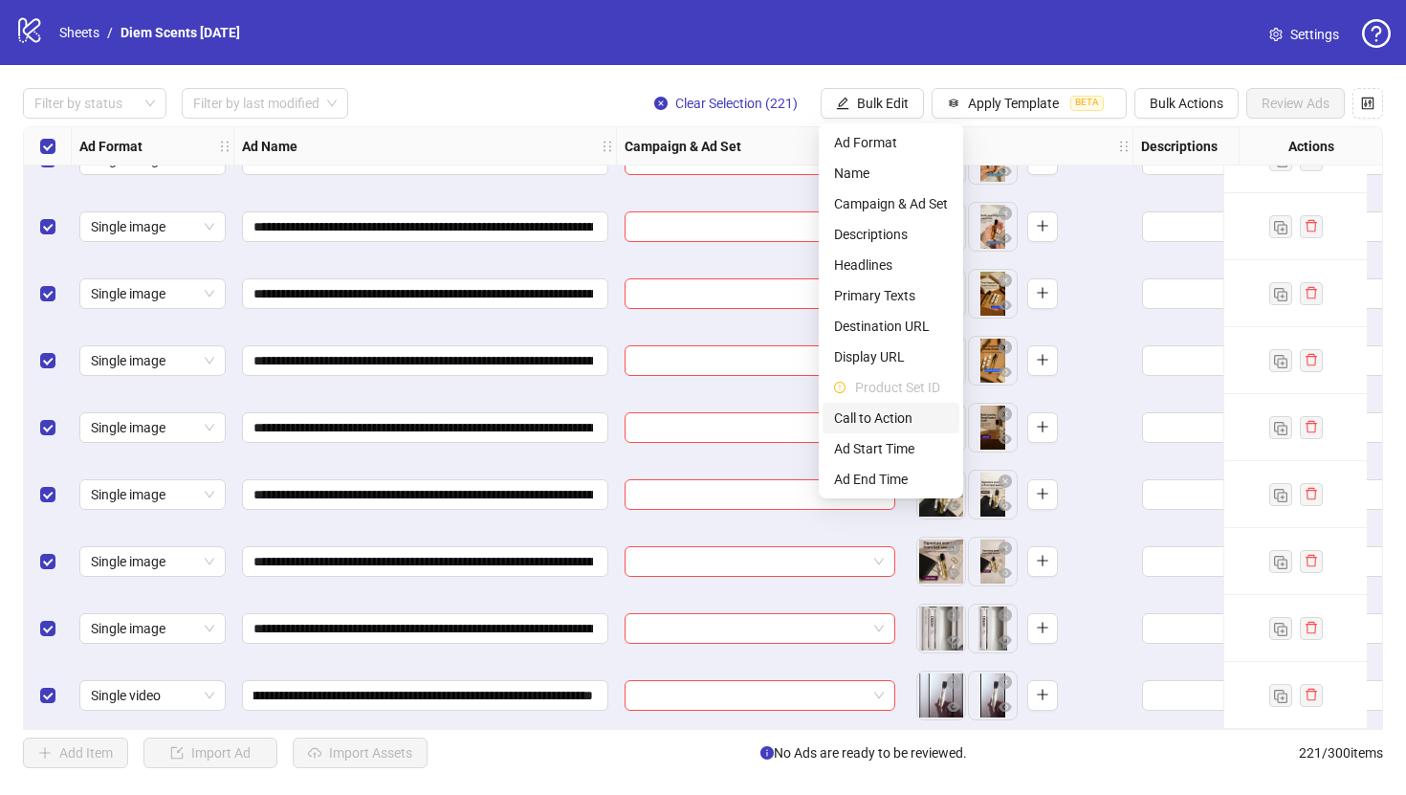
click at [916, 414] on span "Call to Action" at bounding box center [891, 417] width 114 height 21
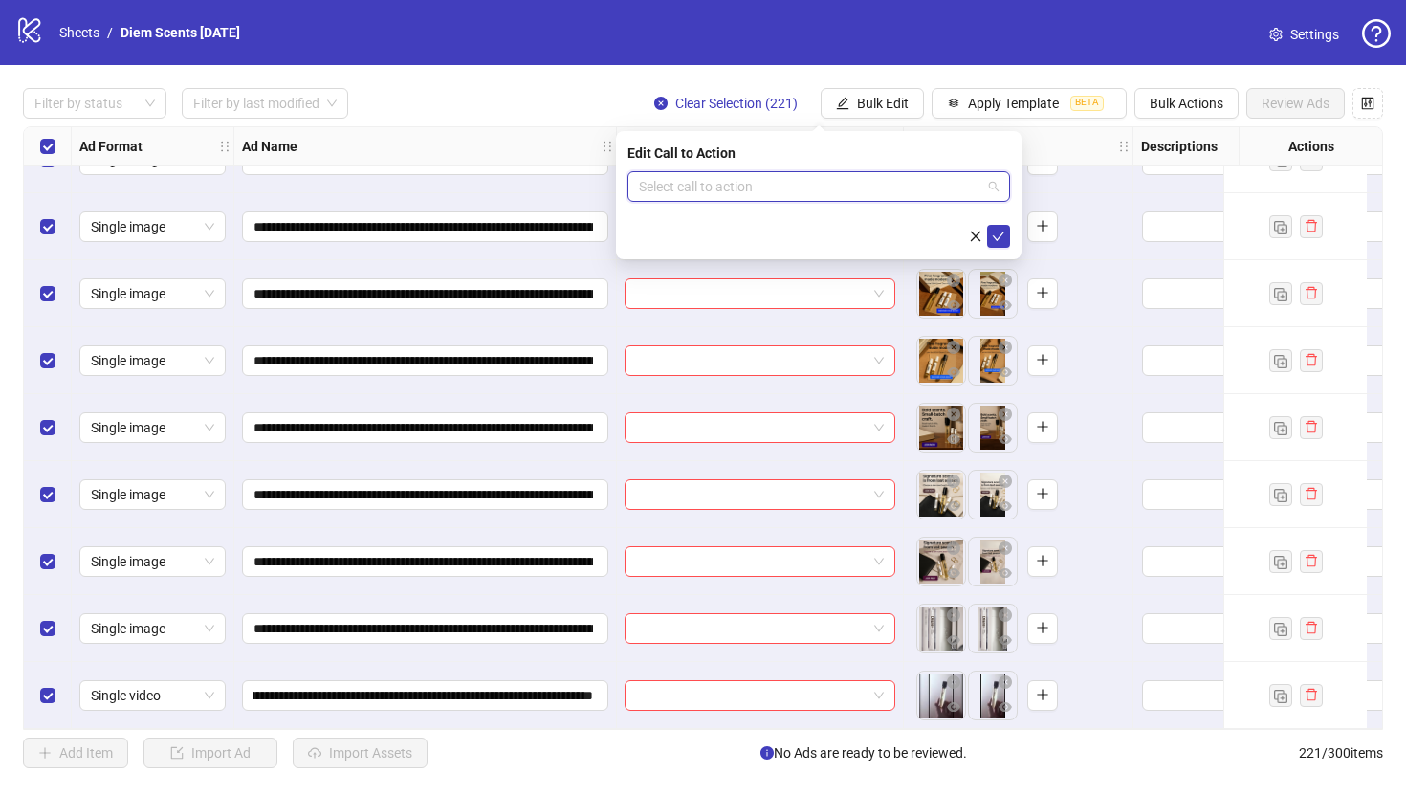
click at [750, 197] on input "search" at bounding box center [810, 186] width 342 height 29
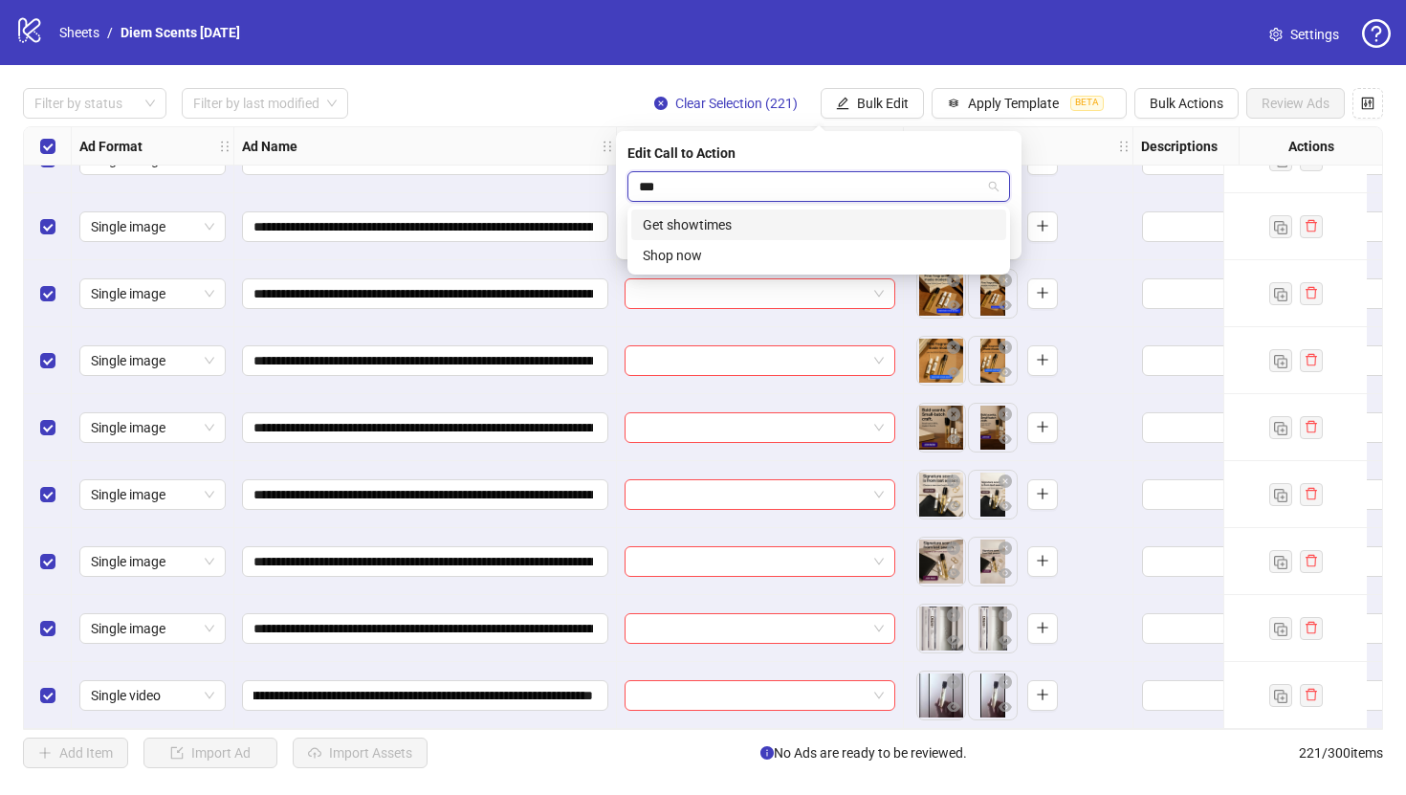
type input "****"
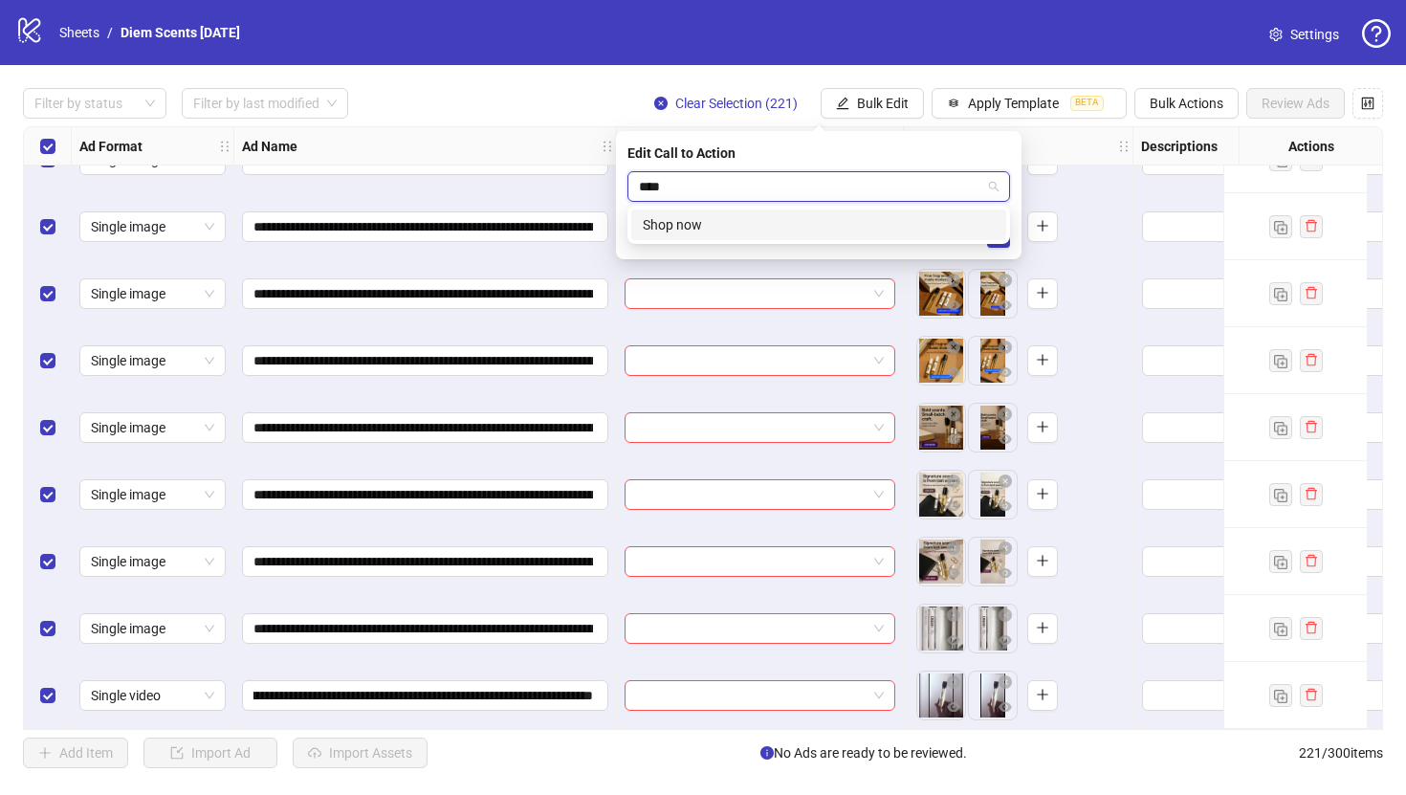
click at [761, 219] on div "Shop now" at bounding box center [819, 224] width 352 height 21
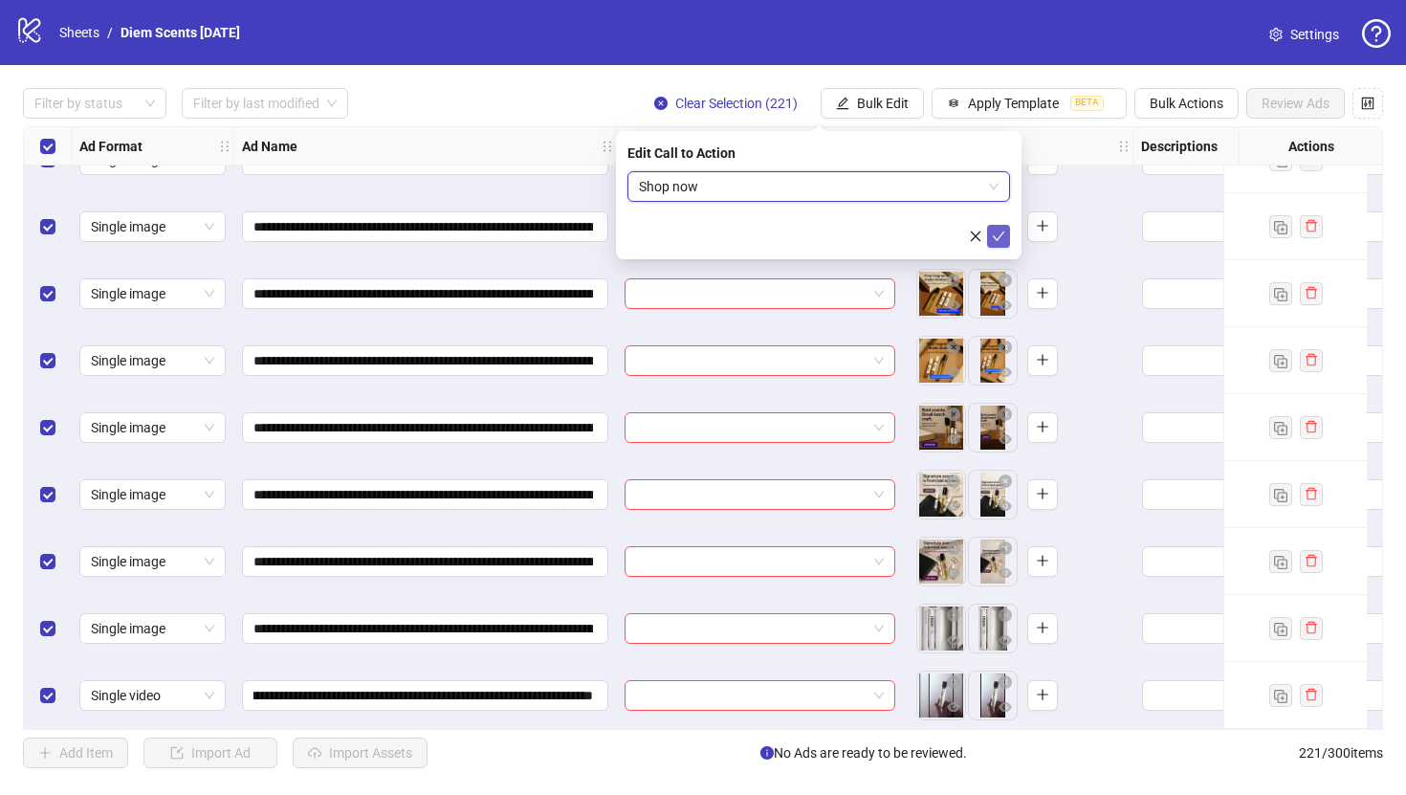
click at [1005, 238] on button "submit" at bounding box center [998, 236] width 23 height 23
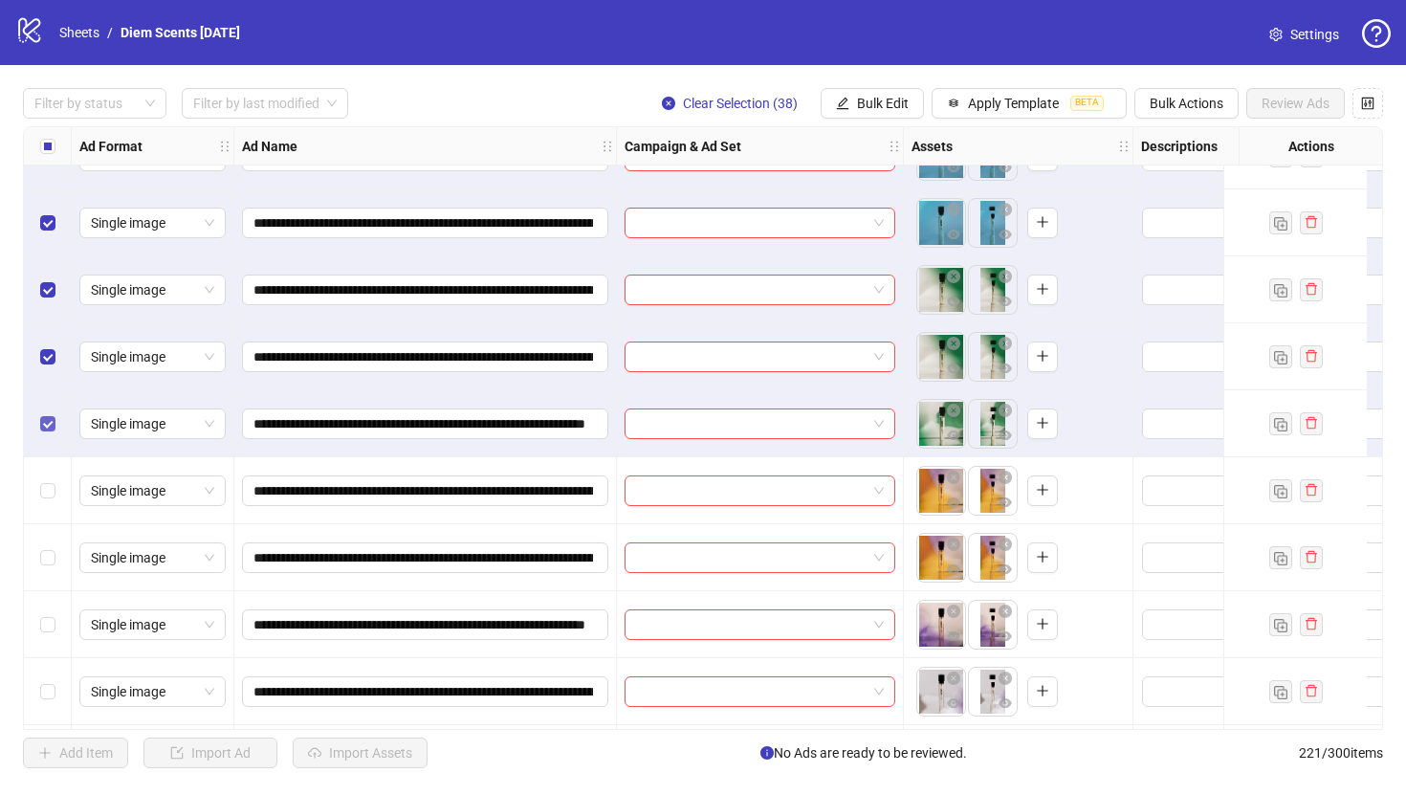
scroll to position [2372, 0]
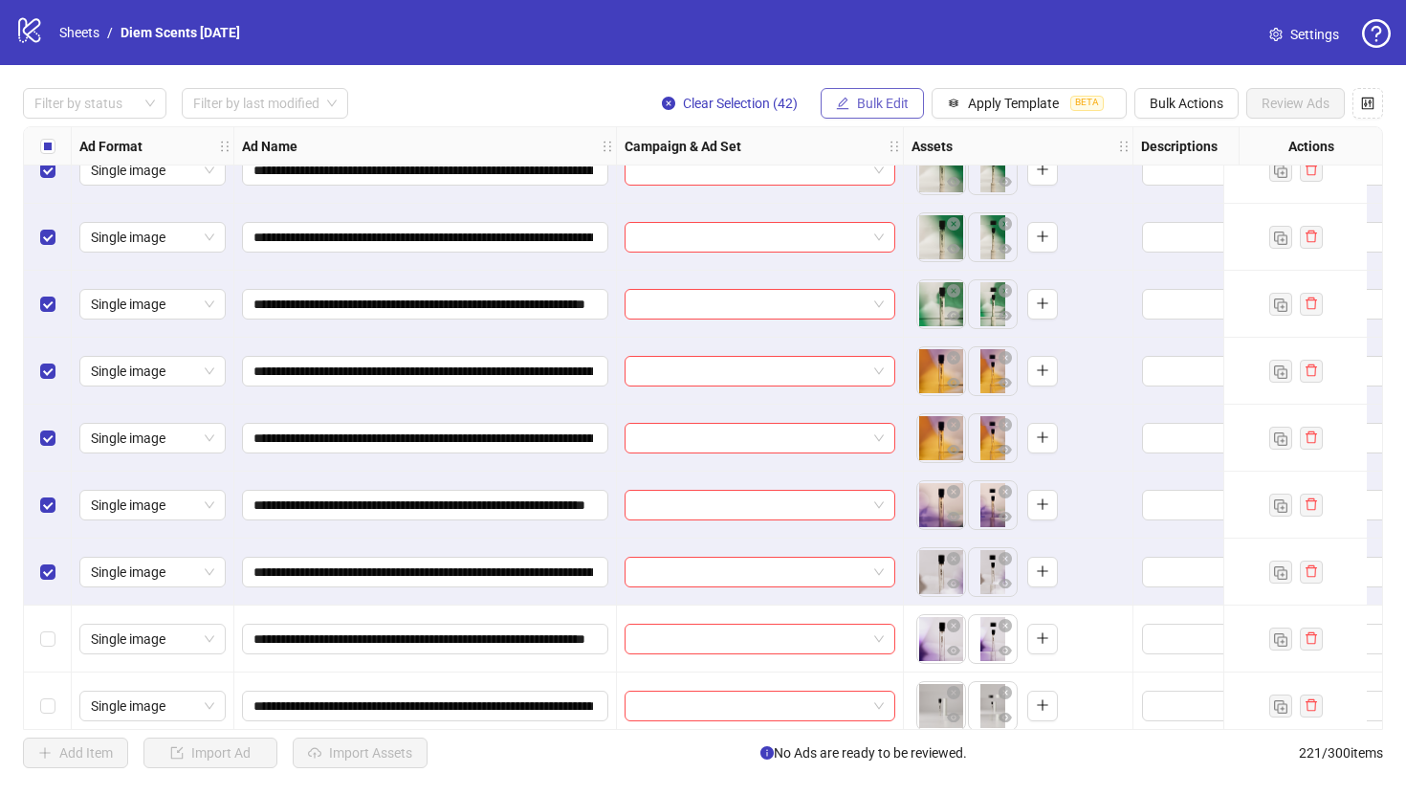
click at [881, 108] on span "Bulk Edit" at bounding box center [883, 103] width 52 height 15
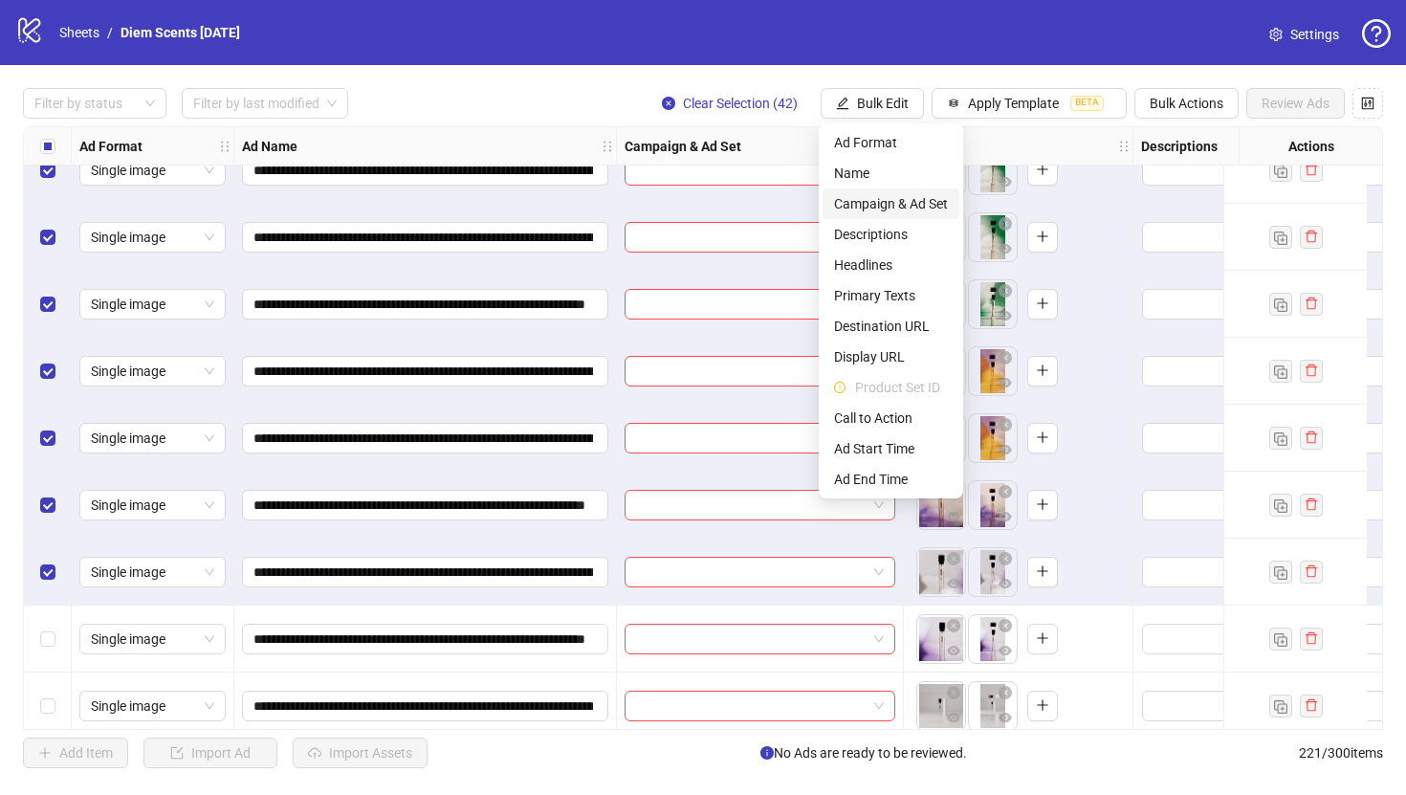
click at [901, 195] on span "Campaign & Ad Set" at bounding box center [891, 203] width 114 height 21
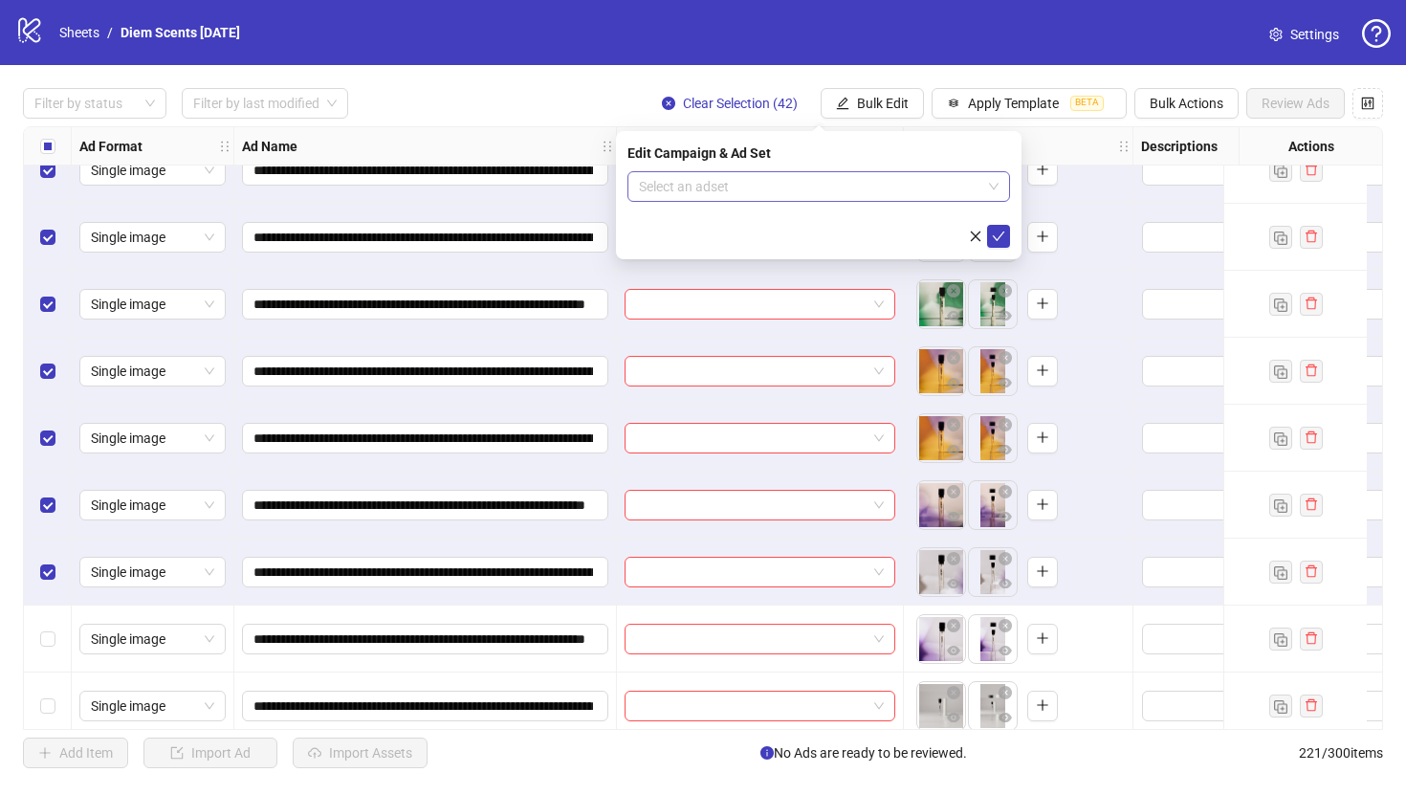
click at [834, 191] on input "search" at bounding box center [810, 186] width 342 height 29
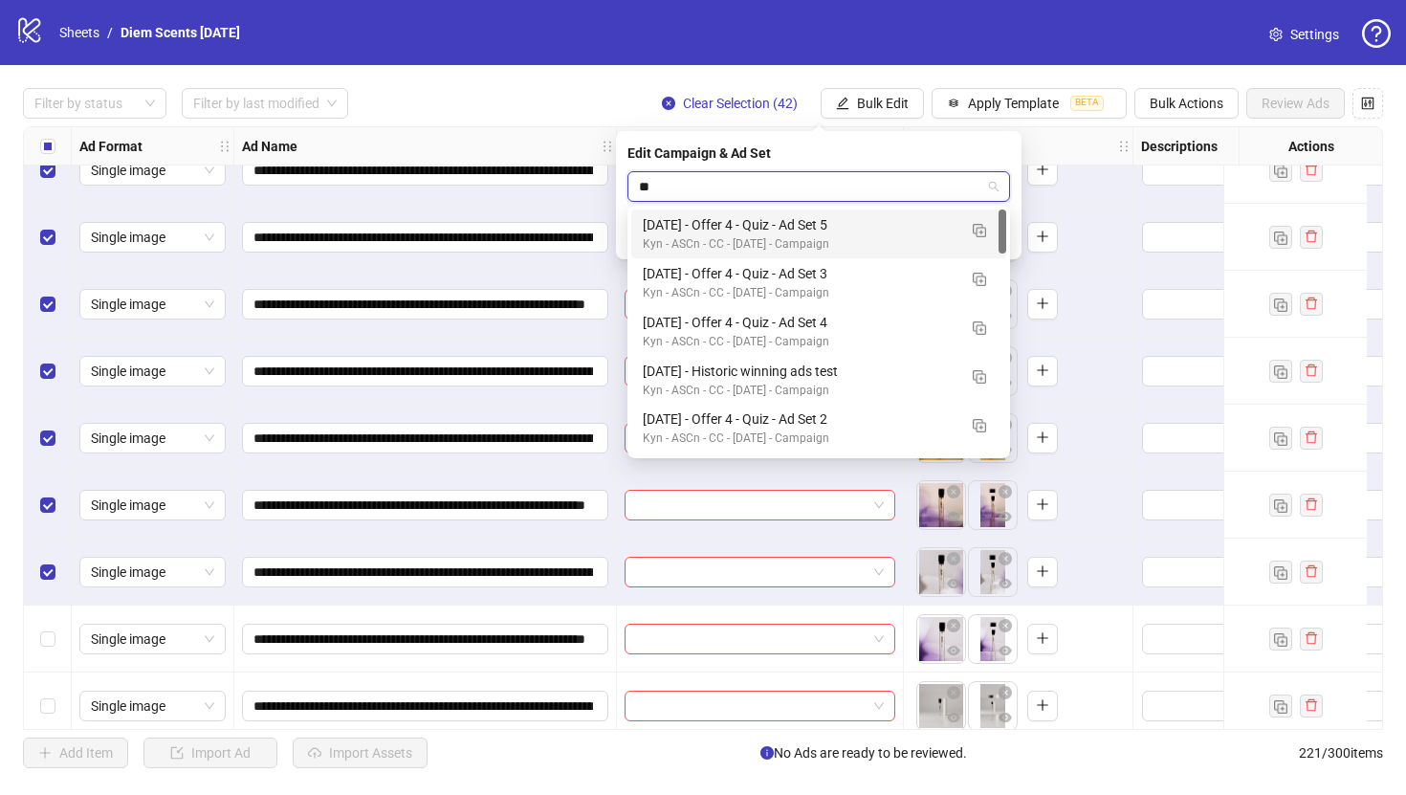
type input "*"
type input "*******"
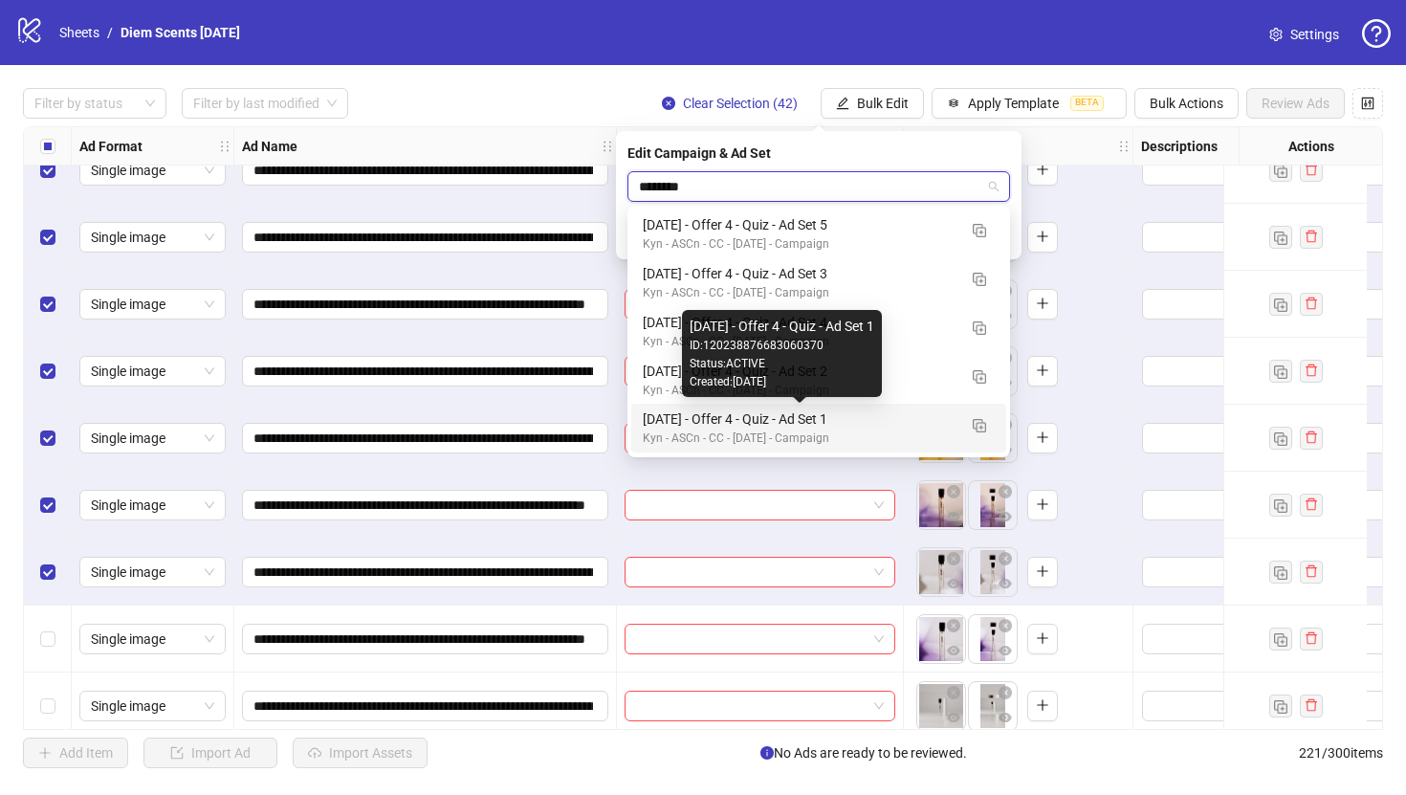
click at [831, 415] on div "[DATE] - Offer 4 - Quiz - Ad Set 1" at bounding box center [800, 418] width 314 height 21
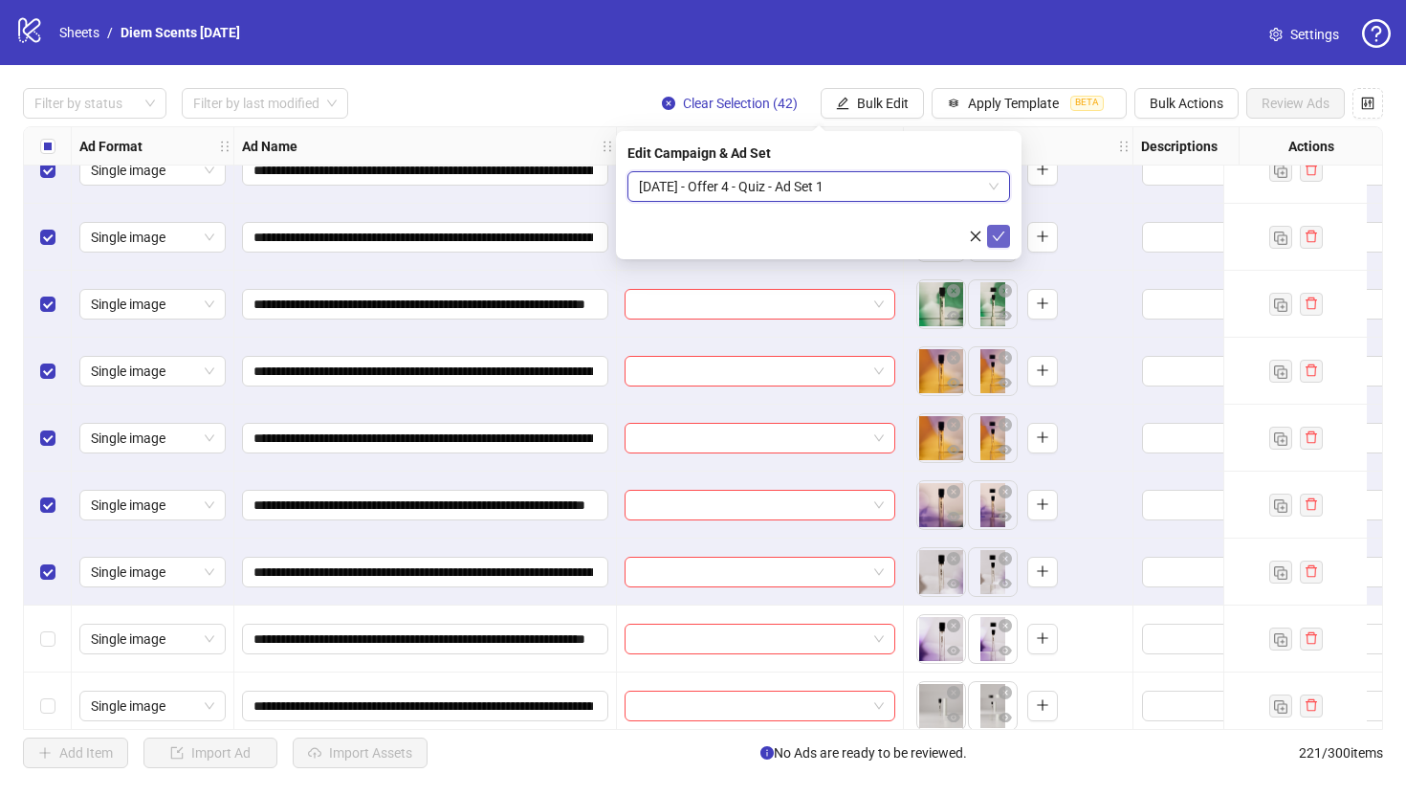
click at [1002, 232] on icon "check" at bounding box center [998, 236] width 13 height 13
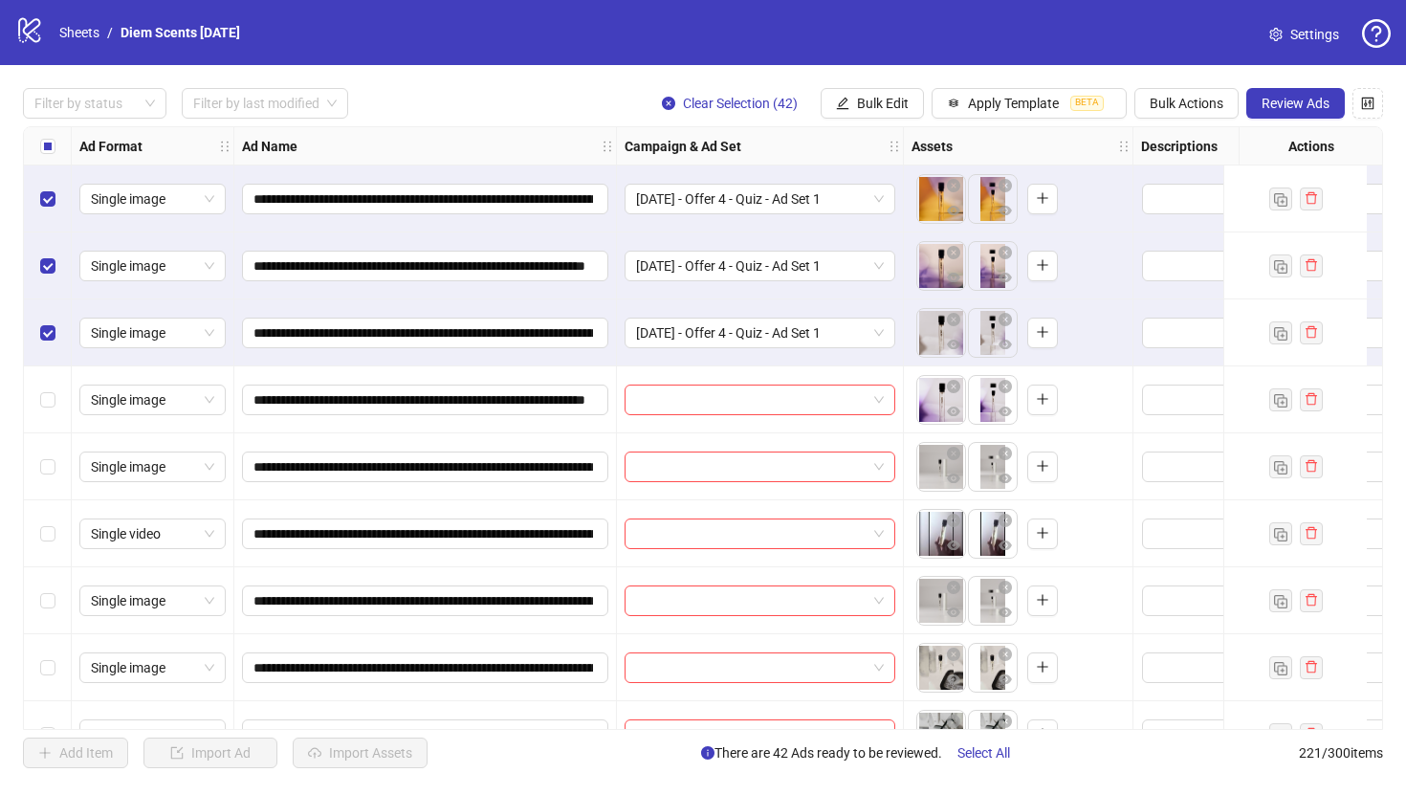
scroll to position [2613, 0]
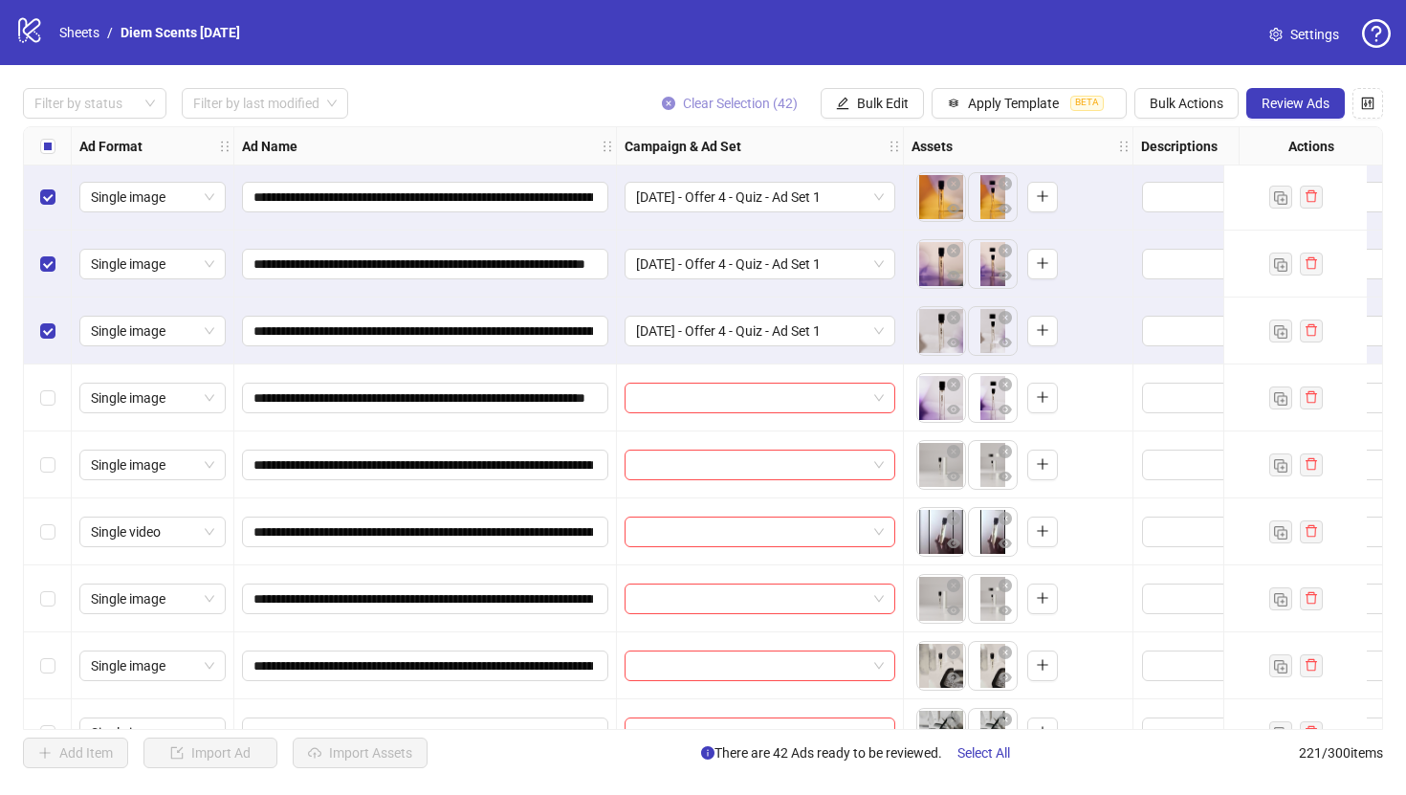
click at [662, 102] on icon "close-circle" at bounding box center [668, 103] width 13 height 13
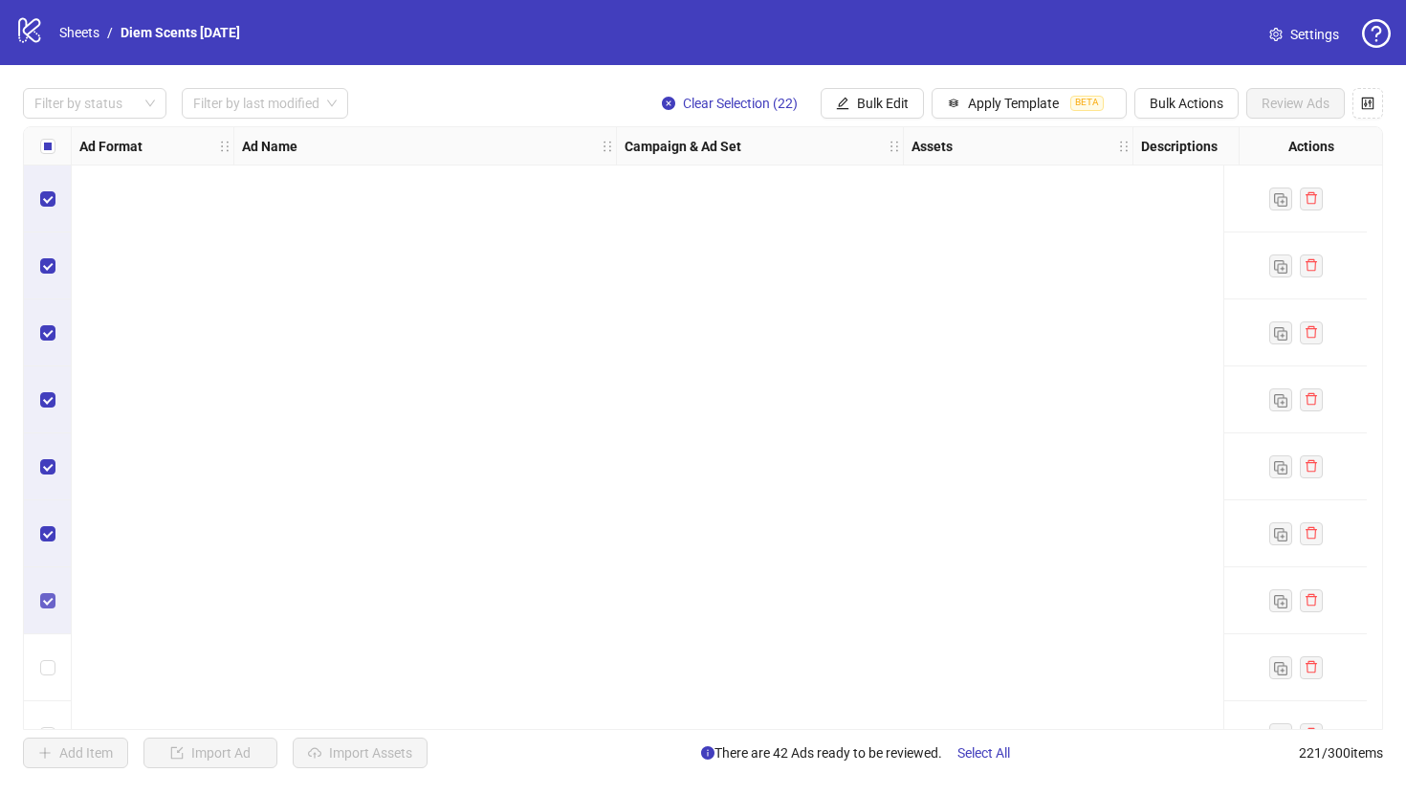
scroll to position [5101, 0]
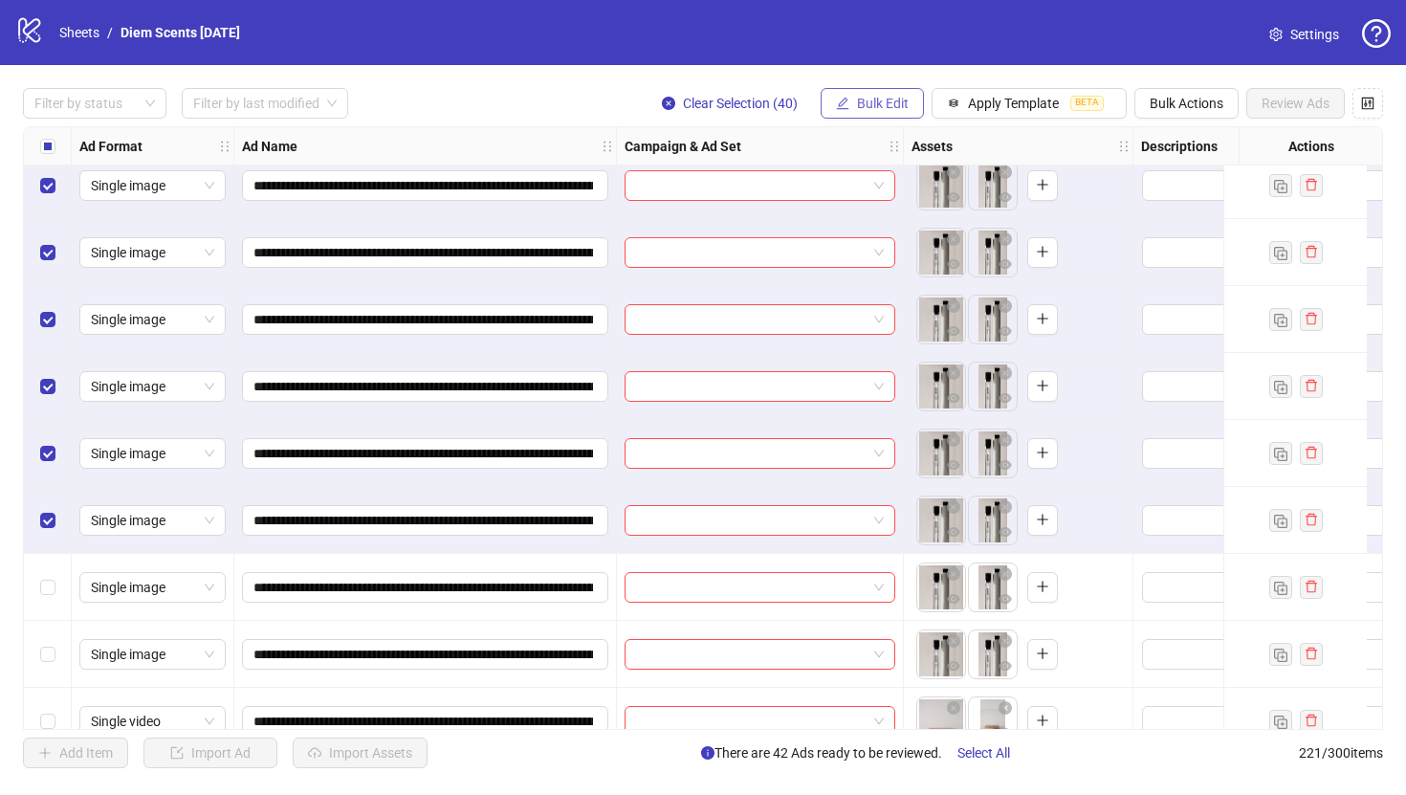
click at [872, 110] on span "Bulk Edit" at bounding box center [883, 103] width 52 height 15
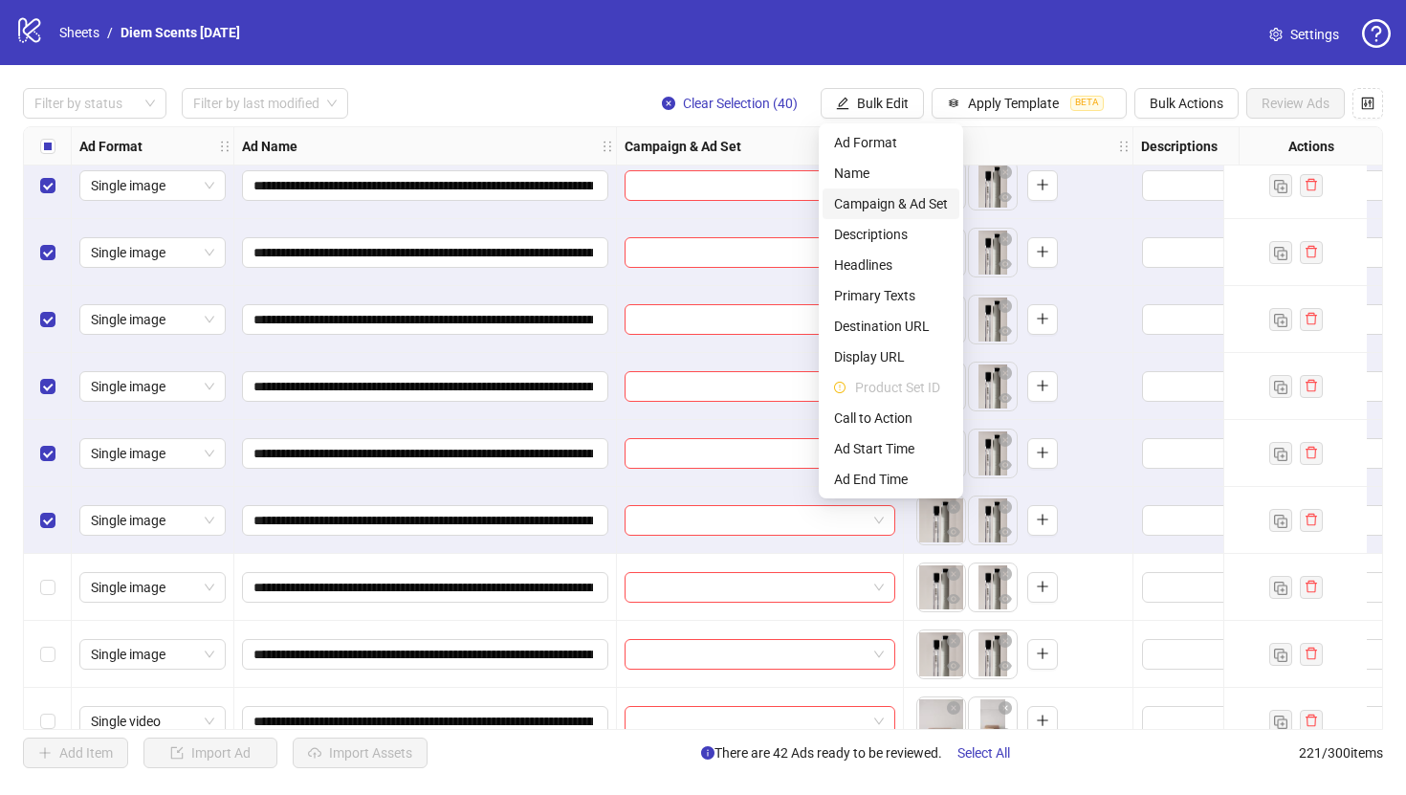
click at [904, 212] on span "Campaign & Ad Set" at bounding box center [891, 203] width 114 height 21
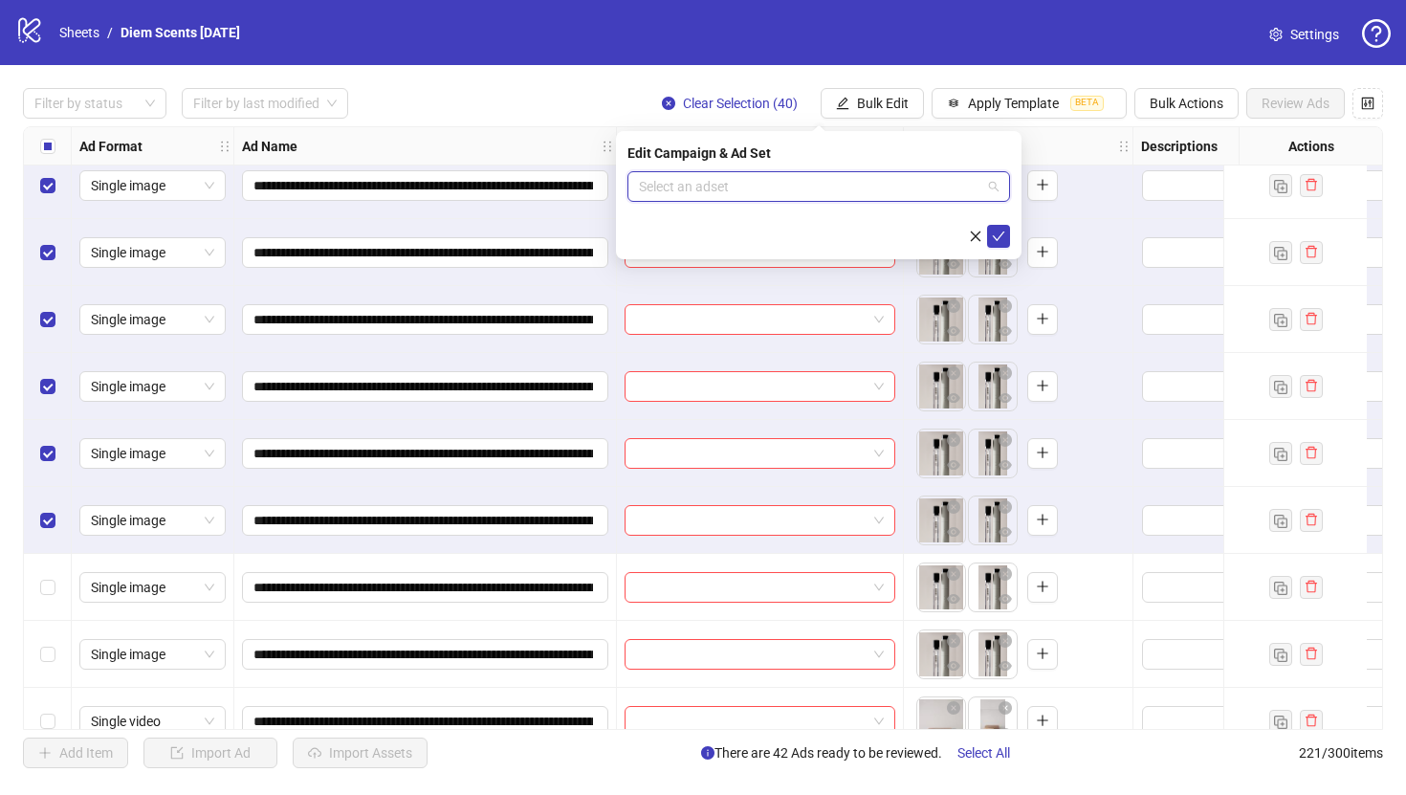
click at [802, 187] on input "search" at bounding box center [810, 186] width 342 height 29
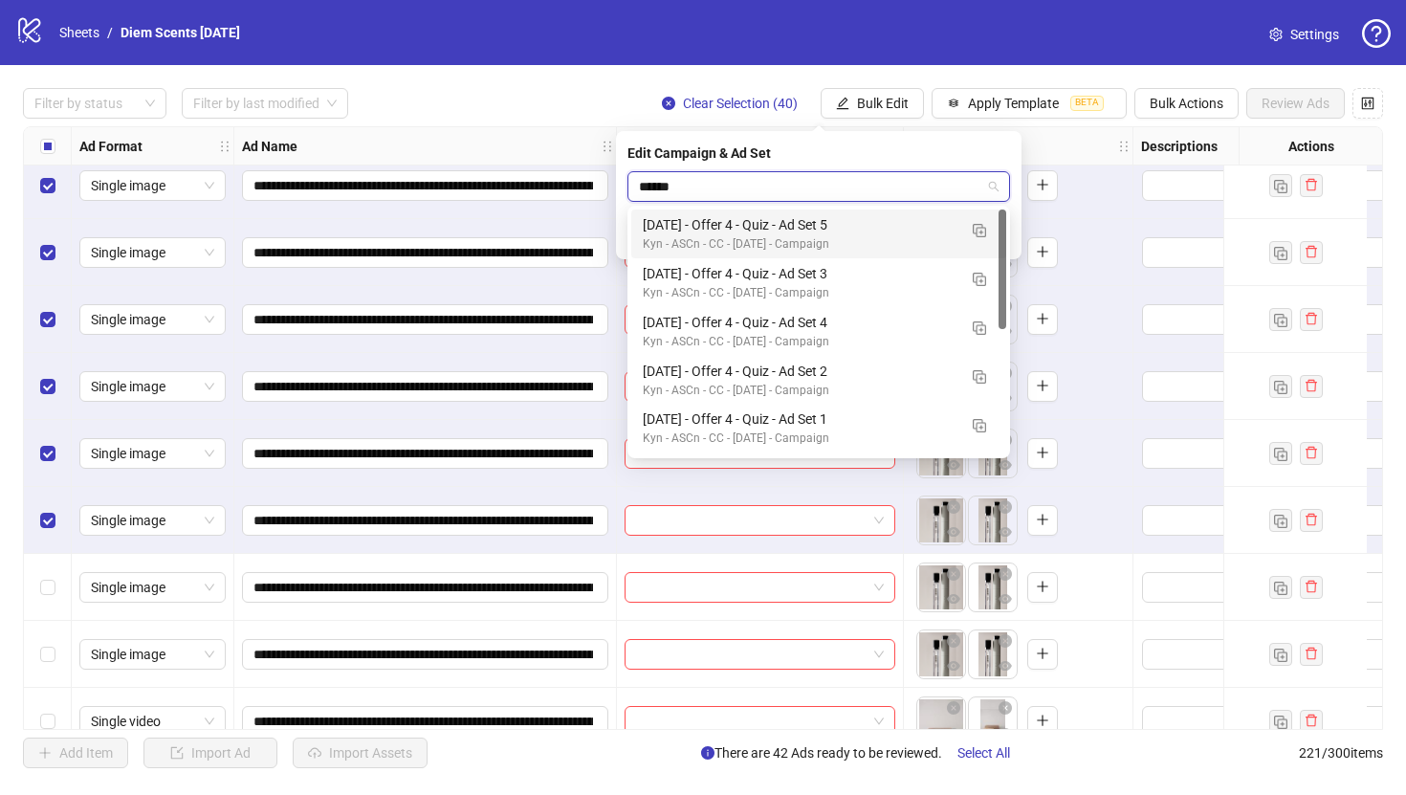
type input "*******"
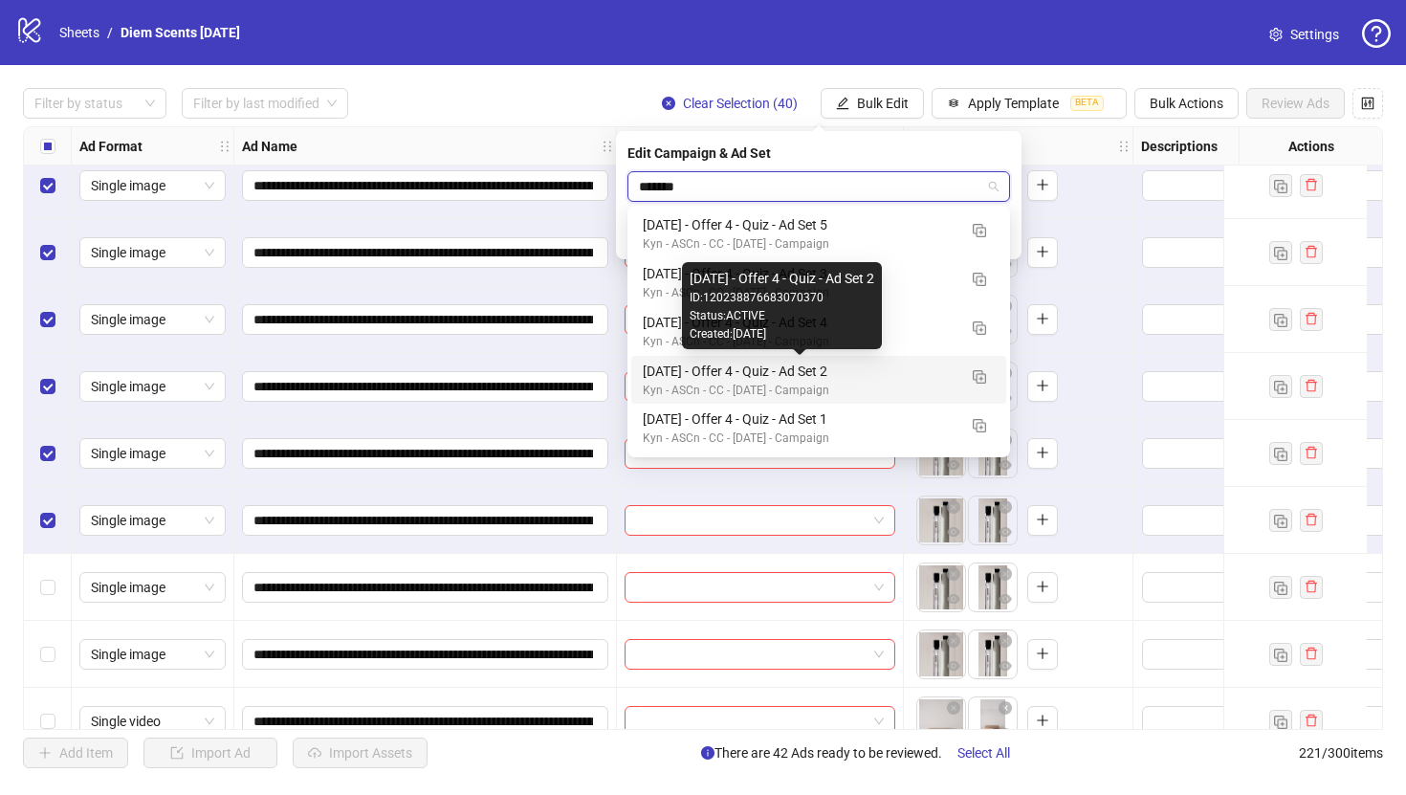
click at [817, 370] on div "[DATE] - Offer 4 - Quiz - Ad Set 2" at bounding box center [800, 371] width 314 height 21
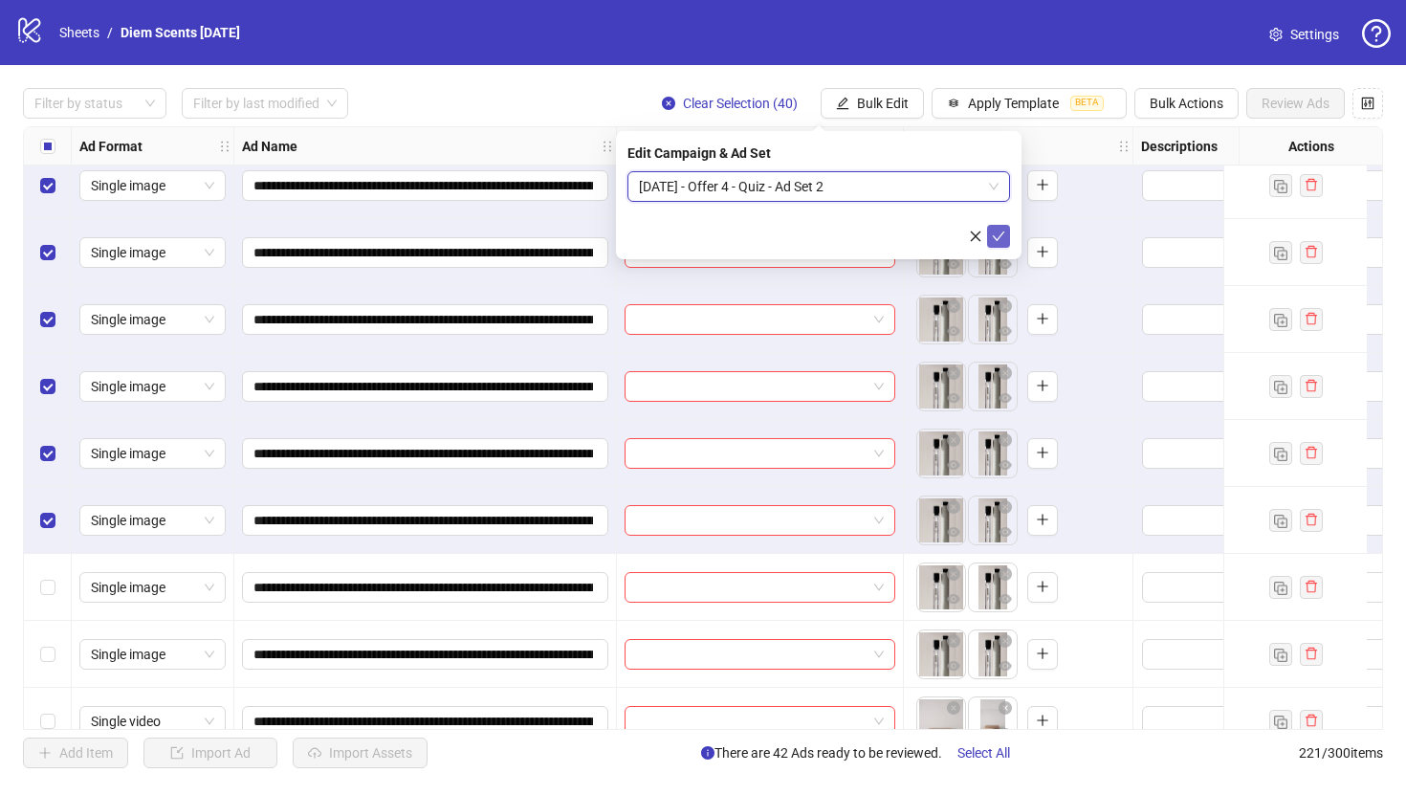
click at [992, 233] on icon "check" at bounding box center [998, 236] width 13 height 13
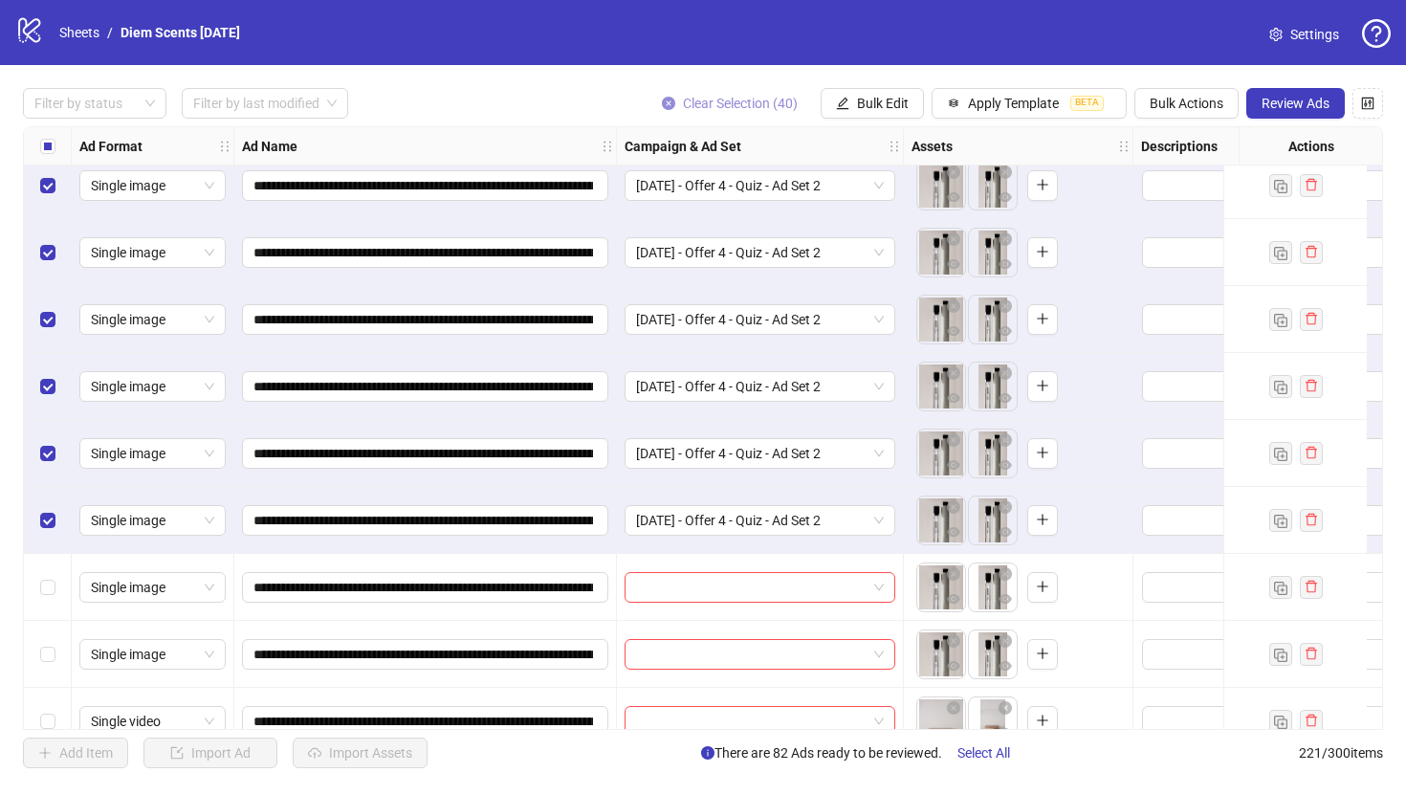
click at [667, 99] on icon "close-circle" at bounding box center [668, 103] width 13 height 13
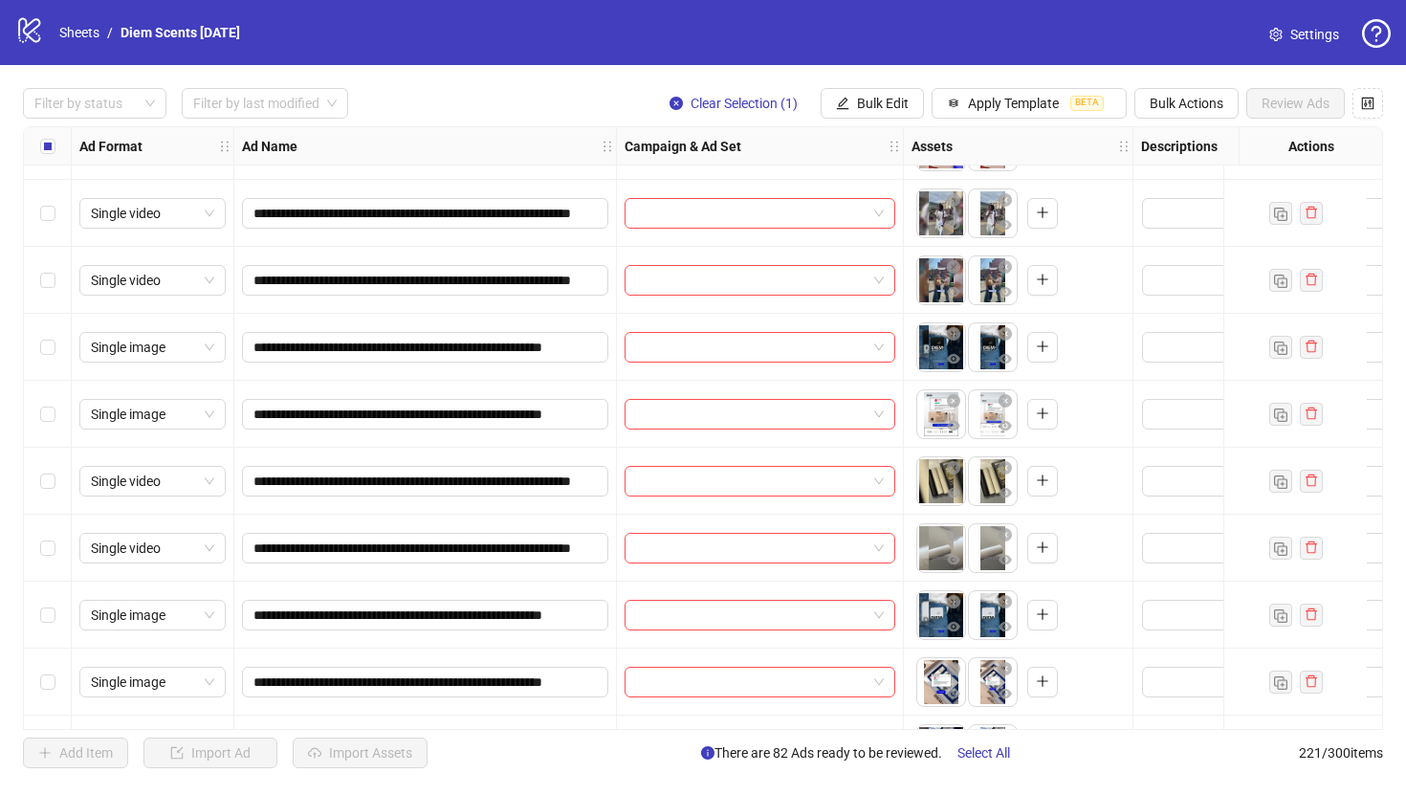
scroll to position [8437, 0]
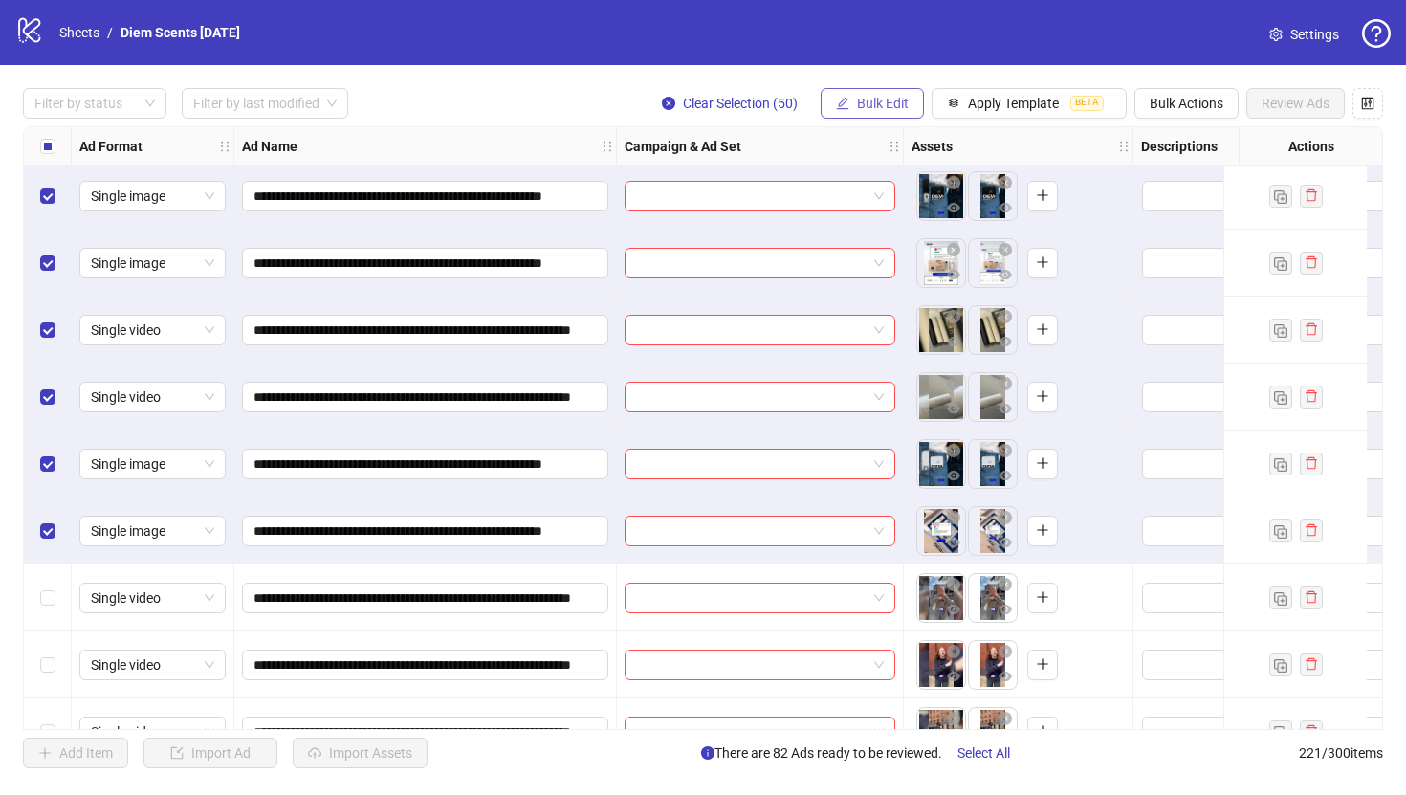
click at [858, 102] on span "Bulk Edit" at bounding box center [883, 103] width 52 height 15
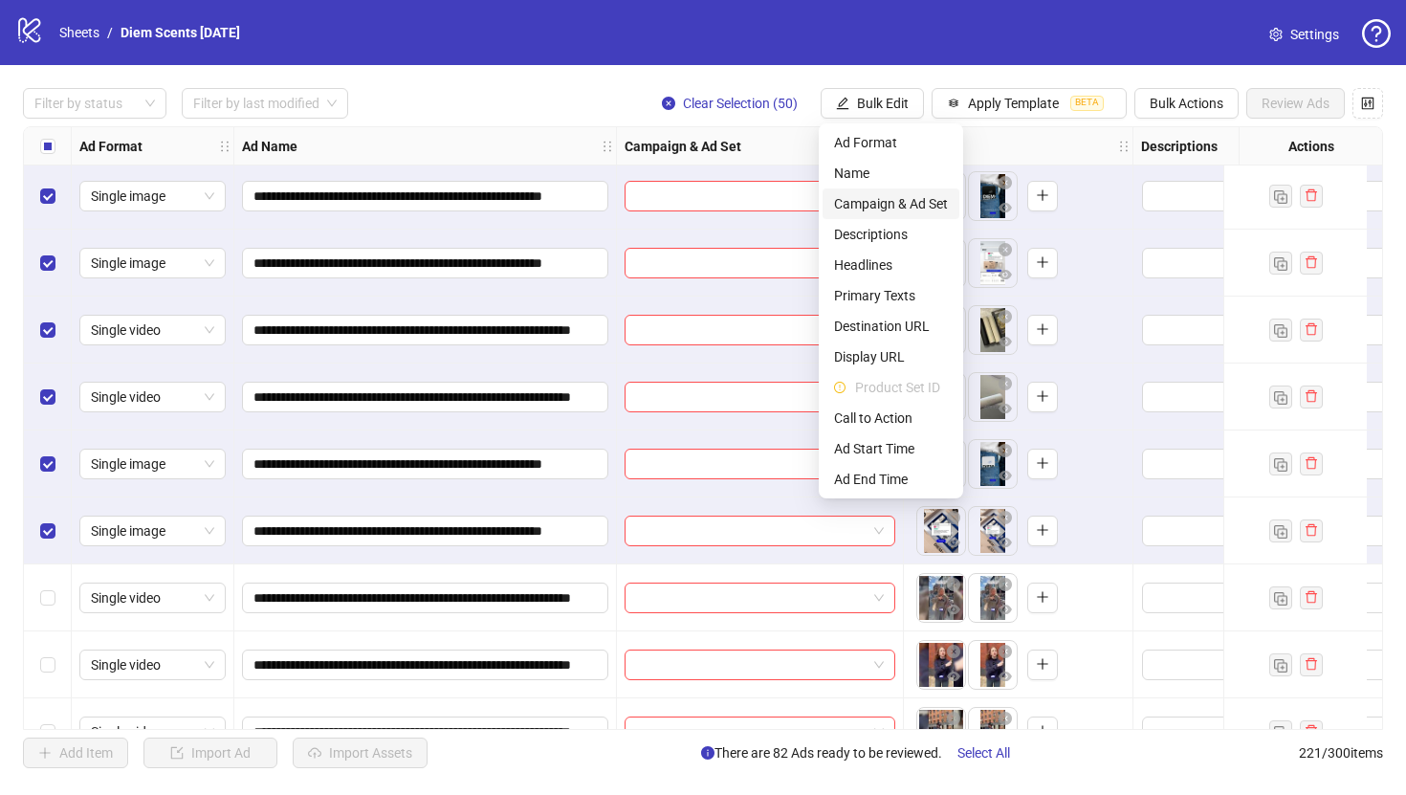
click at [893, 209] on span "Campaign & Ad Set" at bounding box center [891, 203] width 114 height 21
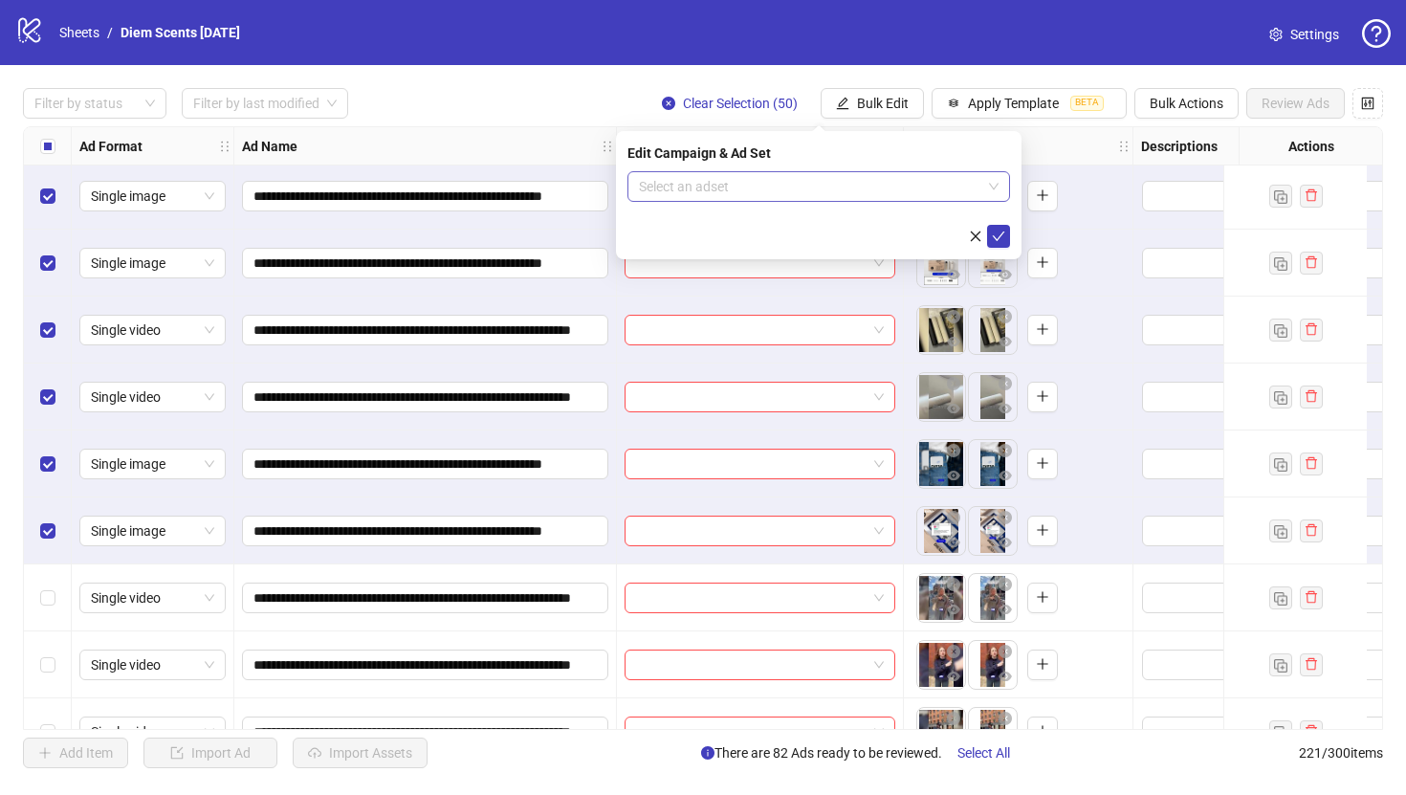
click at [798, 187] on input "search" at bounding box center [810, 186] width 342 height 29
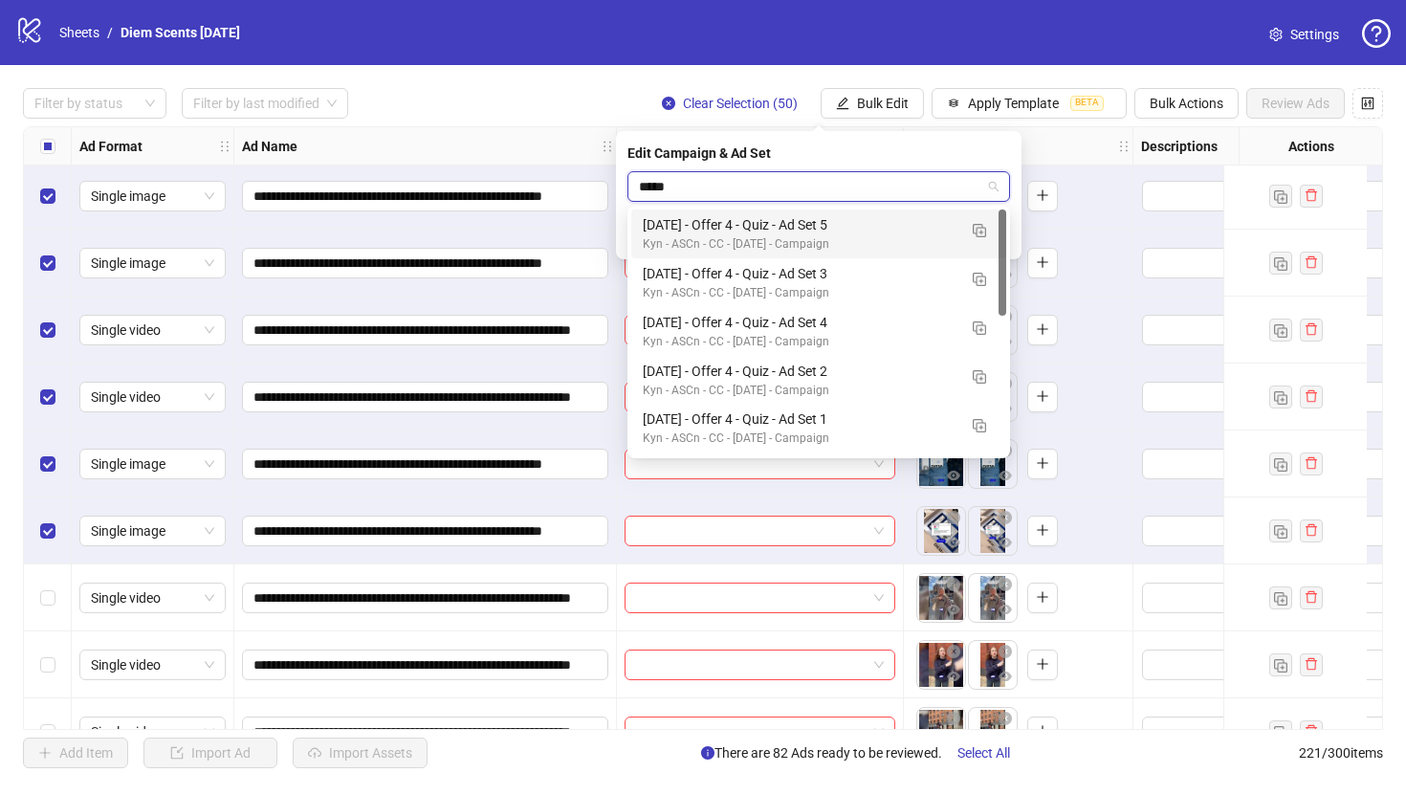
type input "*****"
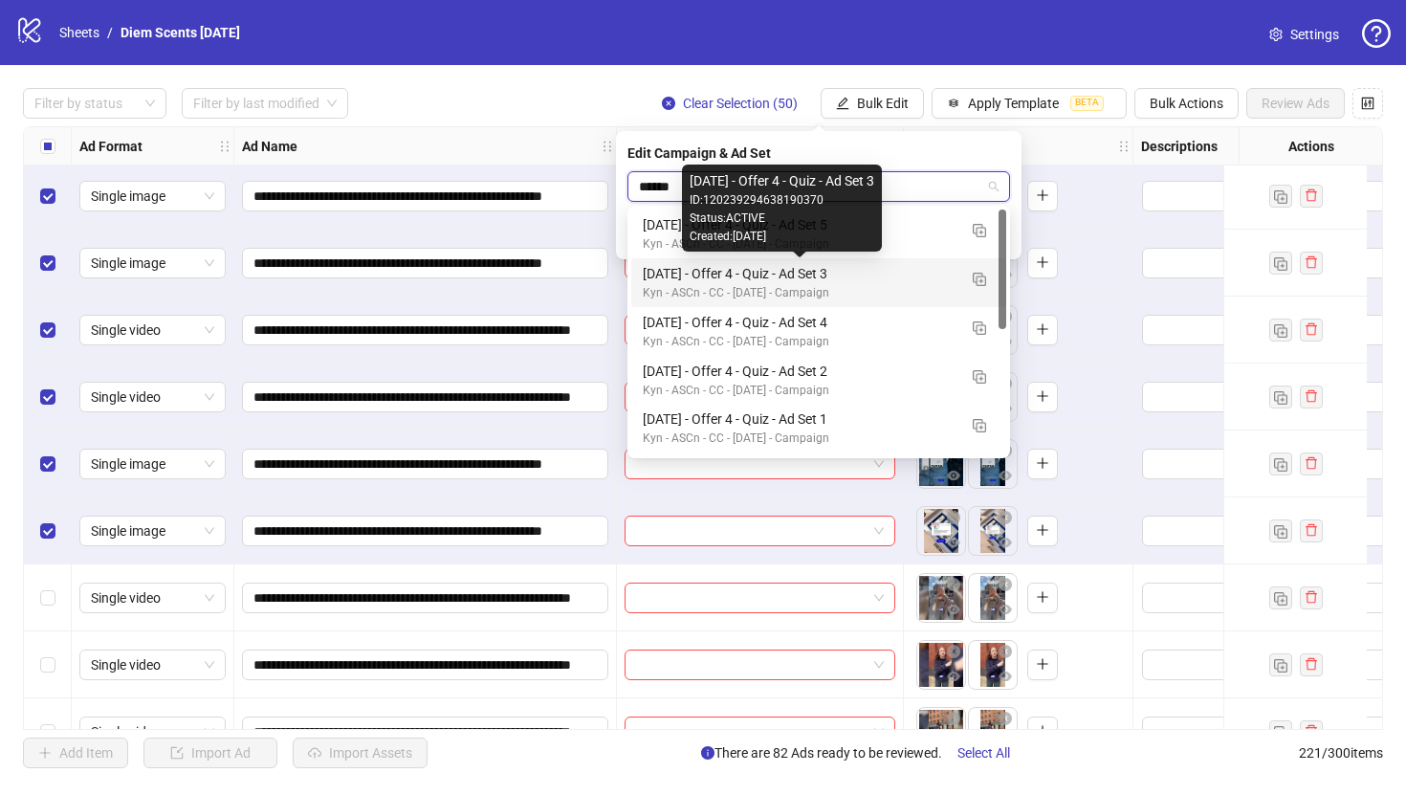
click at [799, 269] on div "[DATE] - Offer 4 - Quiz - Ad Set 3" at bounding box center [800, 273] width 314 height 21
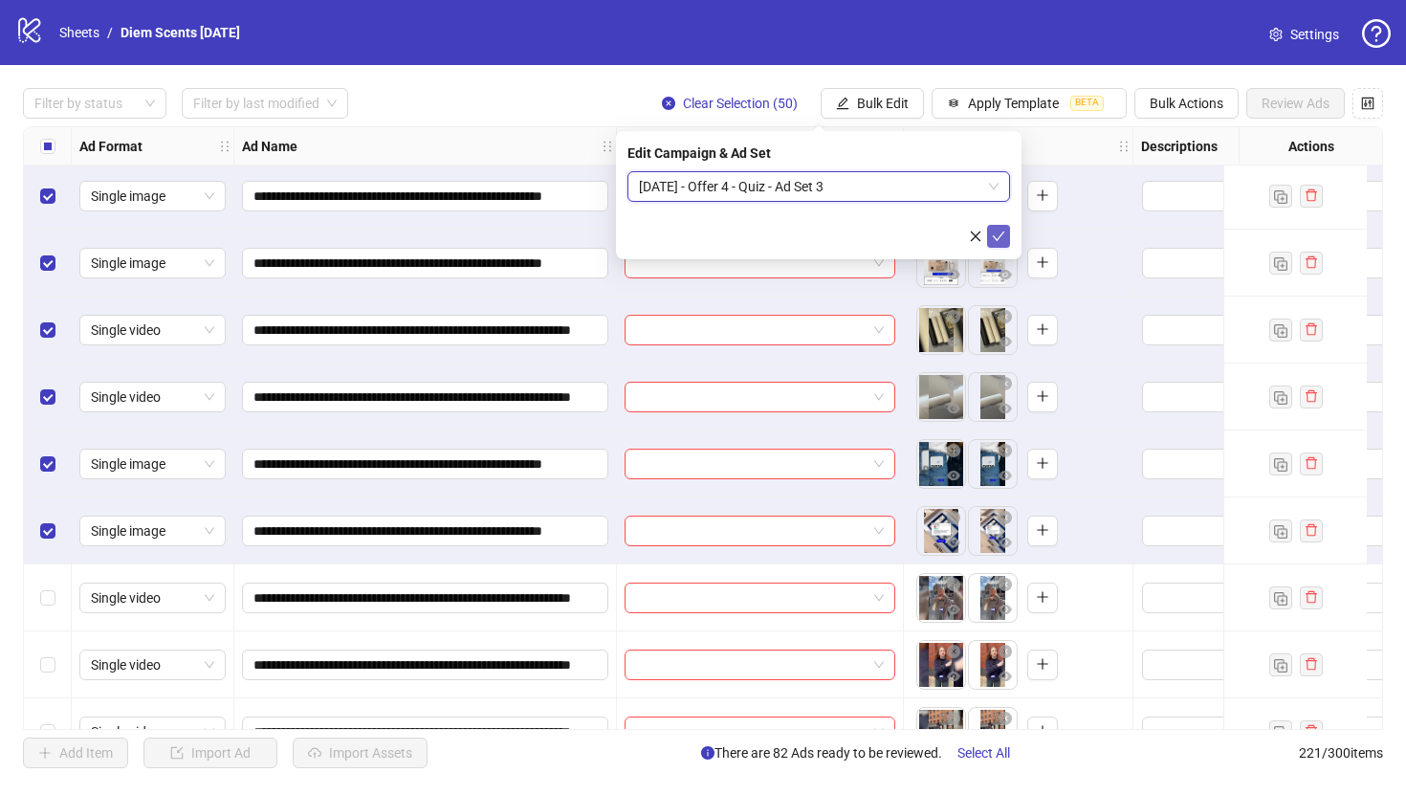
click at [1001, 232] on icon "check" at bounding box center [999, 236] width 12 height 10
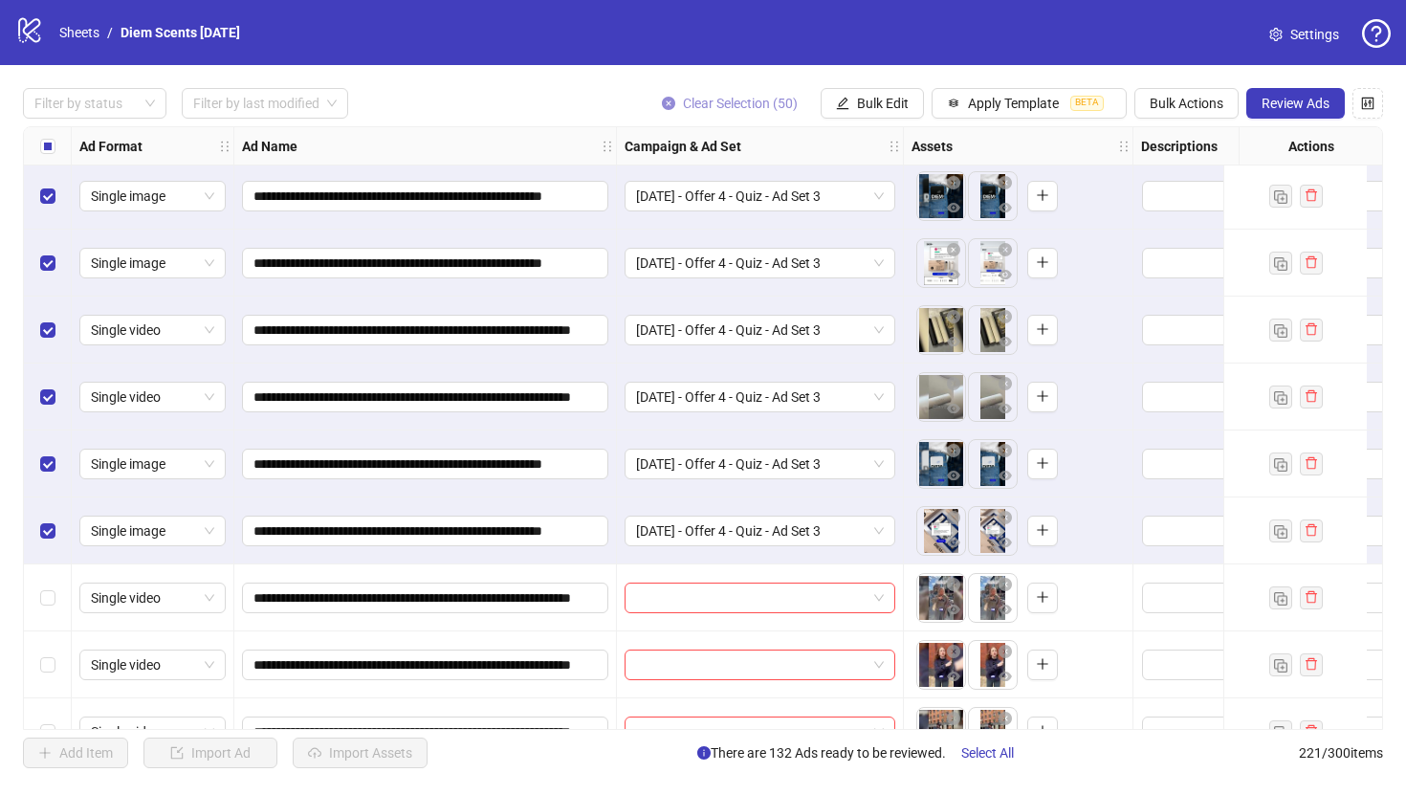
click at [662, 97] on icon "close-circle" at bounding box center [668, 103] width 13 height 13
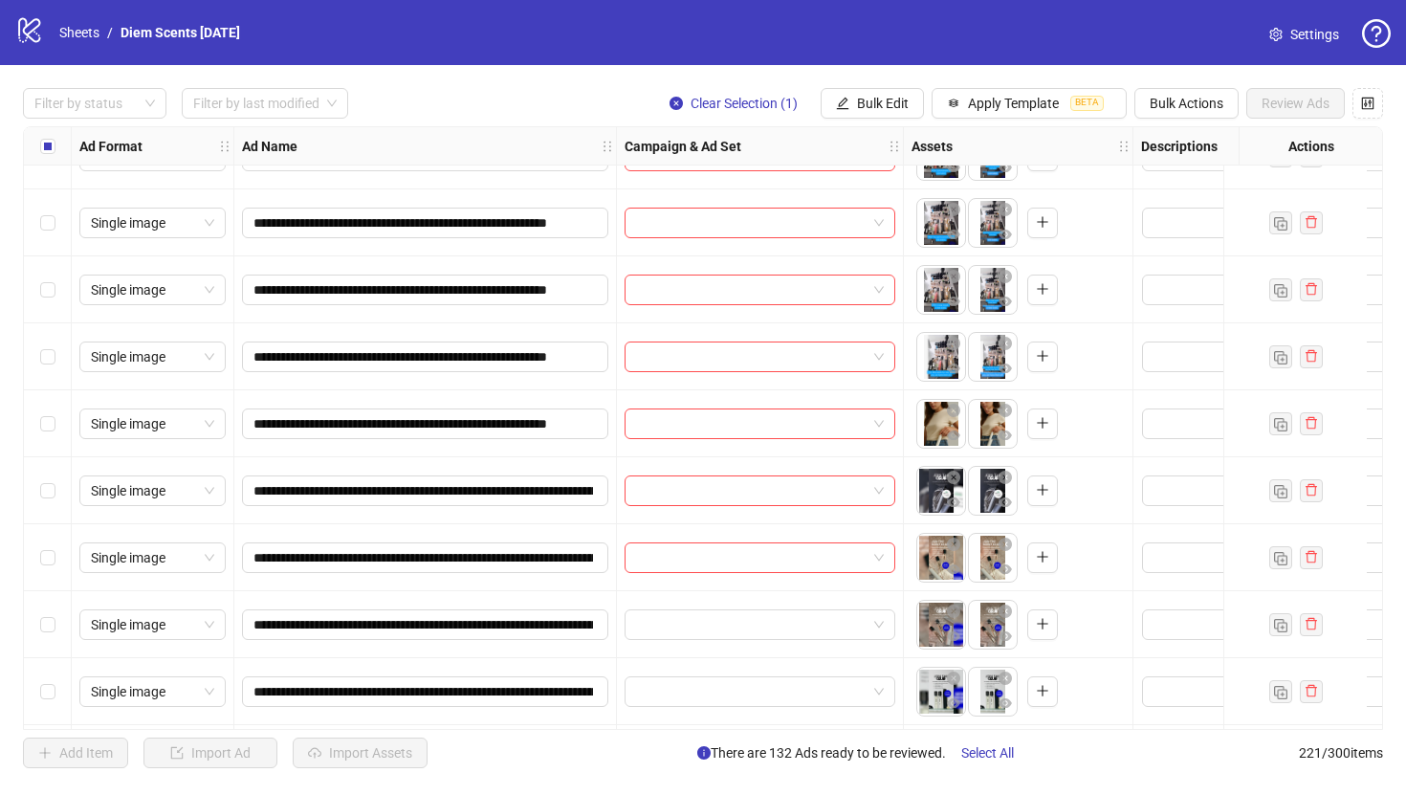
scroll to position [11500, 0]
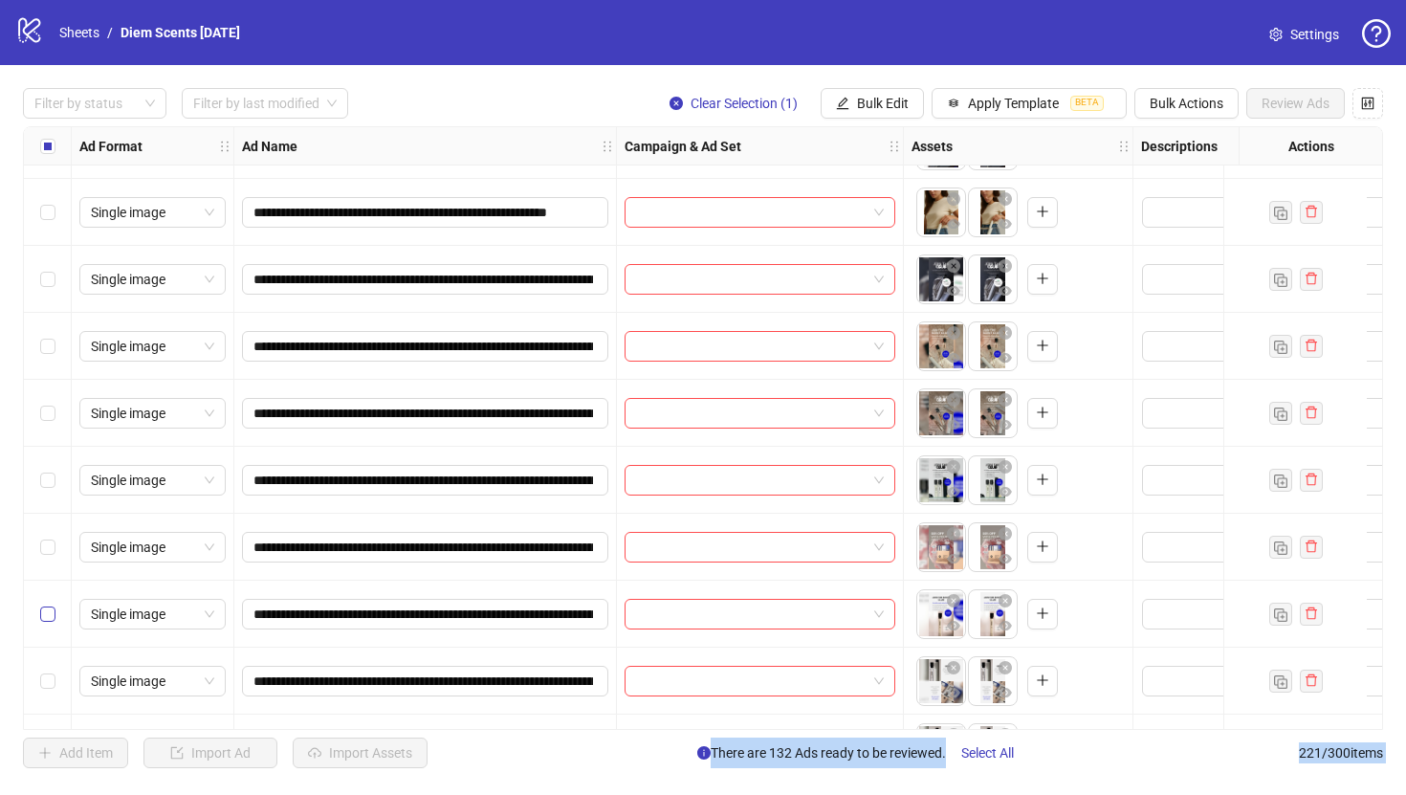
click at [47, 604] on label "Select row 179" at bounding box center [47, 613] width 15 height 21
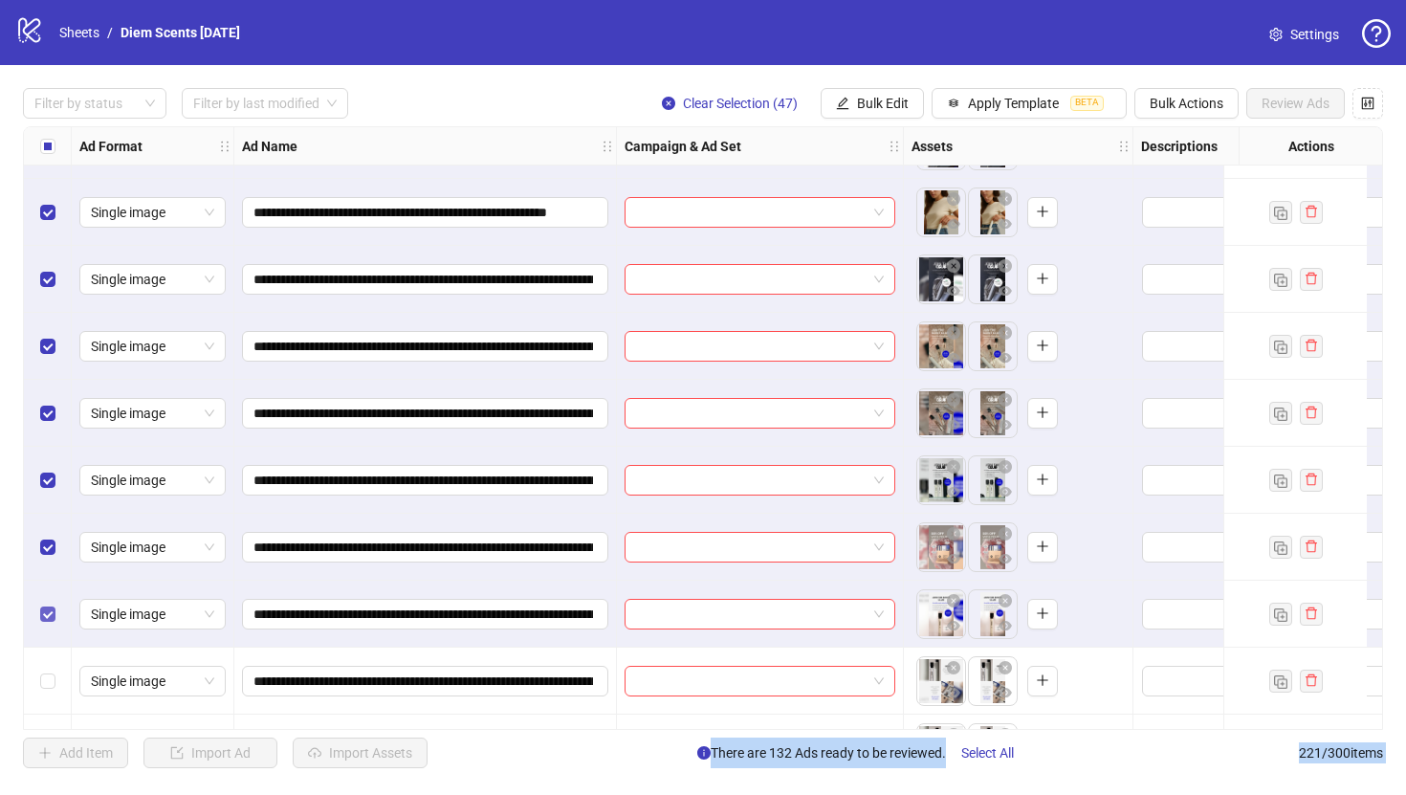
click at [47, 604] on label "Select row 179" at bounding box center [47, 613] width 15 height 21
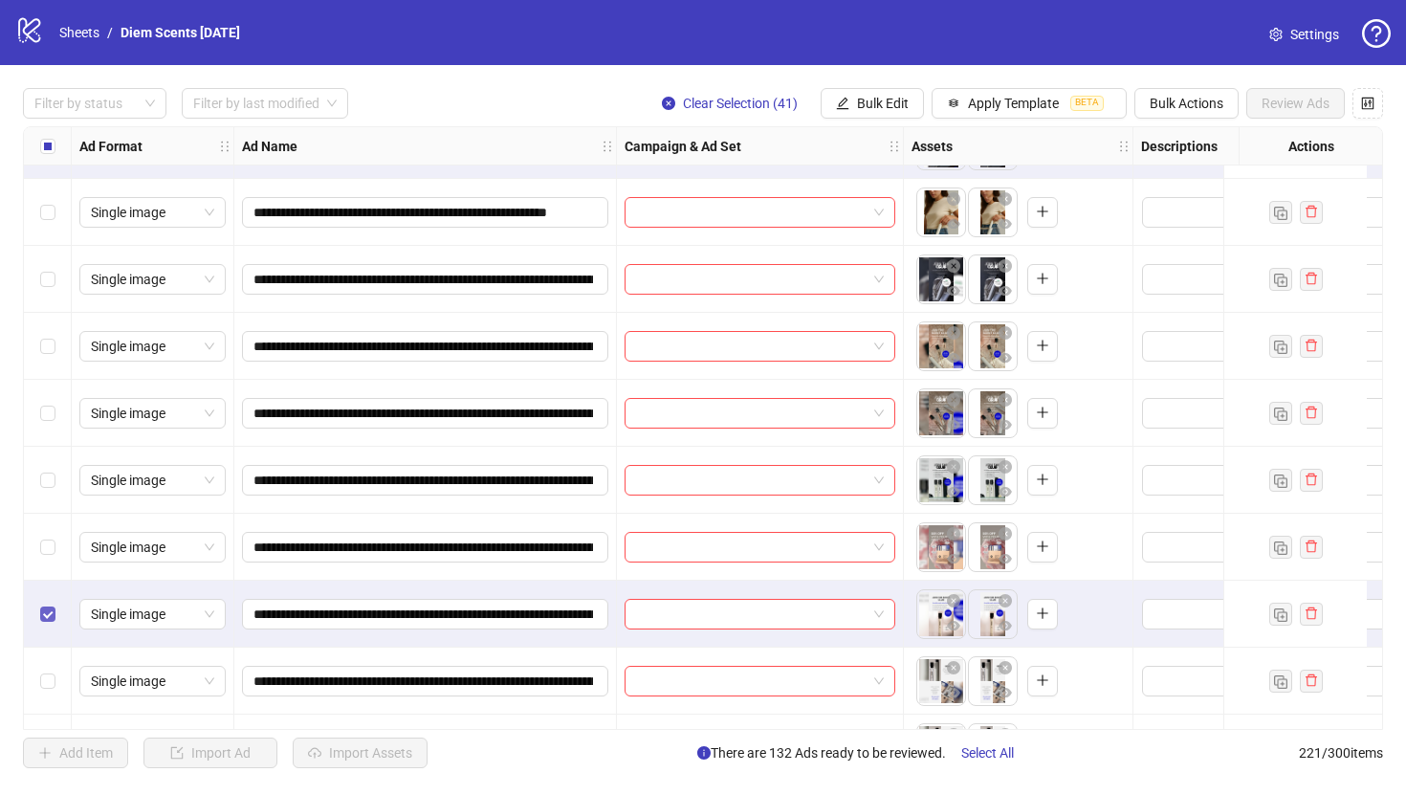
click at [46, 605] on label "Select row 179" at bounding box center [47, 613] width 15 height 21
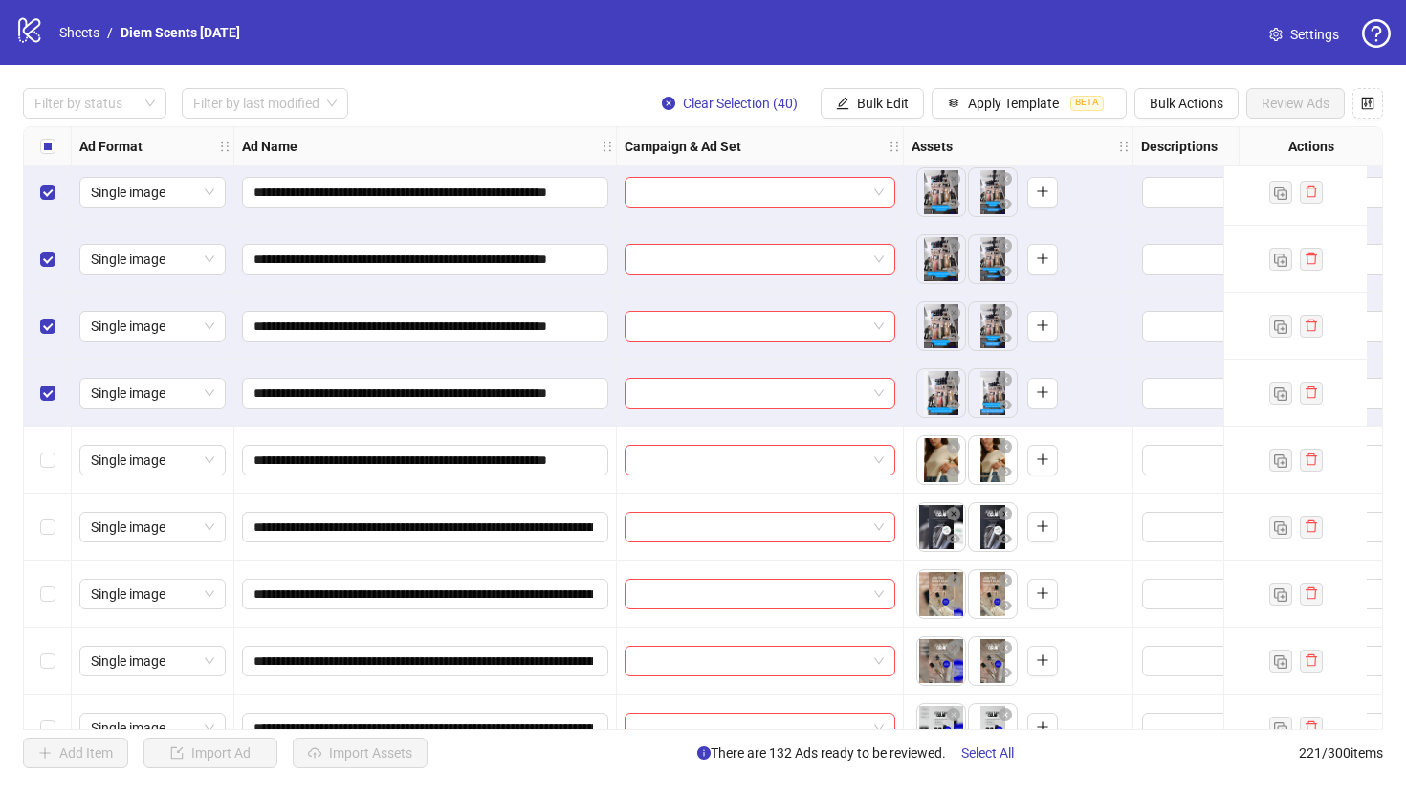
scroll to position [11232, 0]
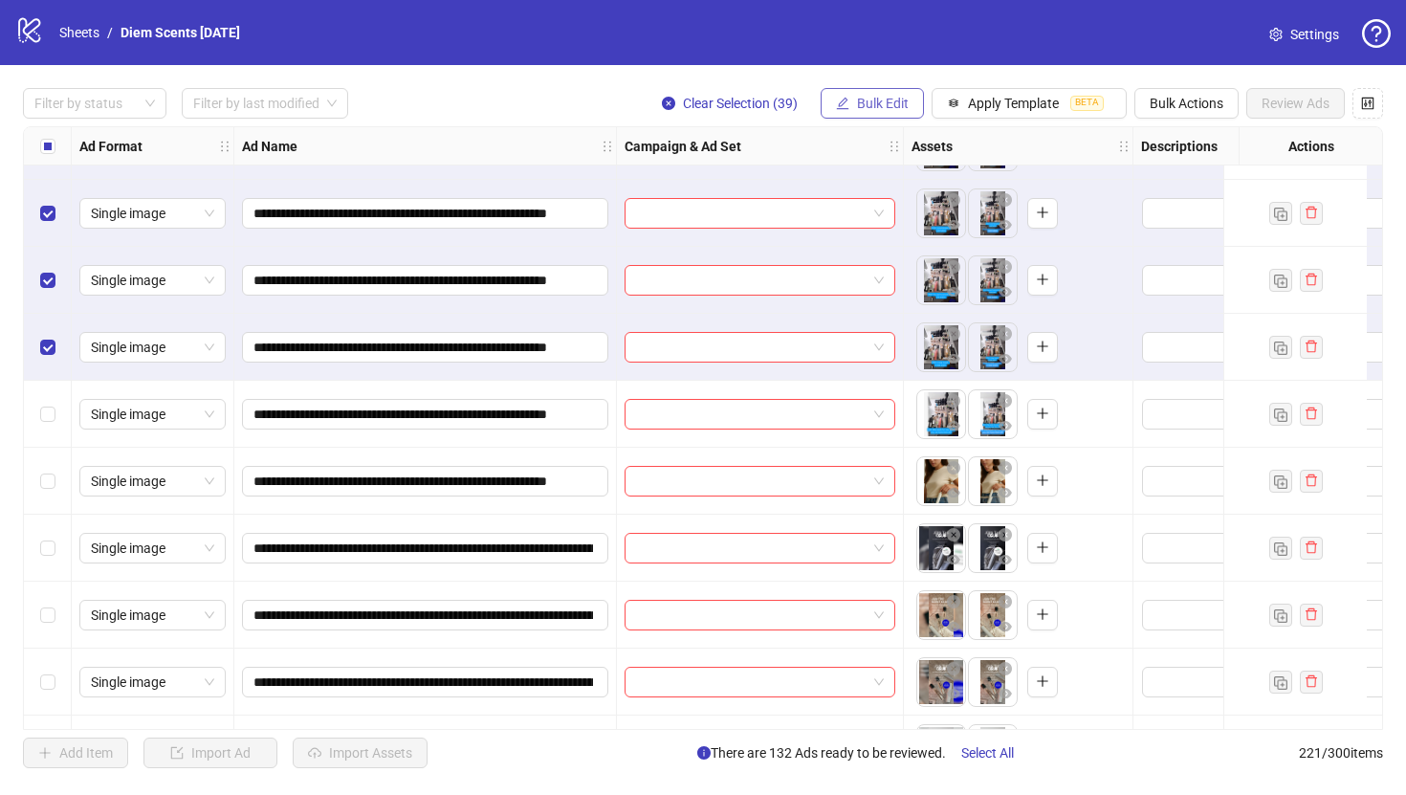
click at [899, 101] on span "Bulk Edit" at bounding box center [883, 103] width 52 height 15
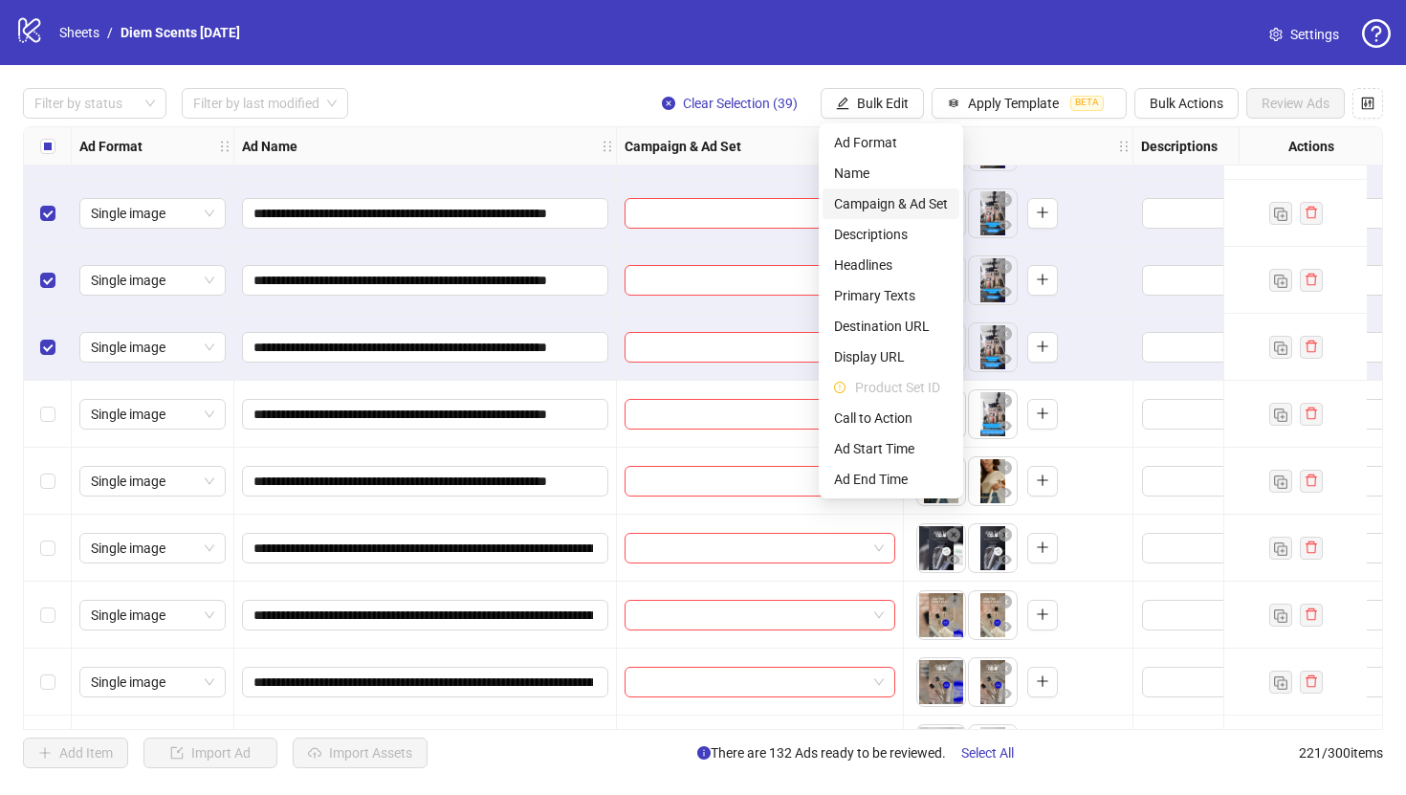
click at [886, 205] on span "Campaign & Ad Set" at bounding box center [891, 203] width 114 height 21
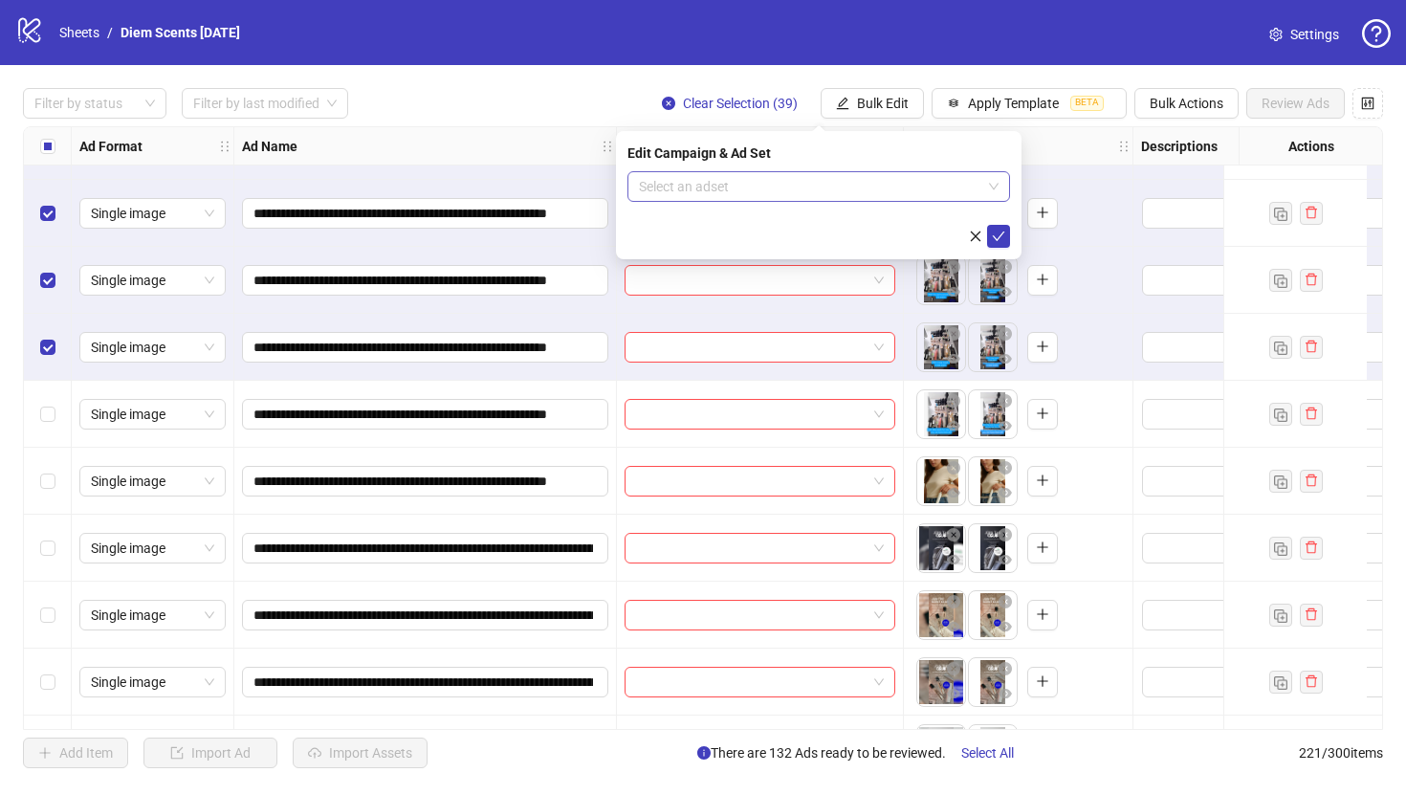
click at [886, 197] on input "search" at bounding box center [810, 186] width 342 height 29
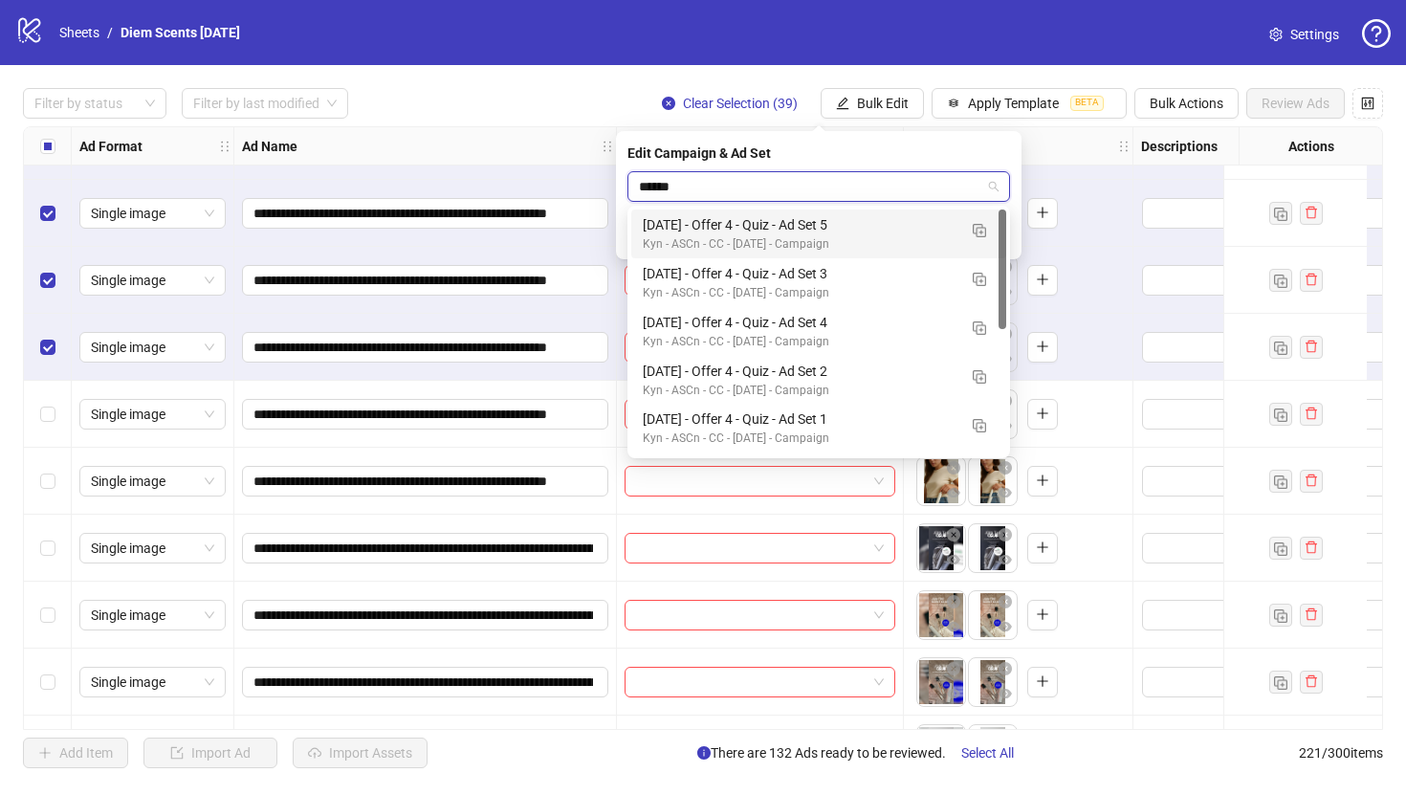
type input "*******"
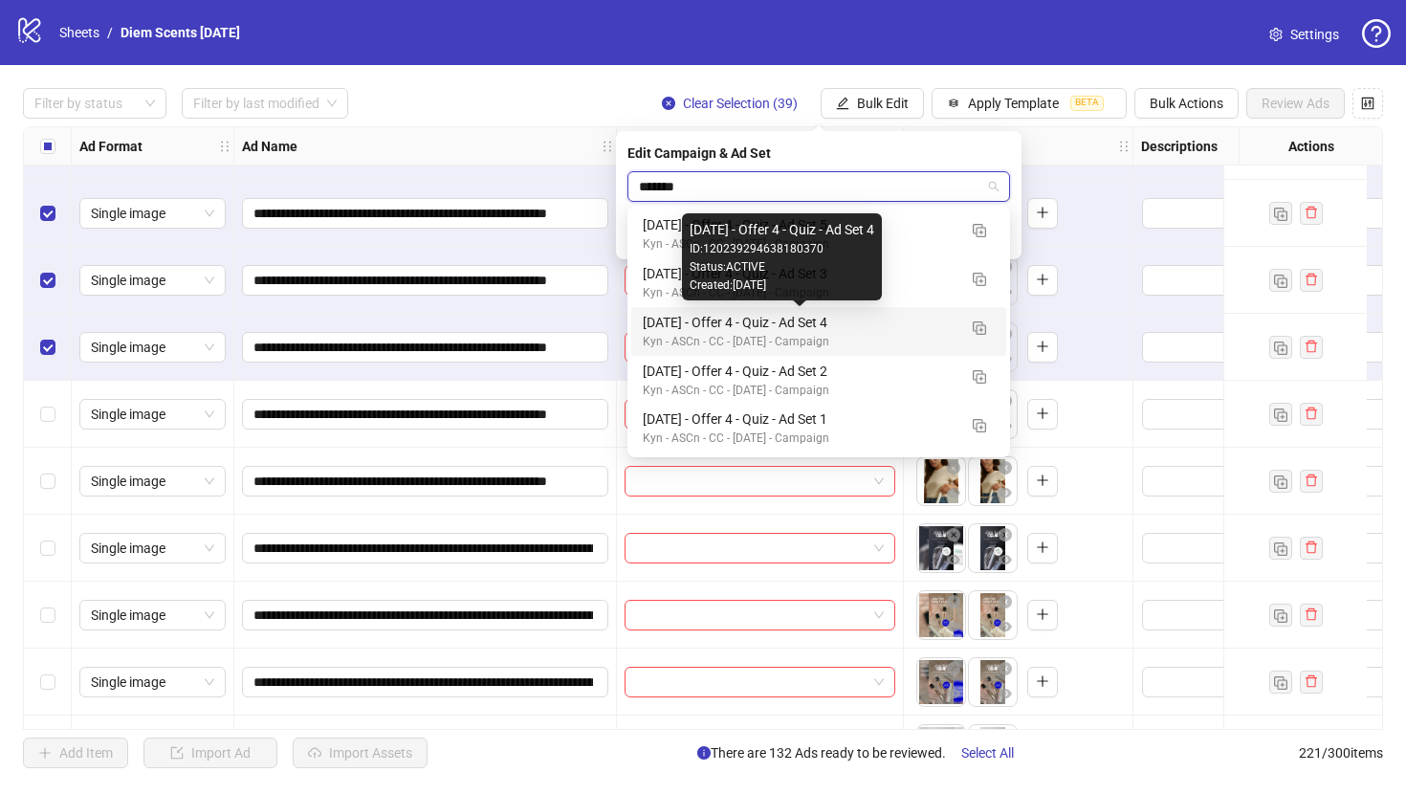
click at [842, 316] on div "[DATE] - Offer 4 - Quiz - Ad Set 4" at bounding box center [800, 322] width 314 height 21
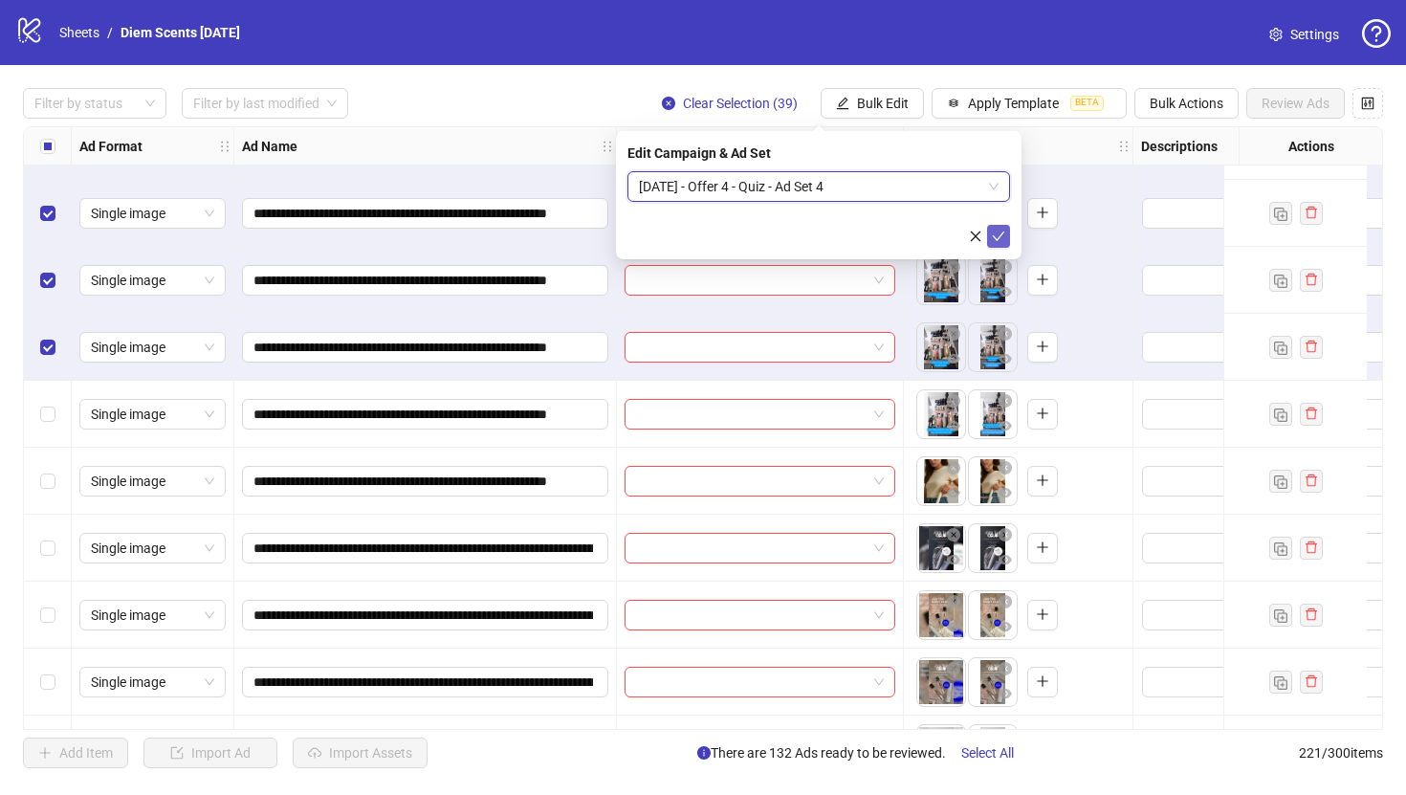
click at [996, 233] on icon "check" at bounding box center [998, 236] width 13 height 13
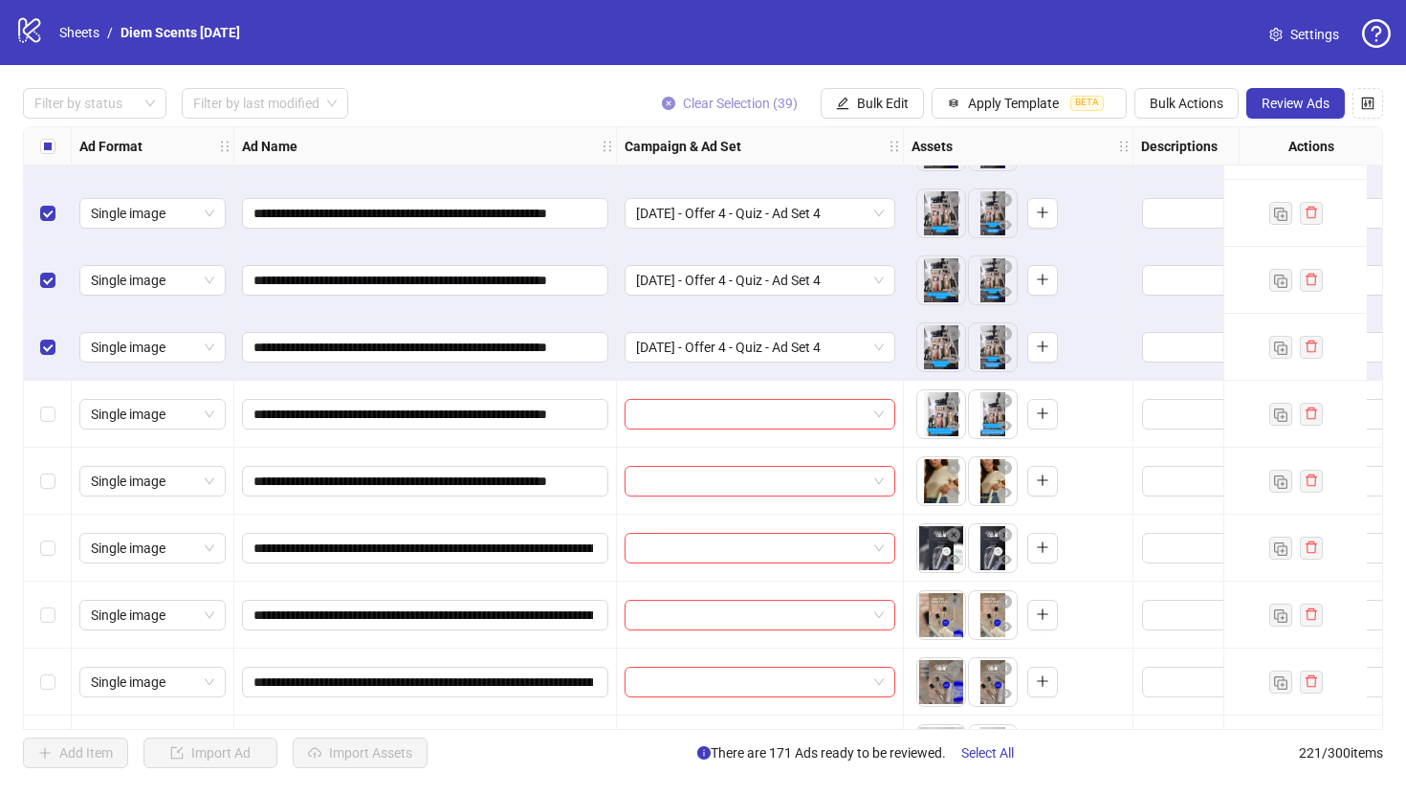
click at [656, 99] on button "Clear Selection (39)" at bounding box center [729, 103] width 166 height 31
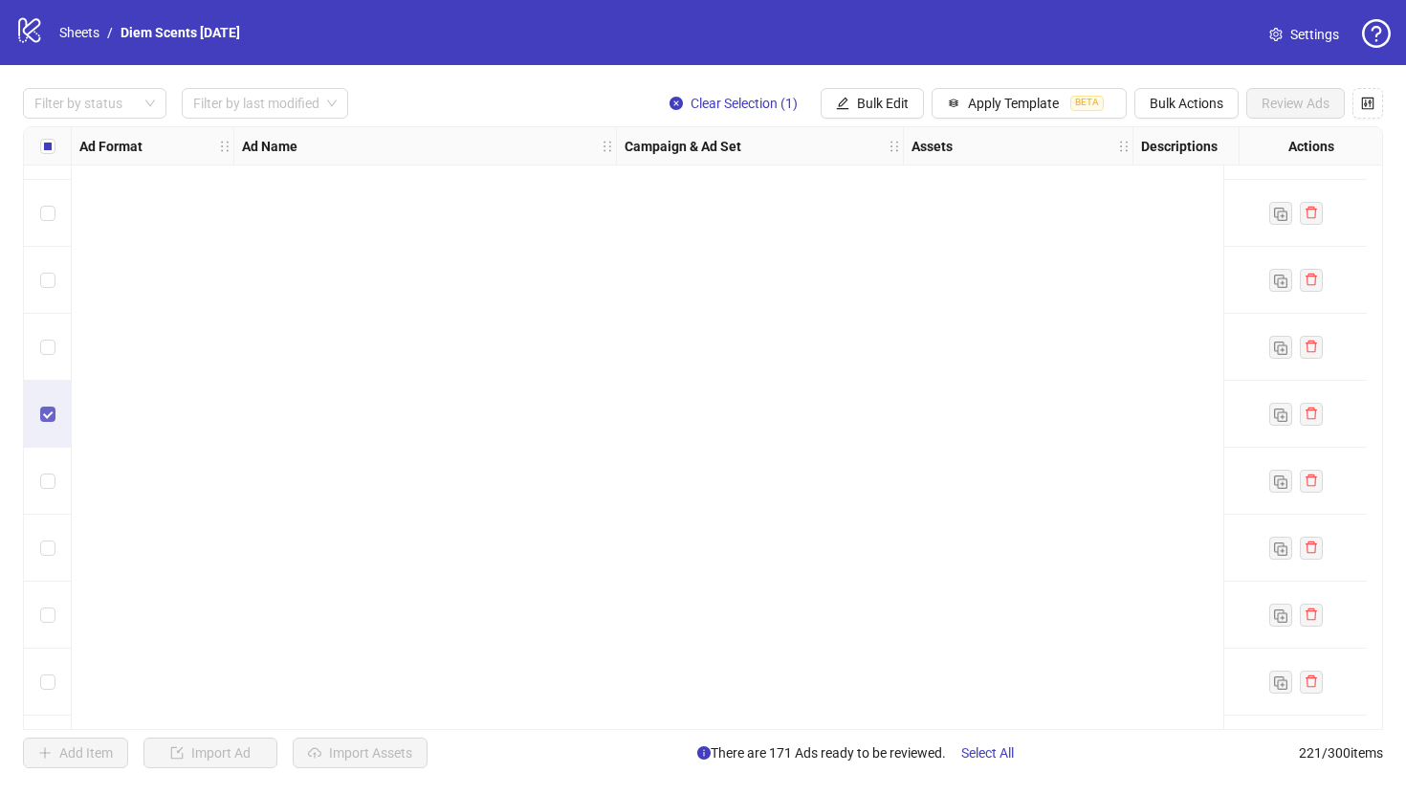
scroll to position [14238, 0]
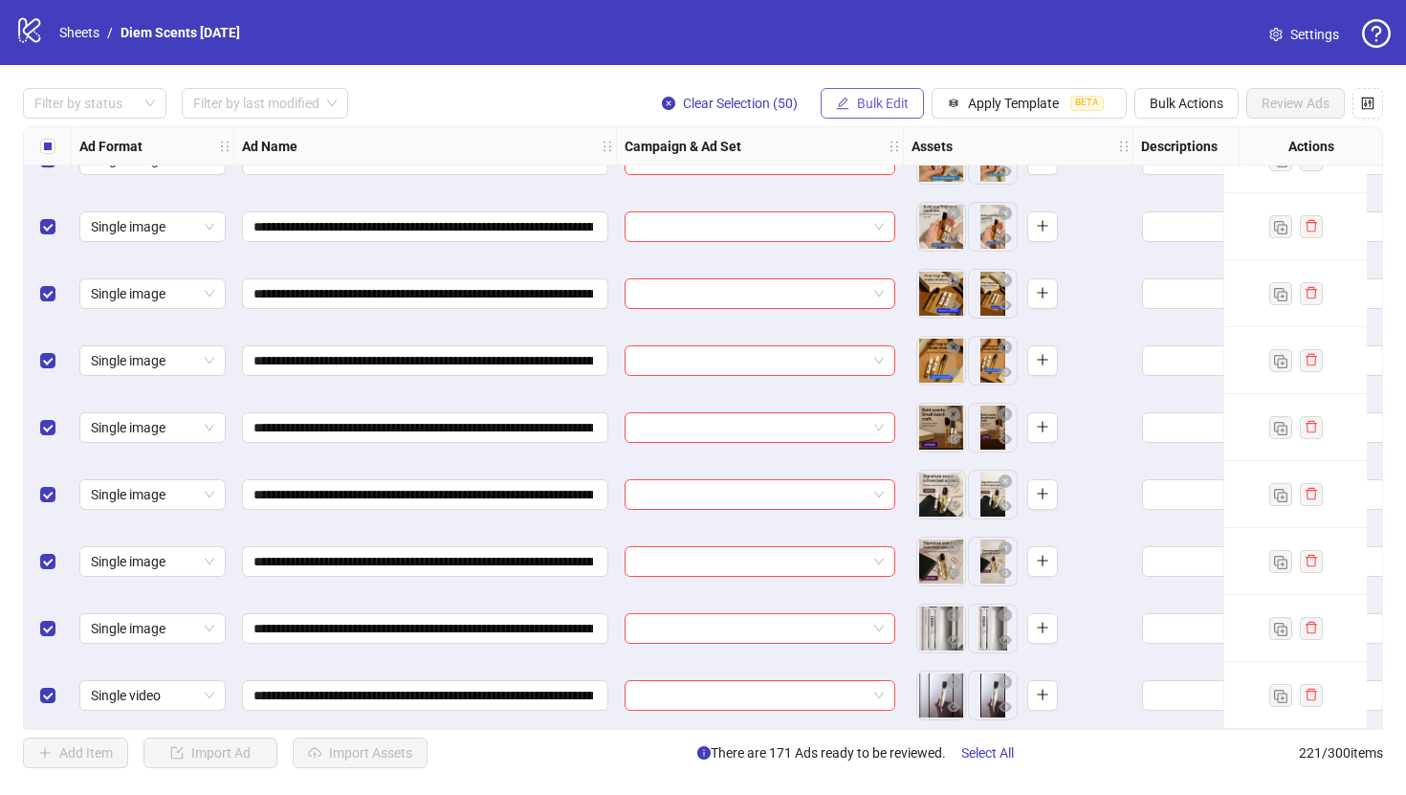
click at [847, 103] on button "Bulk Edit" at bounding box center [872, 103] width 103 height 31
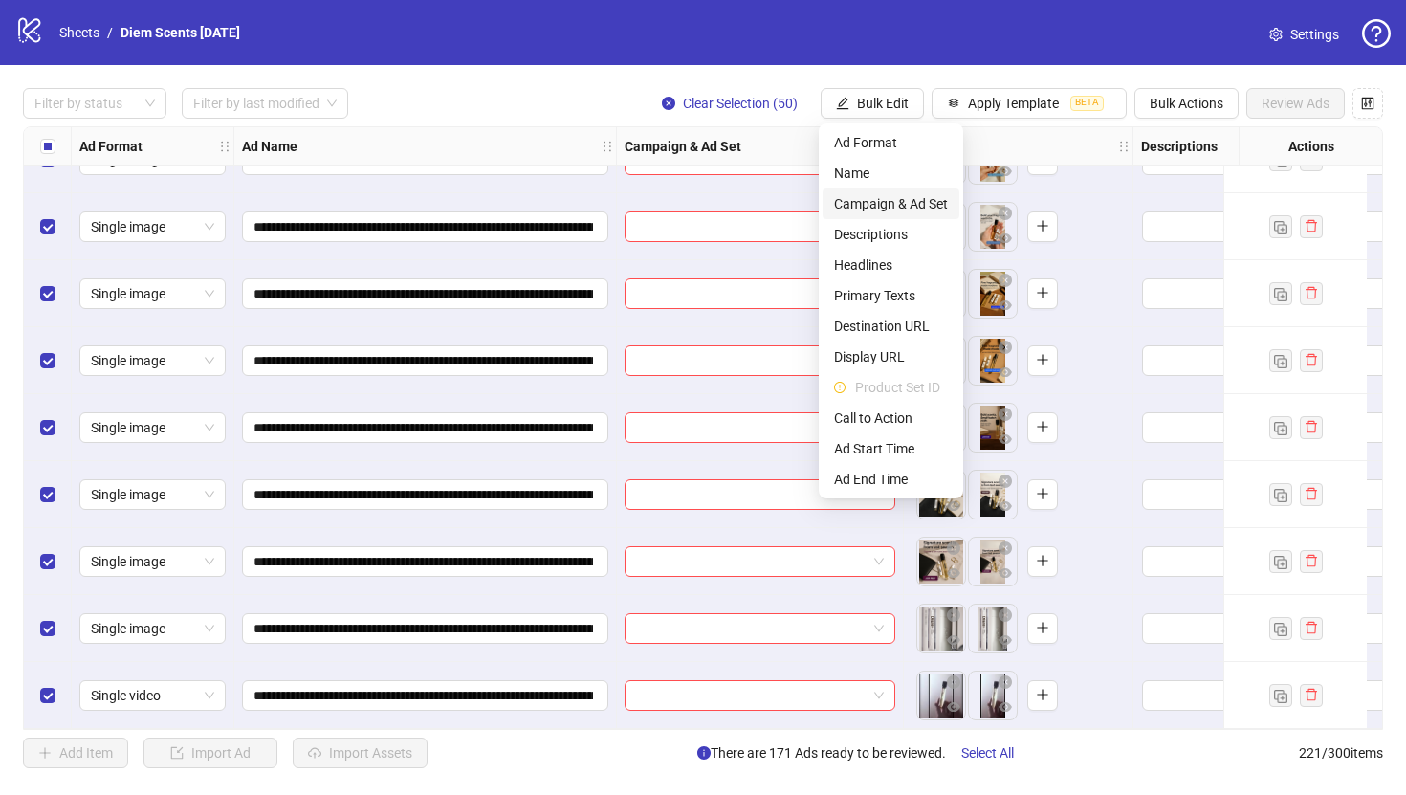
click at [896, 202] on span "Campaign & Ad Set" at bounding box center [891, 203] width 114 height 21
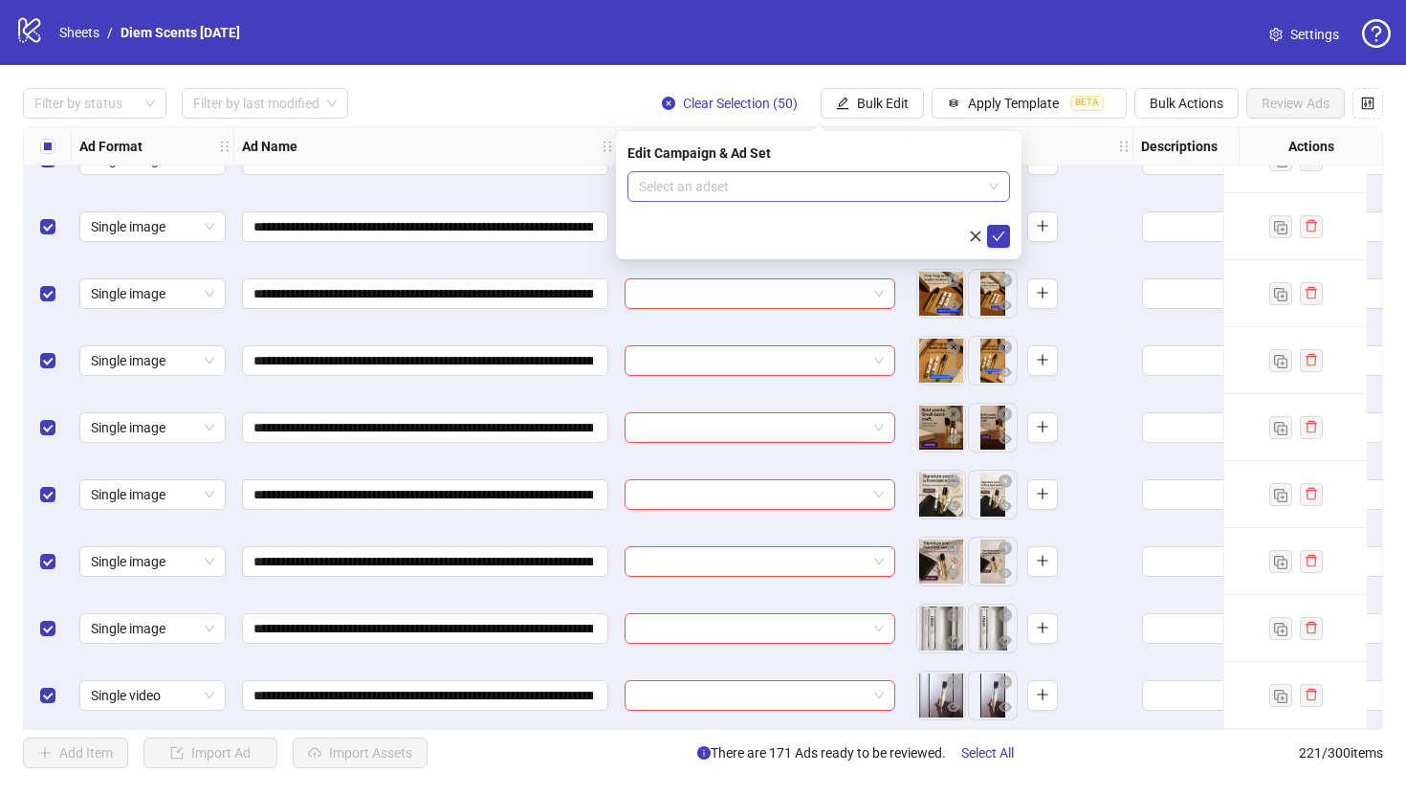
click at [845, 173] on input "search" at bounding box center [810, 186] width 342 height 29
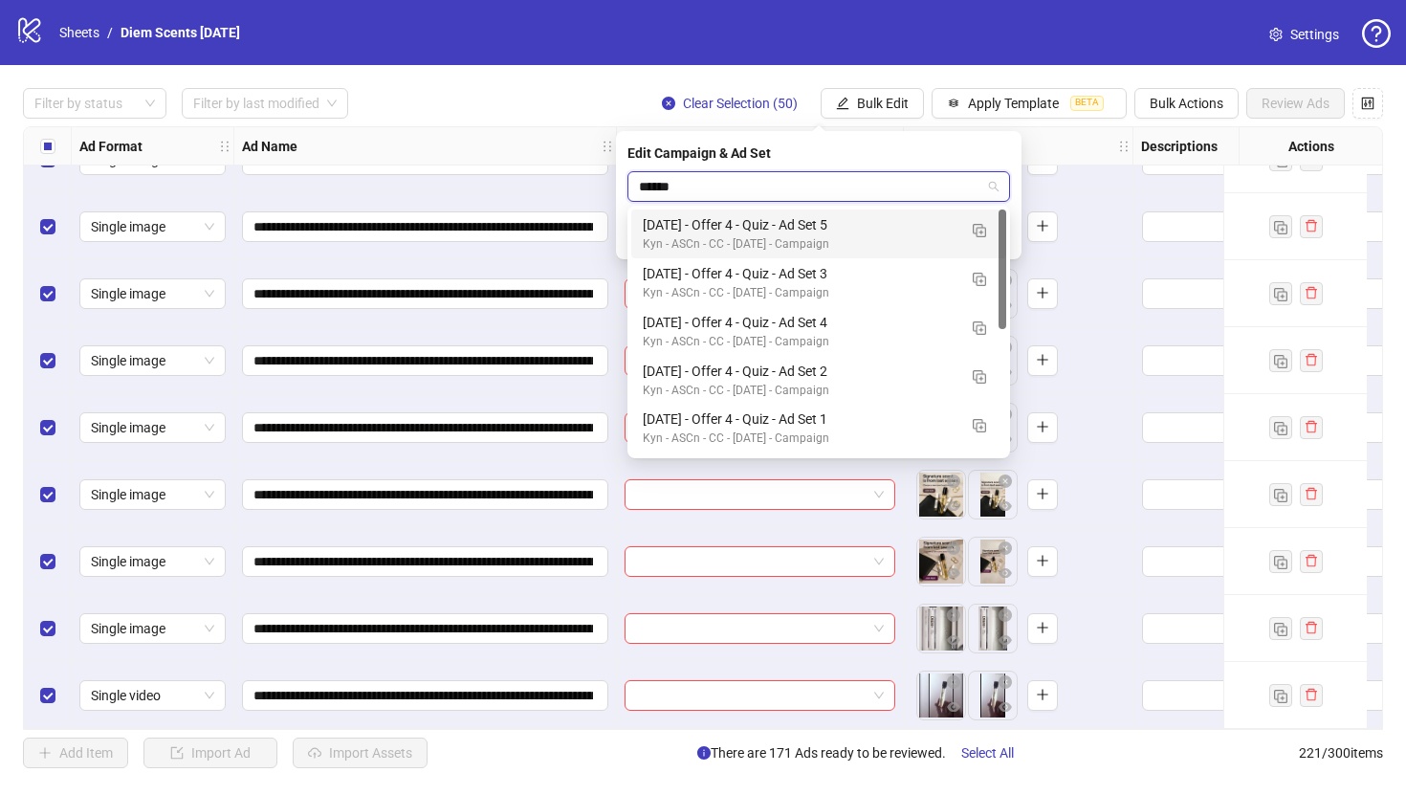
type input "*******"
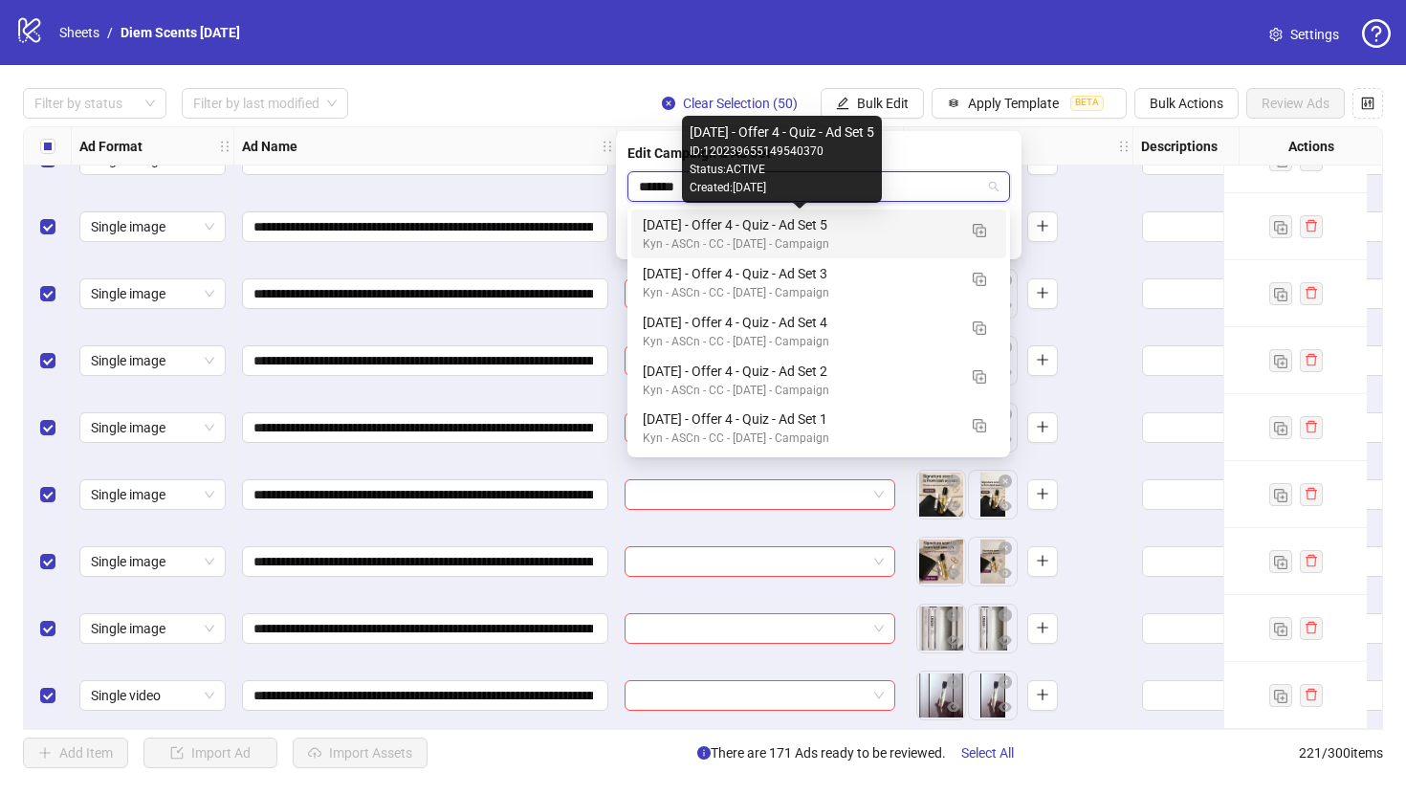
click at [851, 220] on div "[DATE] - Offer 4 - Quiz - Ad Set 5" at bounding box center [800, 224] width 314 height 21
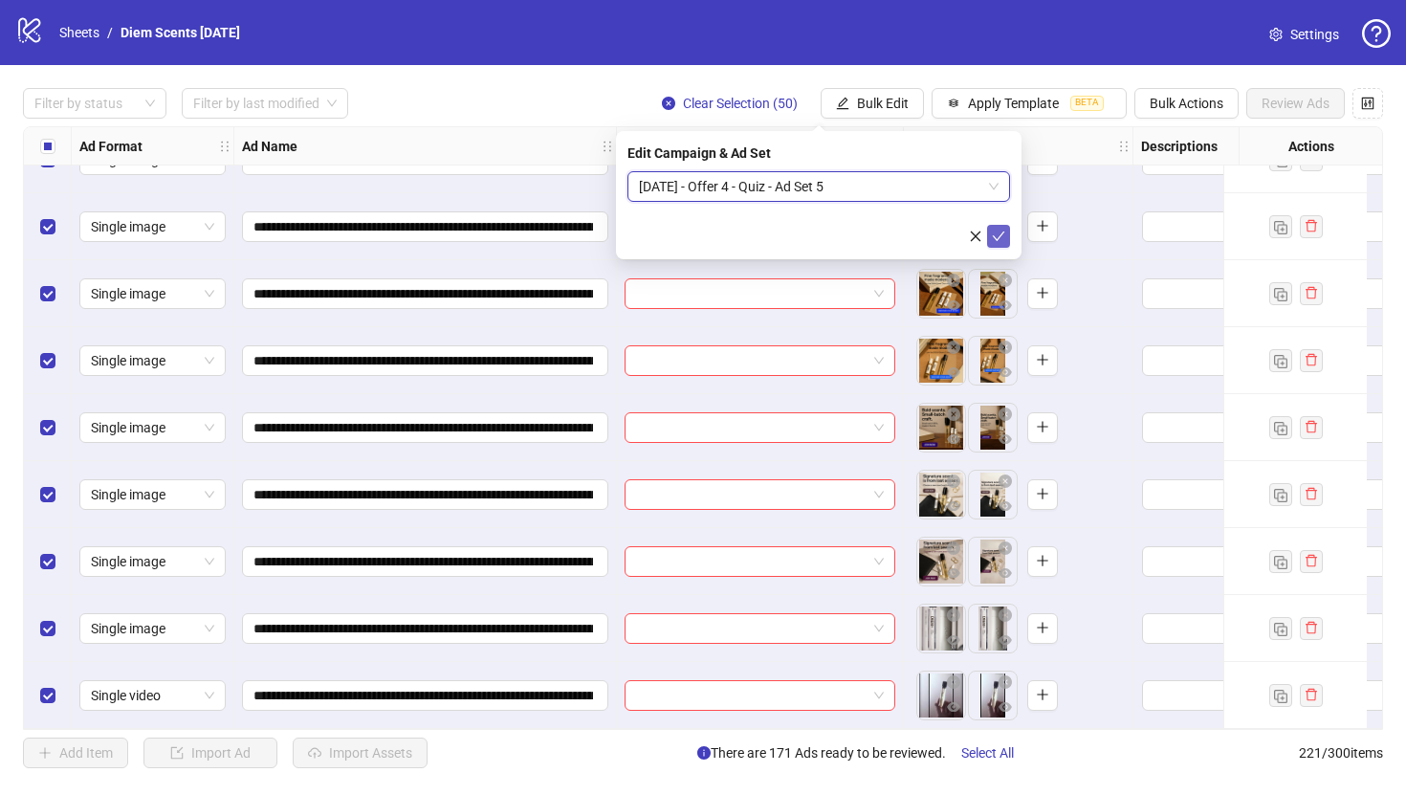
click at [997, 230] on icon "check" at bounding box center [998, 236] width 13 height 13
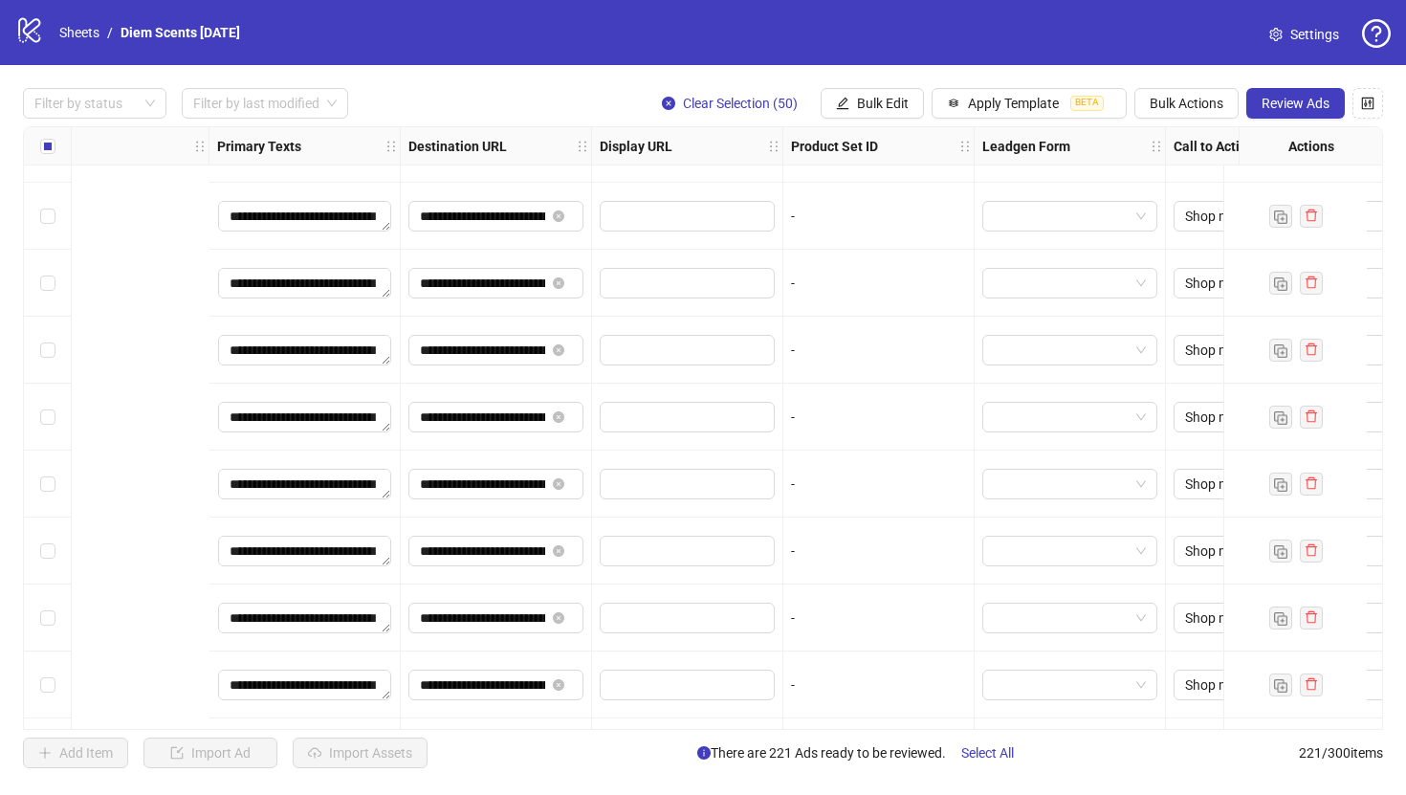
scroll to position [9890, 2167]
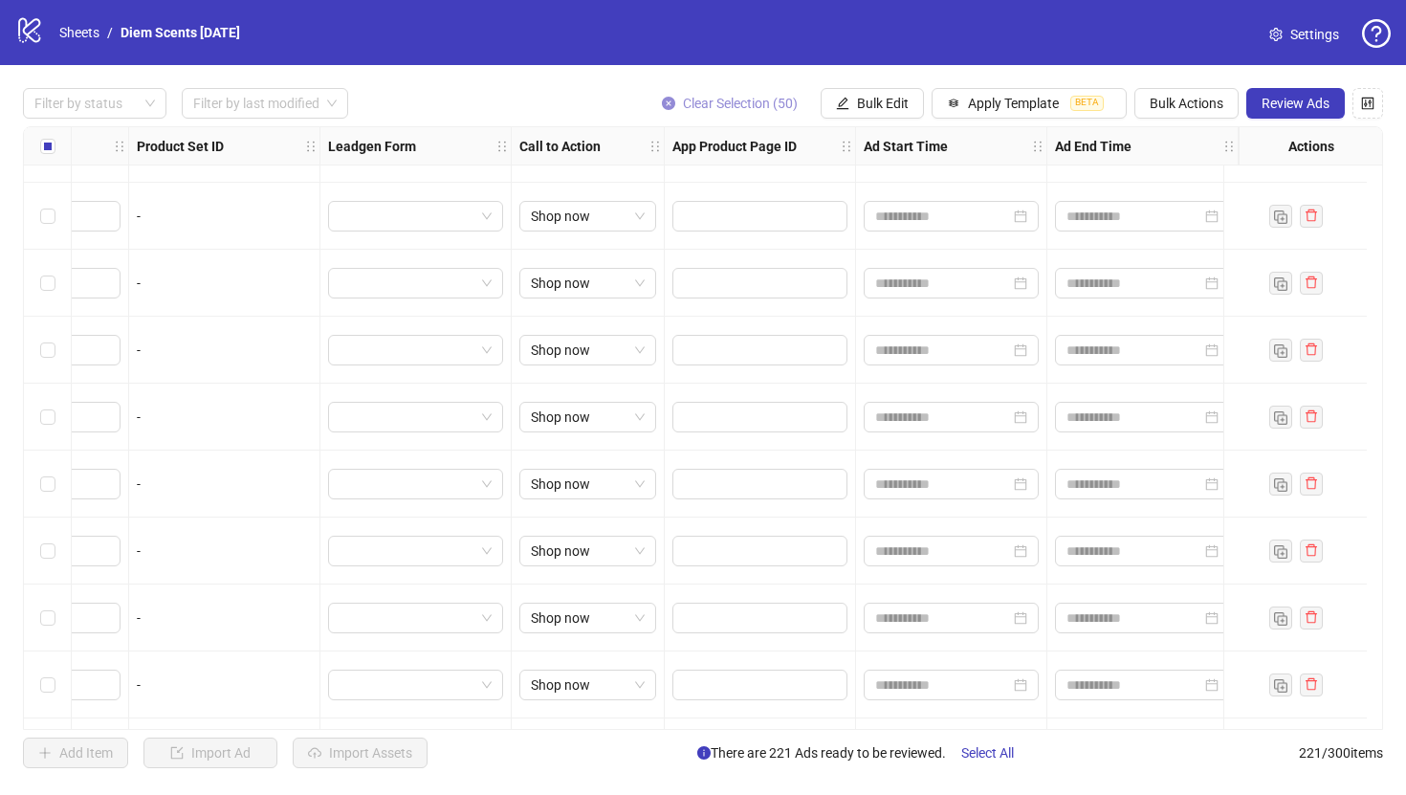
click at [662, 104] on icon "close-circle" at bounding box center [668, 103] width 13 height 13
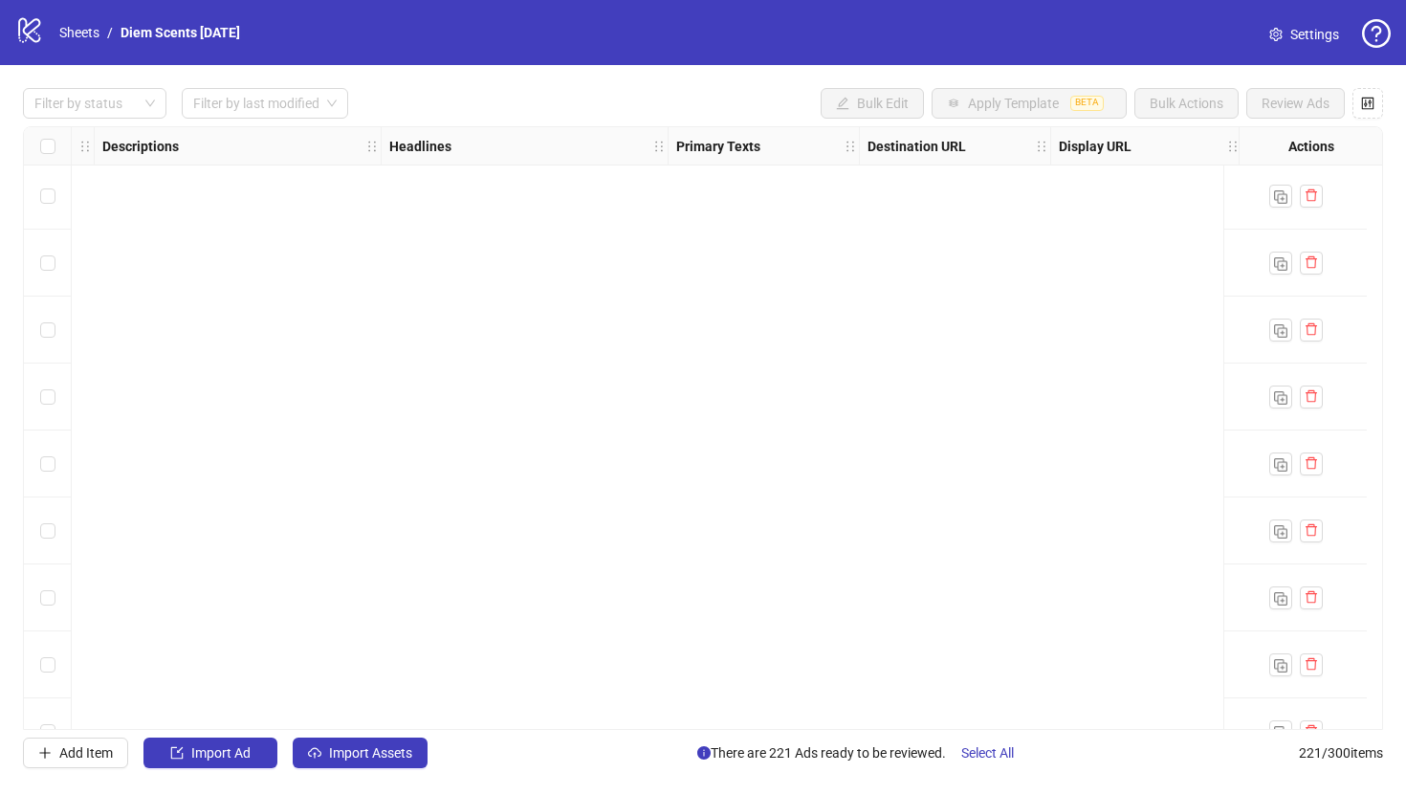
scroll to position [14238, 1039]
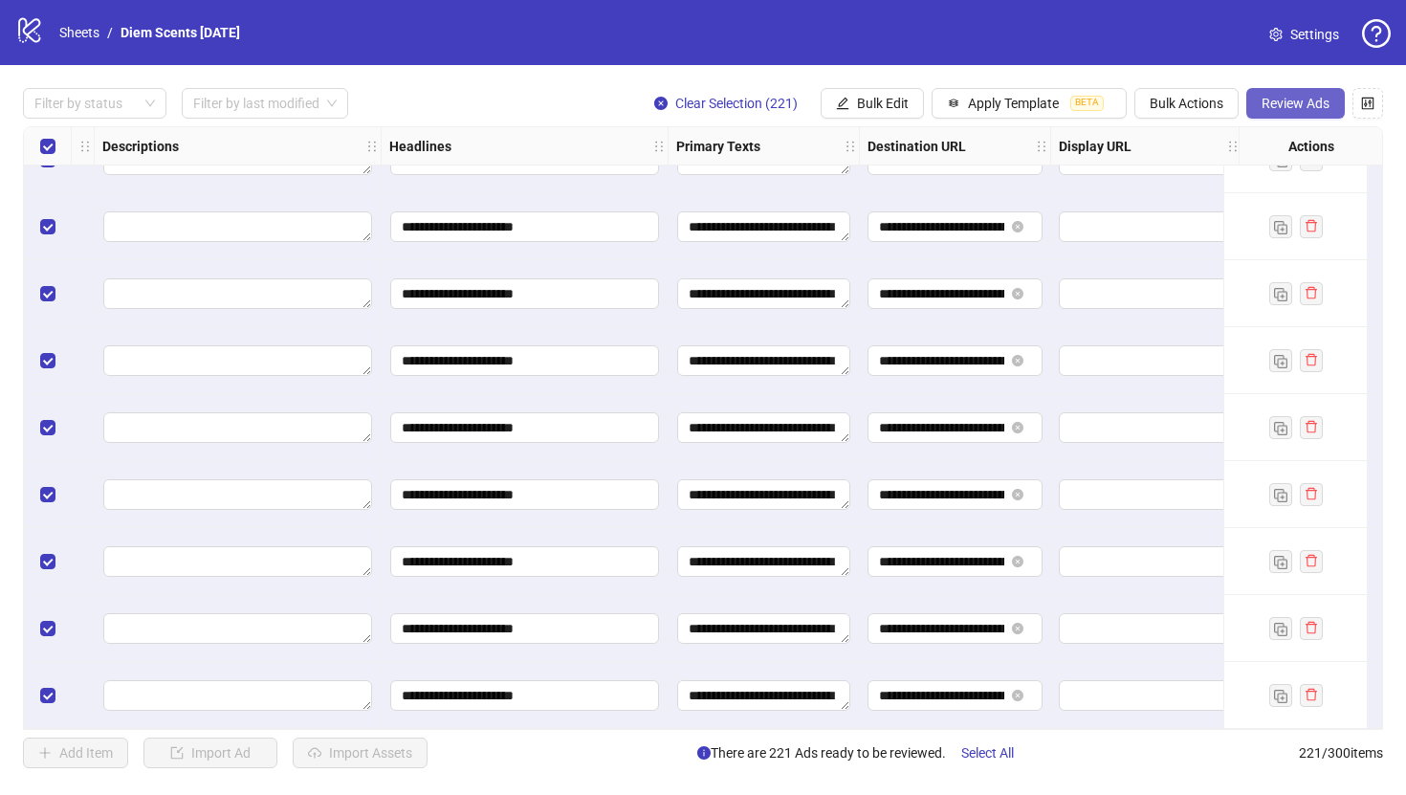
click at [1295, 100] on span "Review Ads" at bounding box center [1295, 103] width 68 height 15
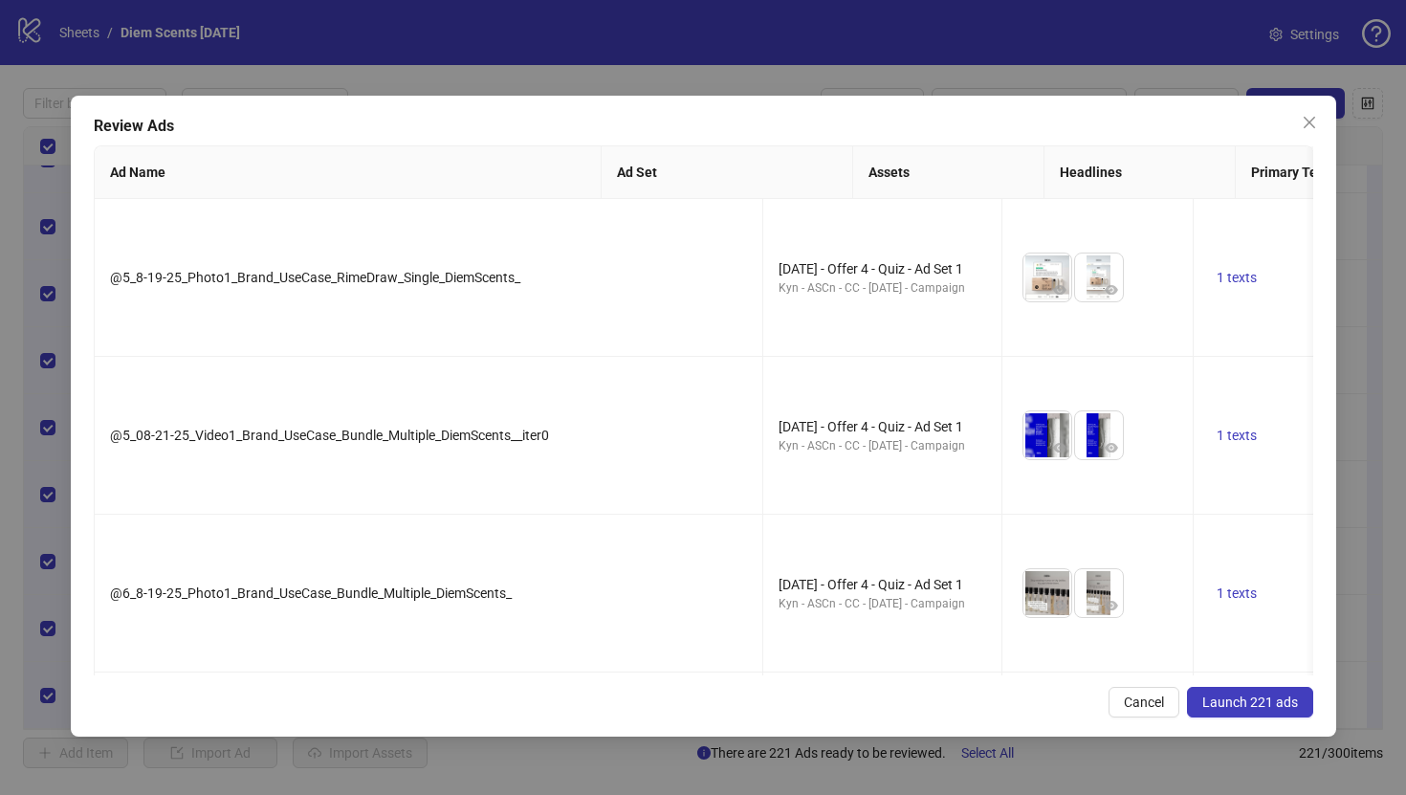
click at [1267, 705] on span "Launch 221 ads" at bounding box center [1250, 701] width 96 height 15
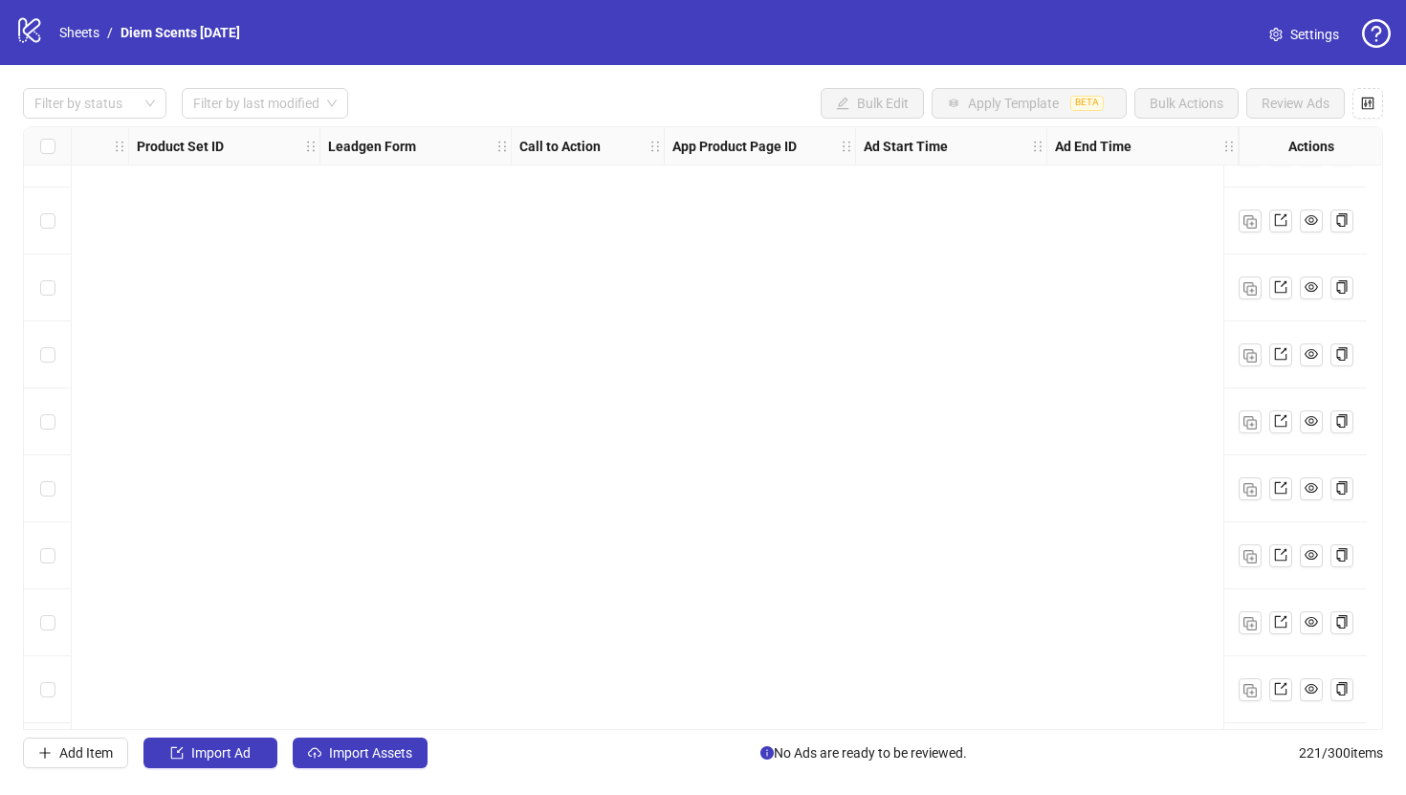
scroll to position [14238, 2167]
